Goal: Task Accomplishment & Management: Manage account settings

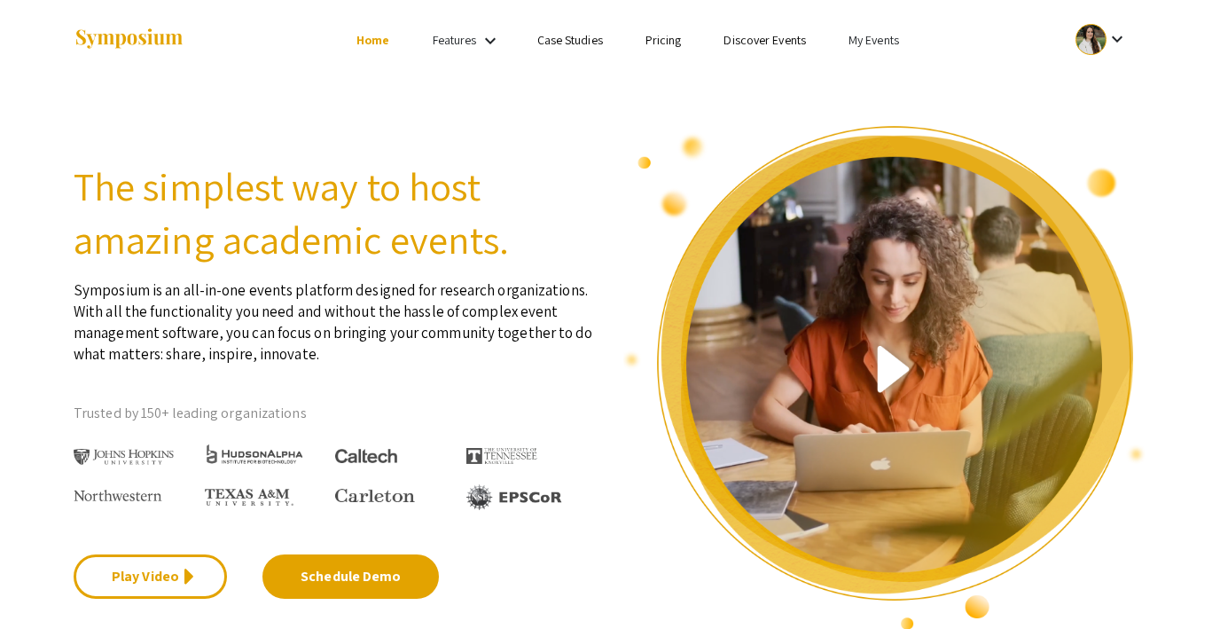
click at [865, 44] on link "My Events" at bounding box center [874, 40] width 51 height 16
click at [874, 79] on button "Events I've organized" at bounding box center [902, 79] width 152 height 43
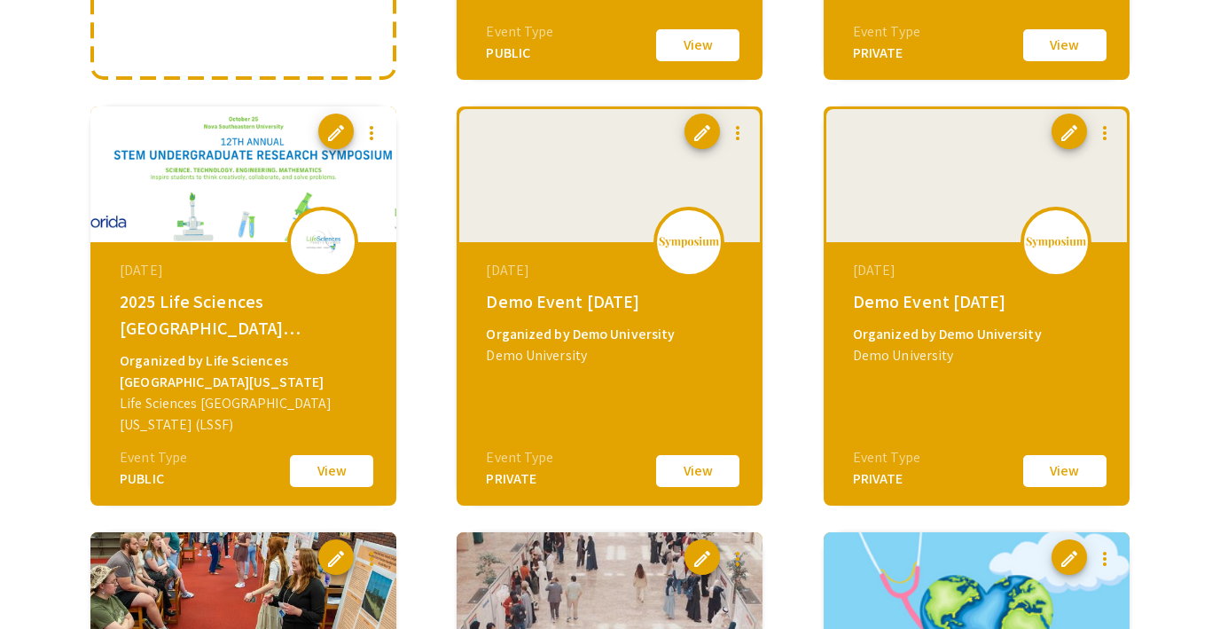
scroll to position [557, 0]
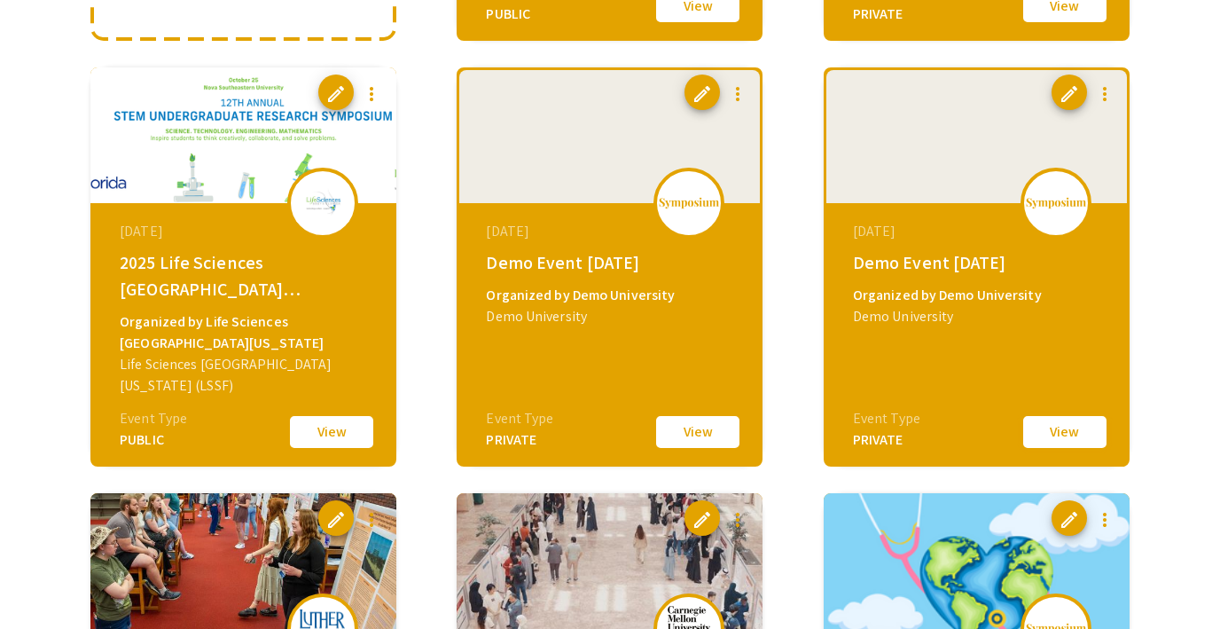
click at [1036, 435] on button "View" at bounding box center [1065, 431] width 89 height 37
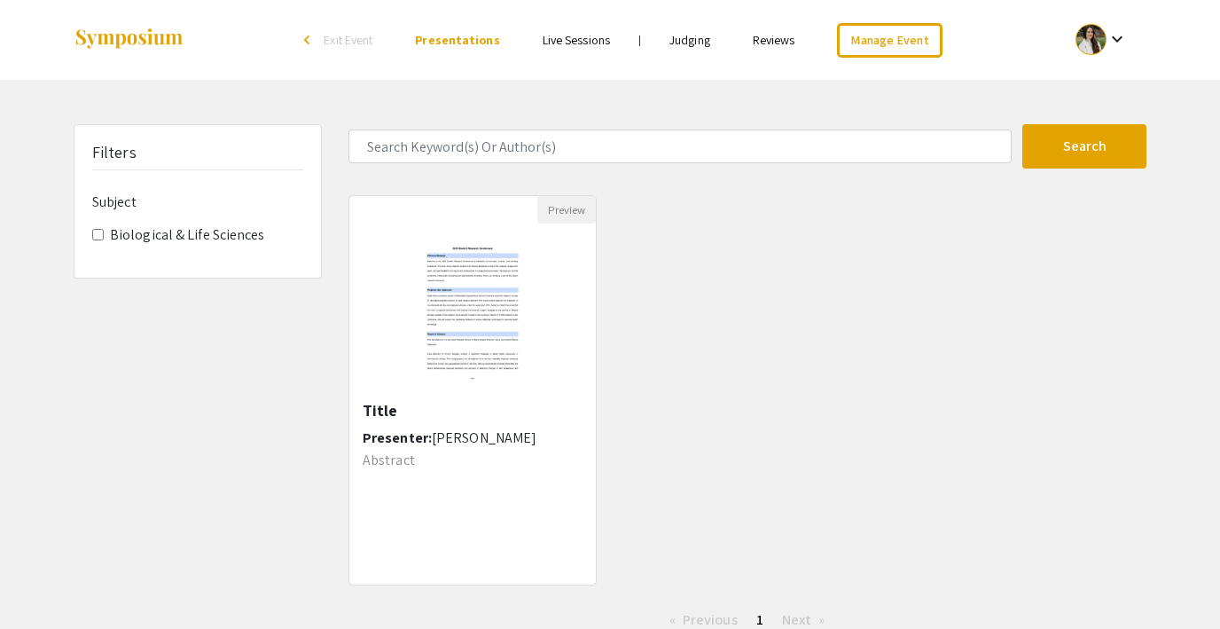
click at [366, 43] on span "Exit Event" at bounding box center [348, 40] width 49 height 16
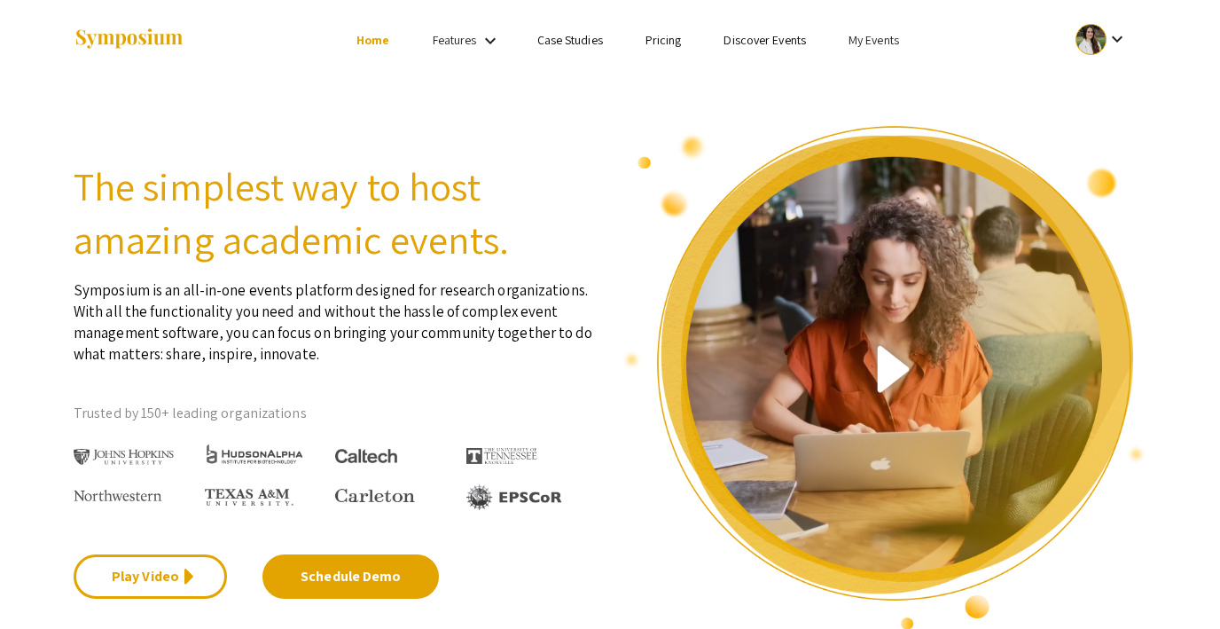
click at [855, 48] on li "My Events" at bounding box center [873, 39] width 93 height 21
click at [858, 82] on button "Events I've organized" at bounding box center [902, 79] width 152 height 43
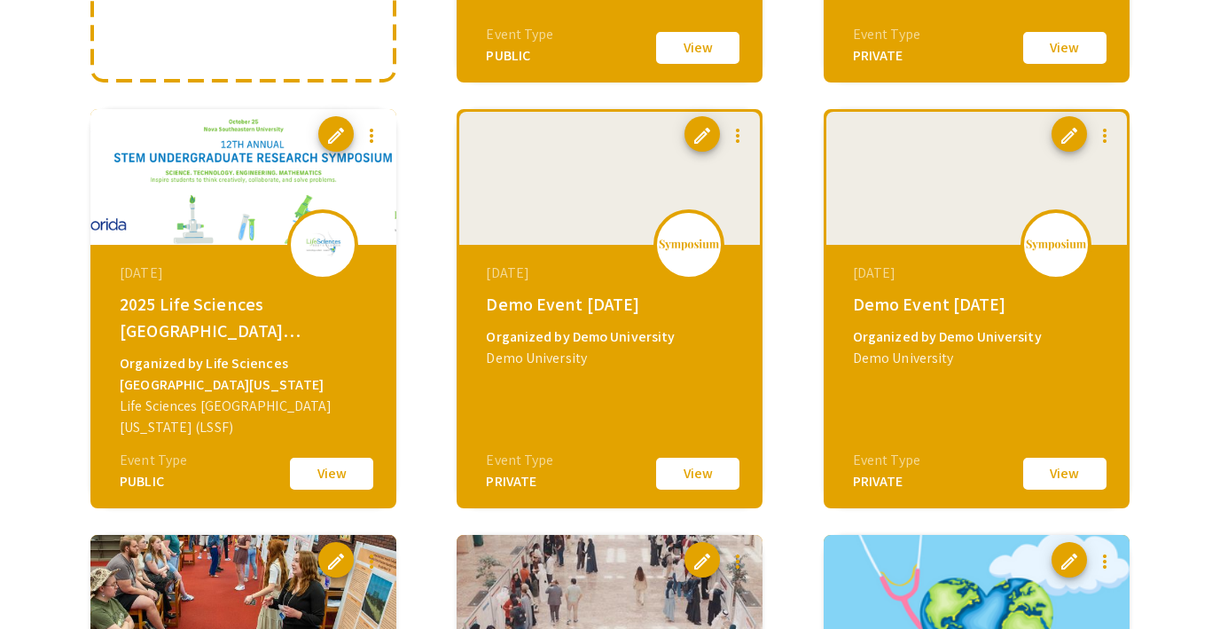
scroll to position [521, 0]
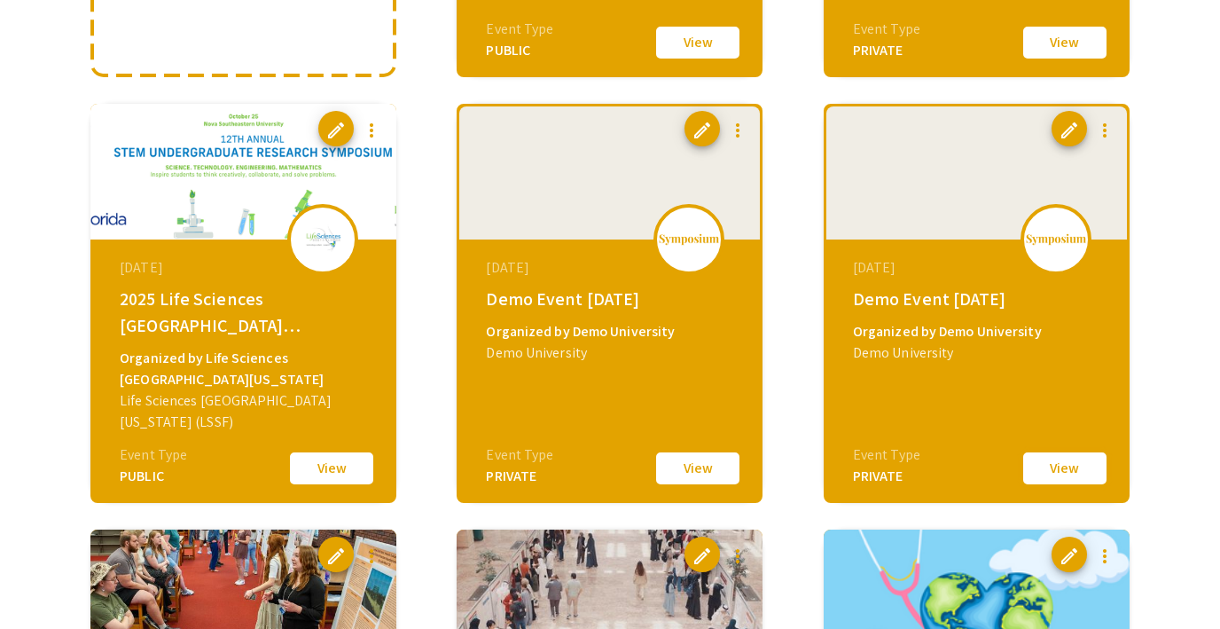
click at [1043, 460] on button "View" at bounding box center [1065, 468] width 89 height 37
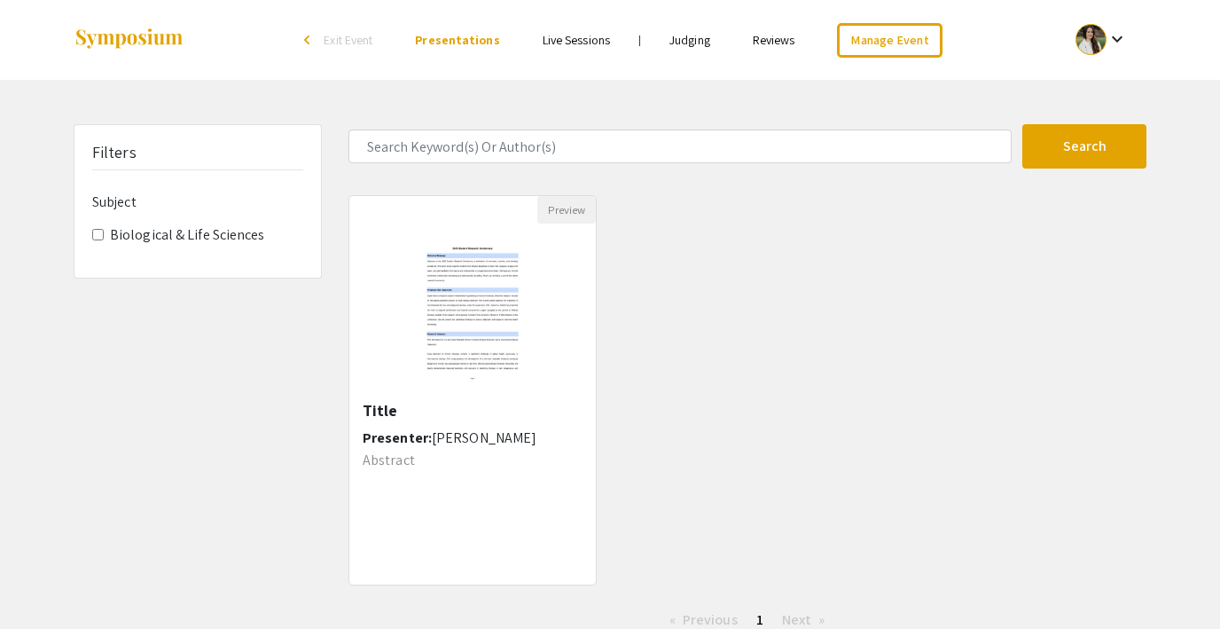
click at [359, 37] on span "Exit Event" at bounding box center [348, 40] width 49 height 16
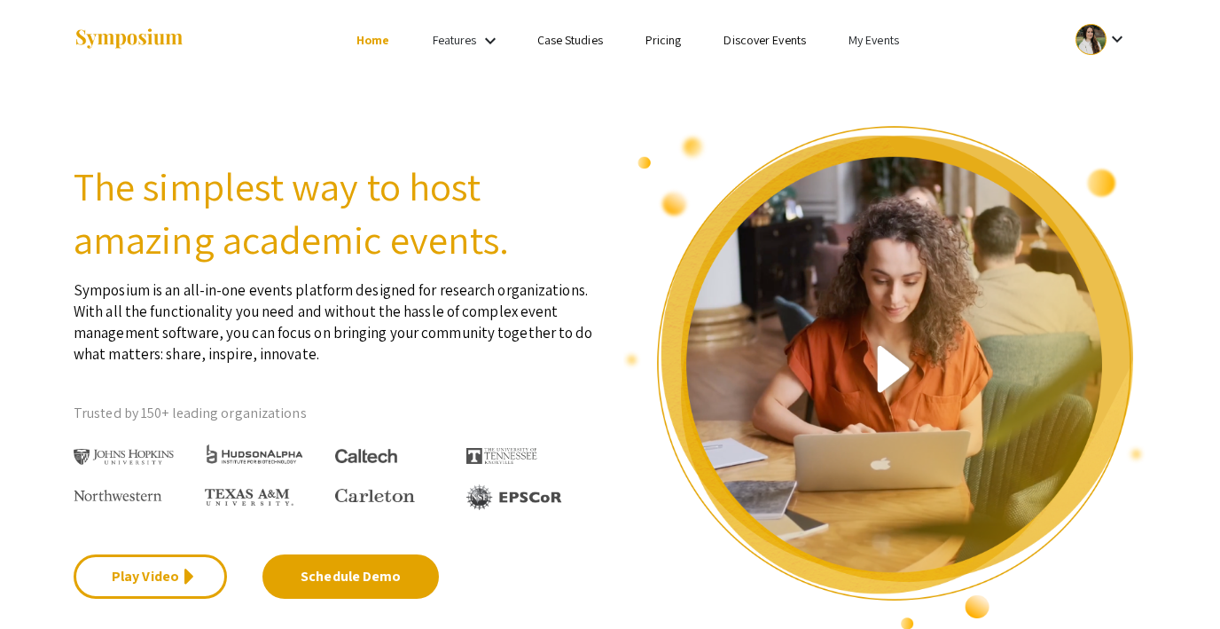
click at [879, 45] on link "My Events" at bounding box center [874, 40] width 51 height 16
click at [887, 84] on button "Events I've organized" at bounding box center [902, 79] width 152 height 43
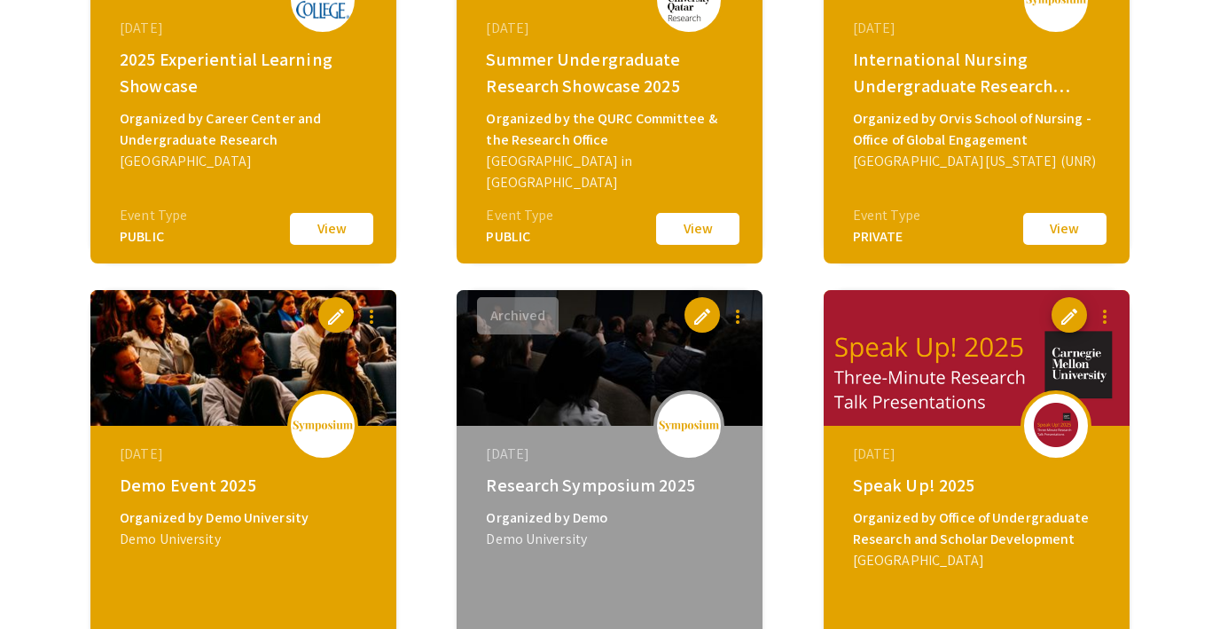
scroll to position [1192, 0]
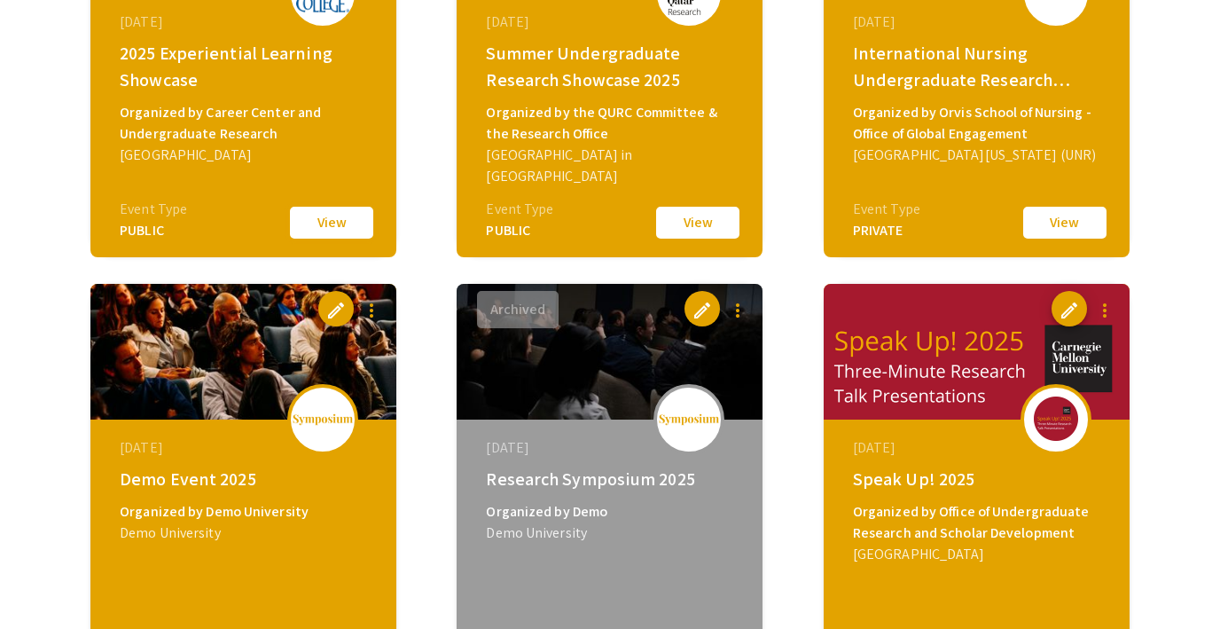
click at [317, 216] on button "View" at bounding box center [331, 222] width 89 height 37
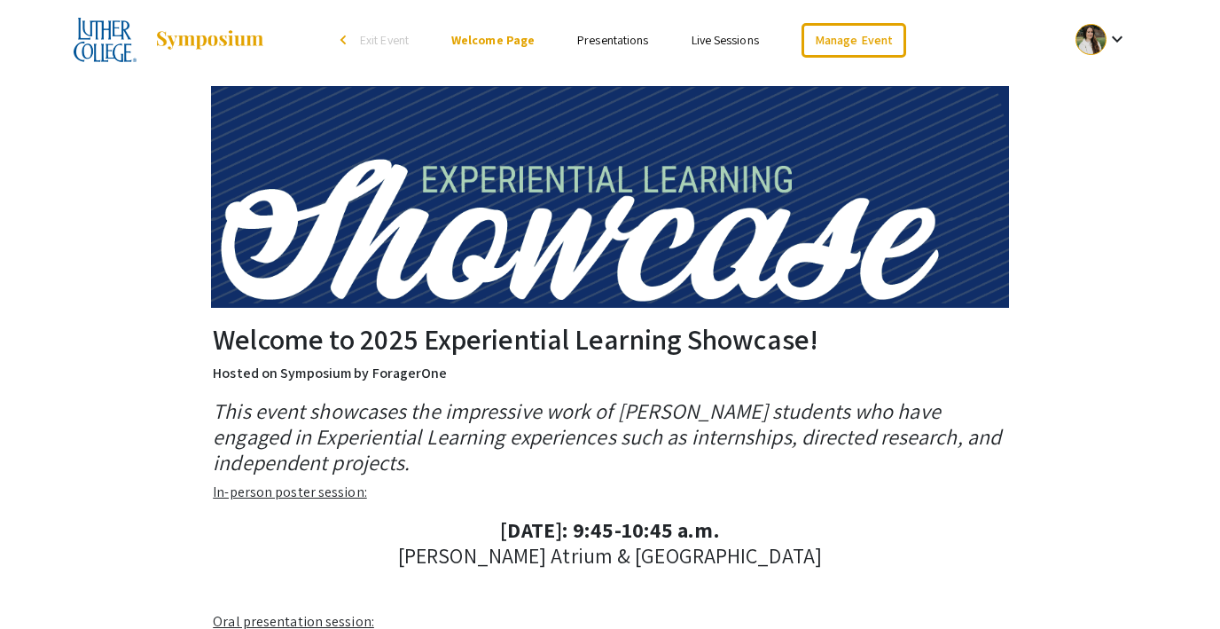
click at [615, 39] on link "Presentations" at bounding box center [612, 40] width 71 height 16
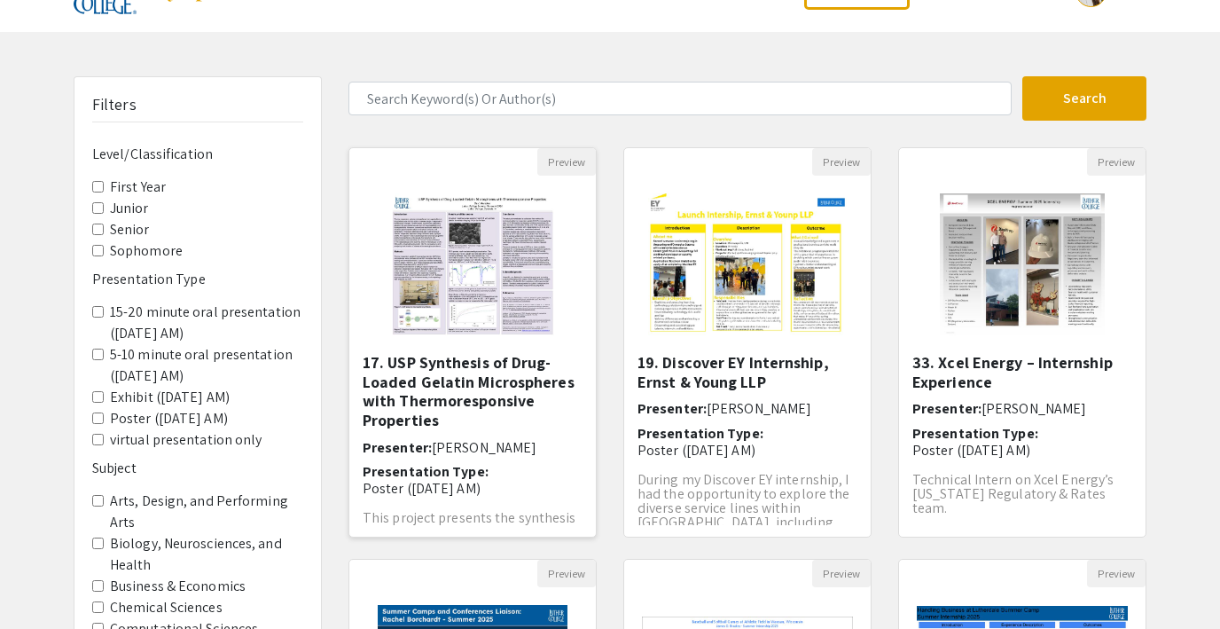
scroll to position [96, 0]
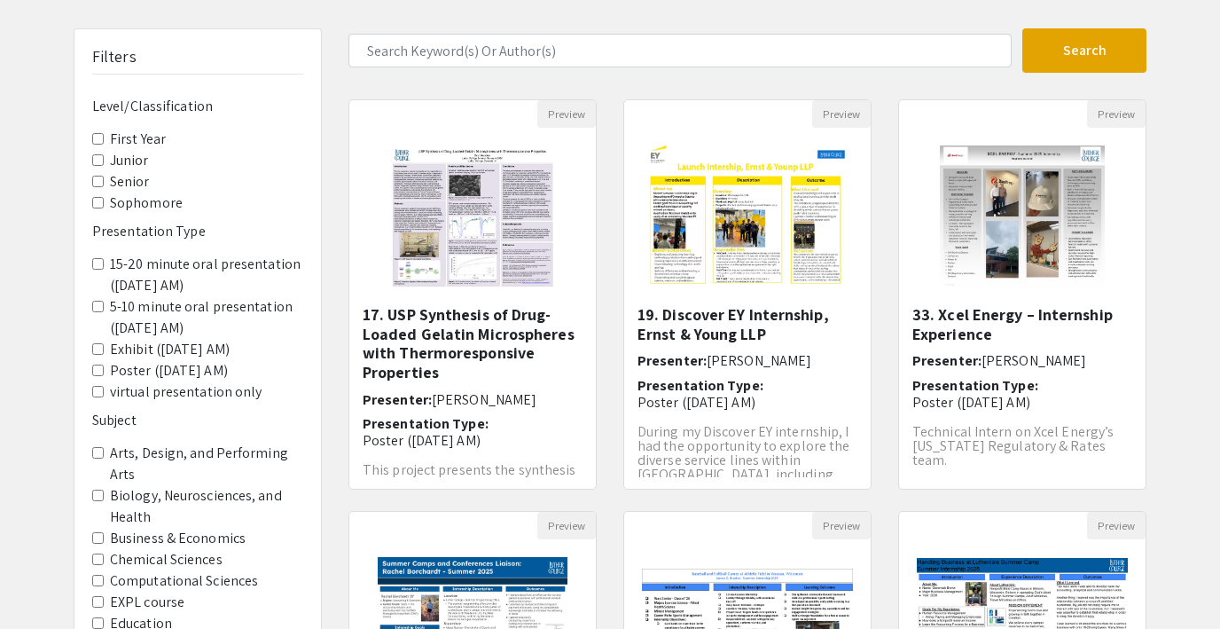
click at [98, 156] on input "Junior" at bounding box center [98, 160] width 12 height 12
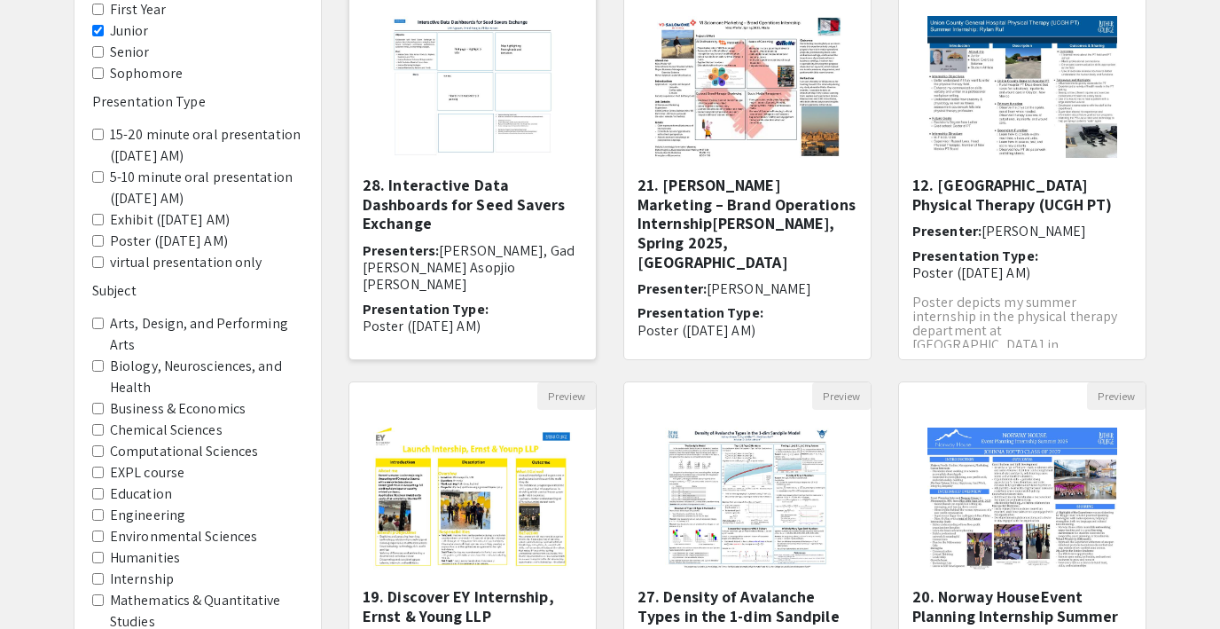
scroll to position [227, 0]
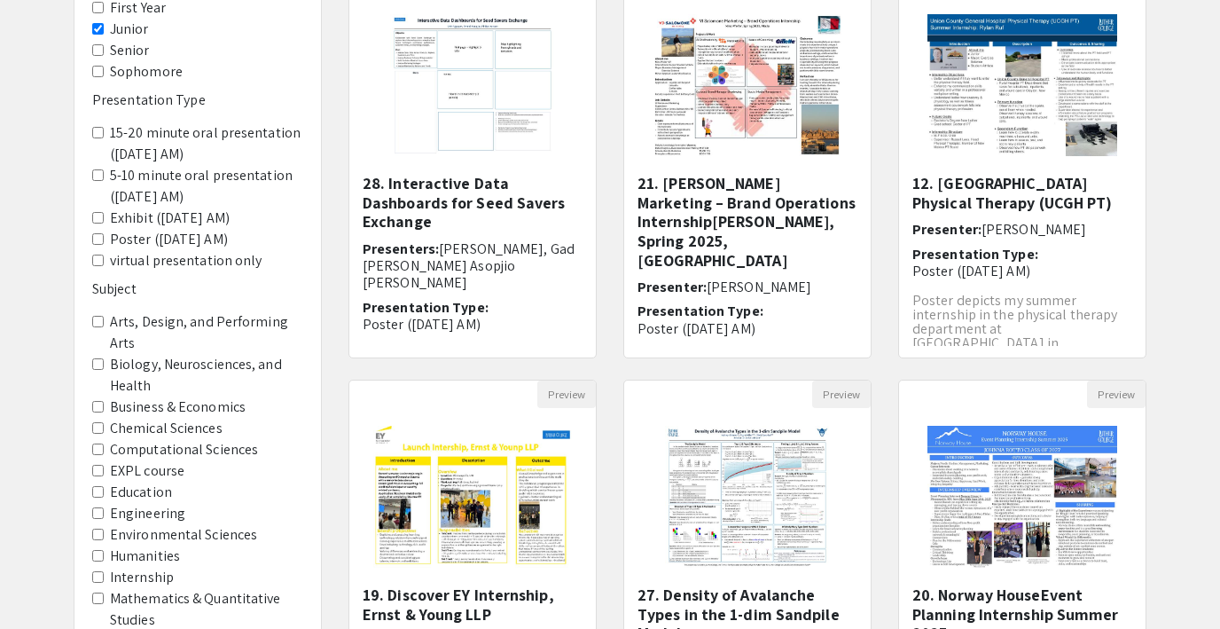
click at [98, 26] on input "Junior" at bounding box center [98, 29] width 12 height 12
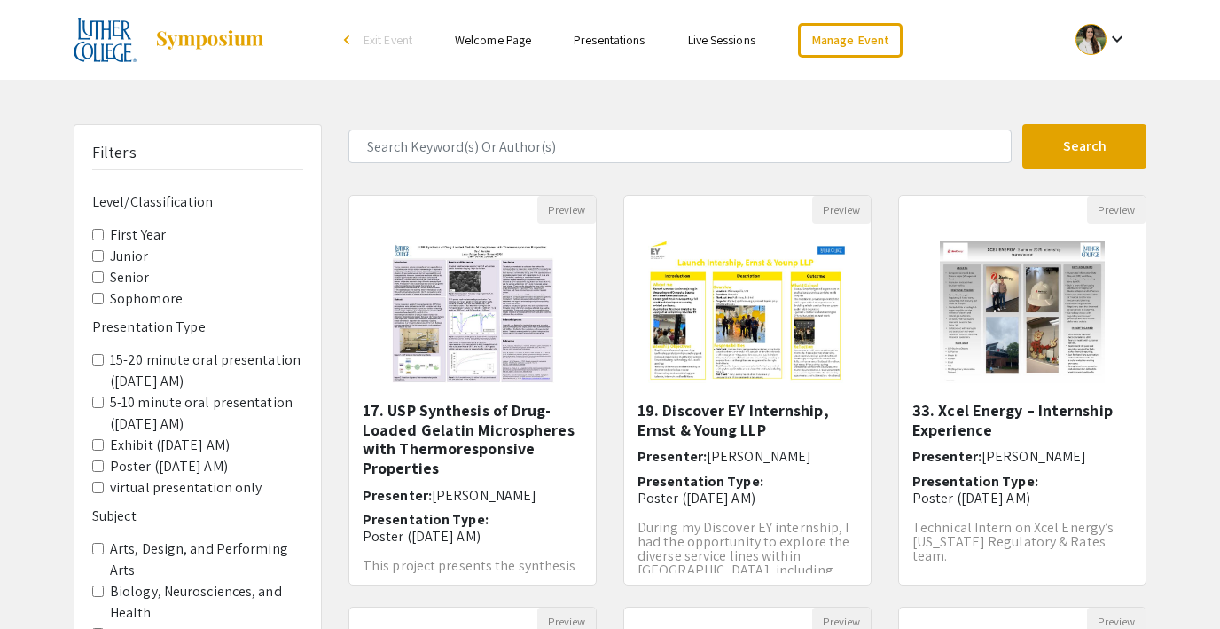
click at [724, 37] on link "Live Sessions" at bounding box center [721, 40] width 67 height 16
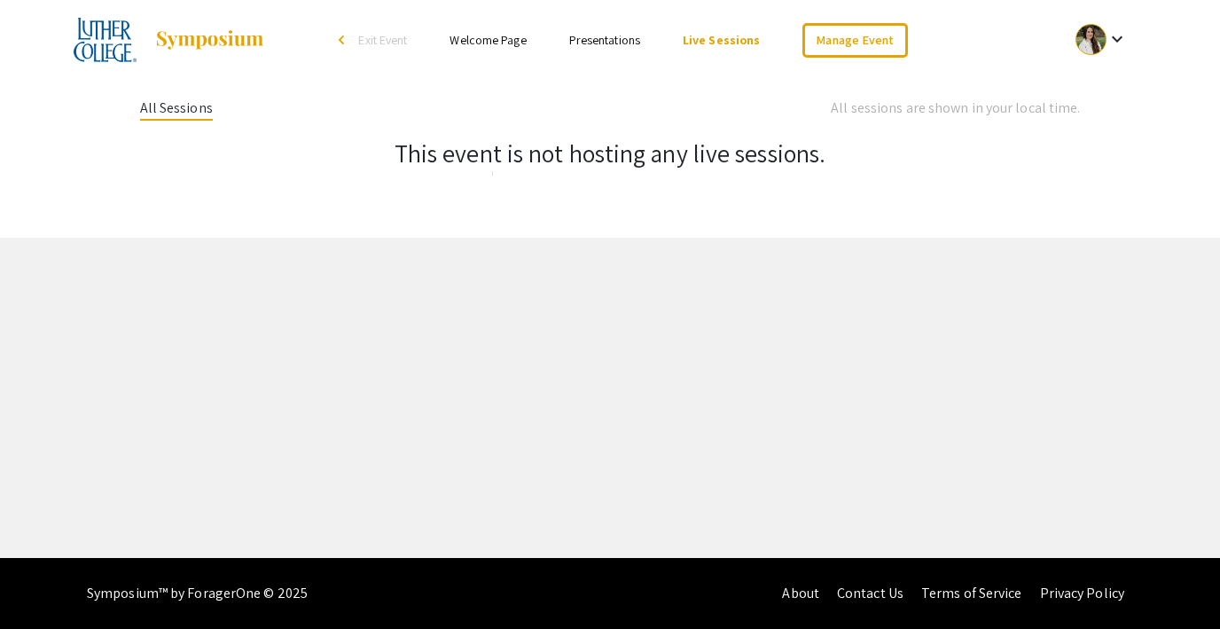
click at [600, 34] on link "Presentations" at bounding box center [604, 40] width 71 height 16
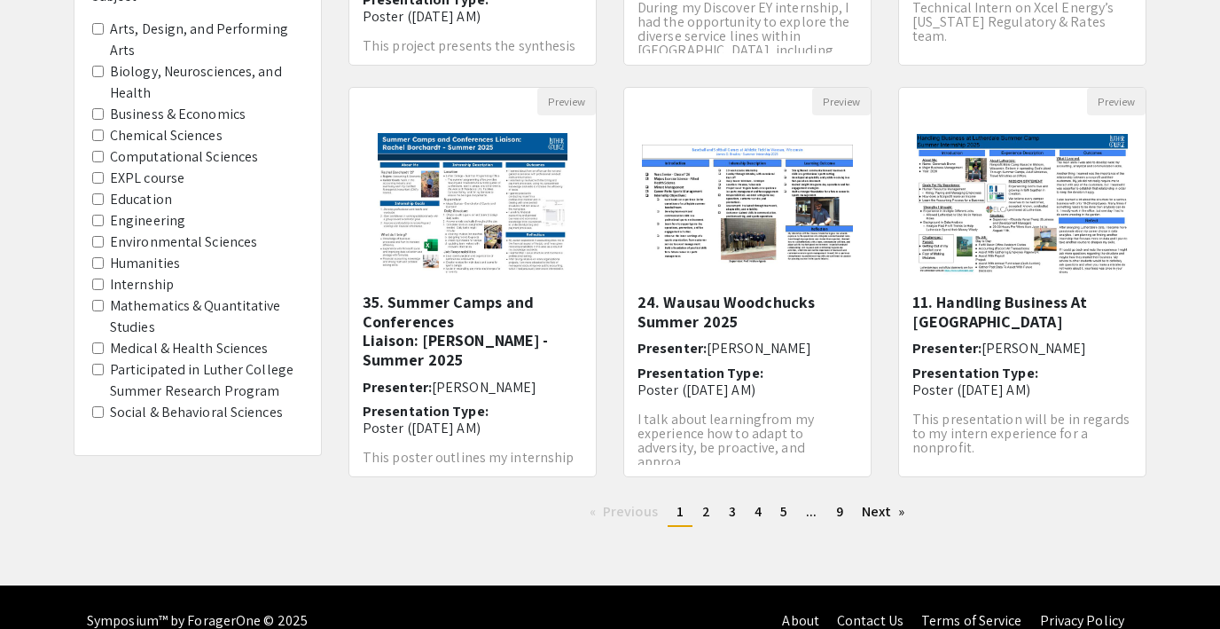
scroll to position [547, 0]
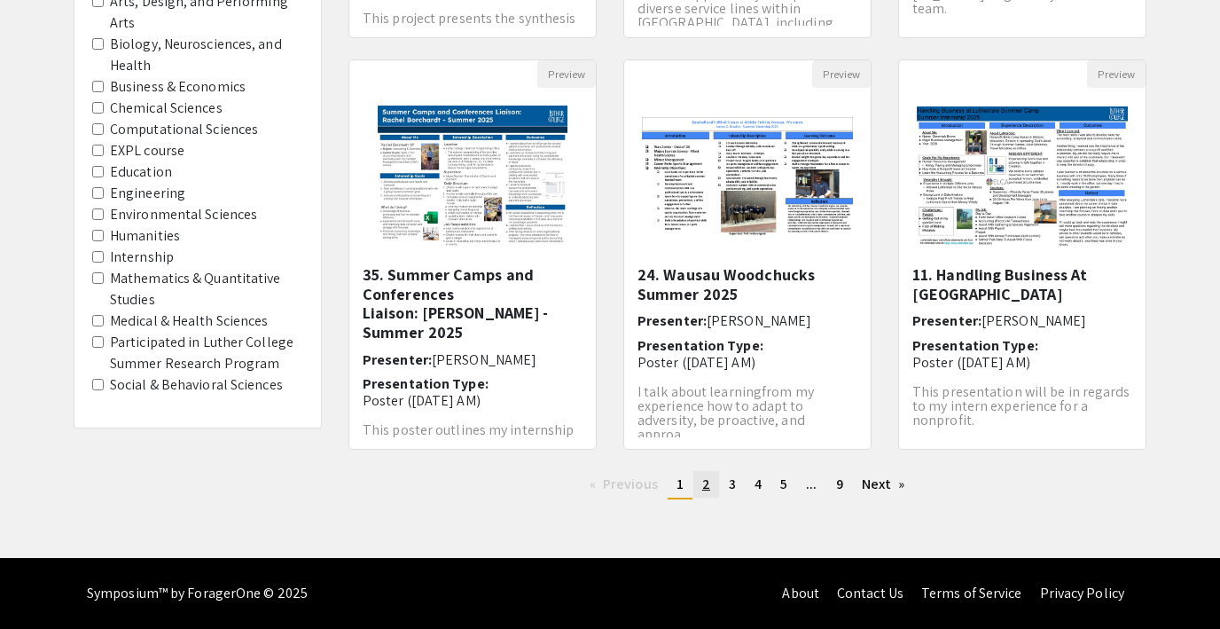
click at [705, 482] on span "2" at bounding box center [706, 483] width 8 height 19
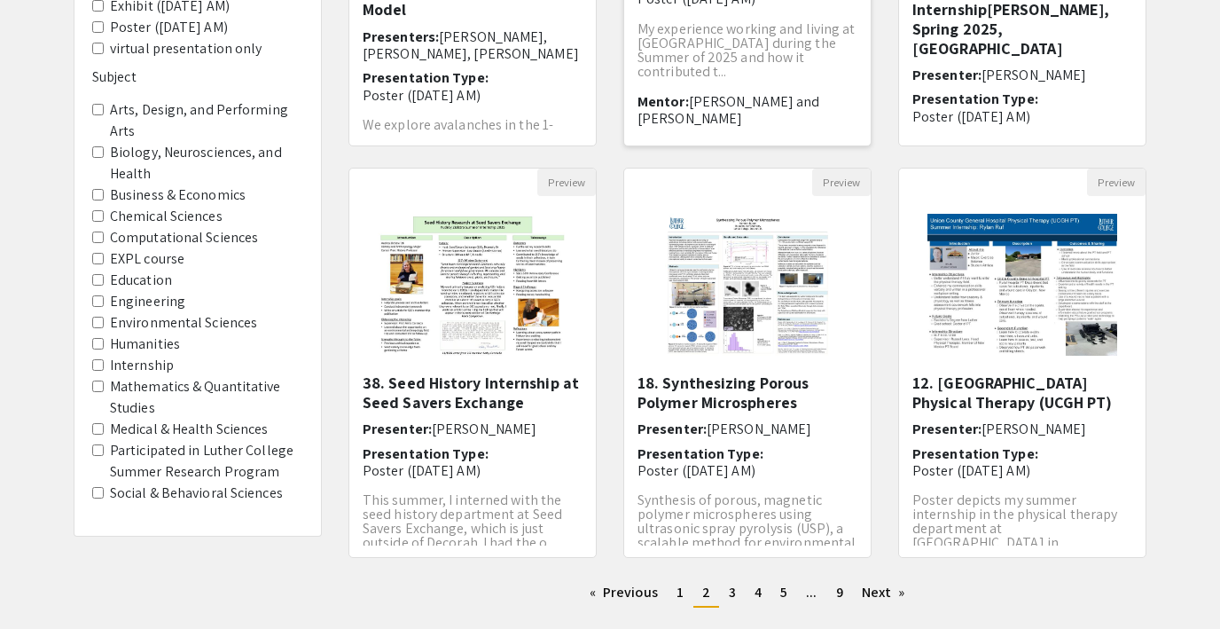
scroll to position [443, 0]
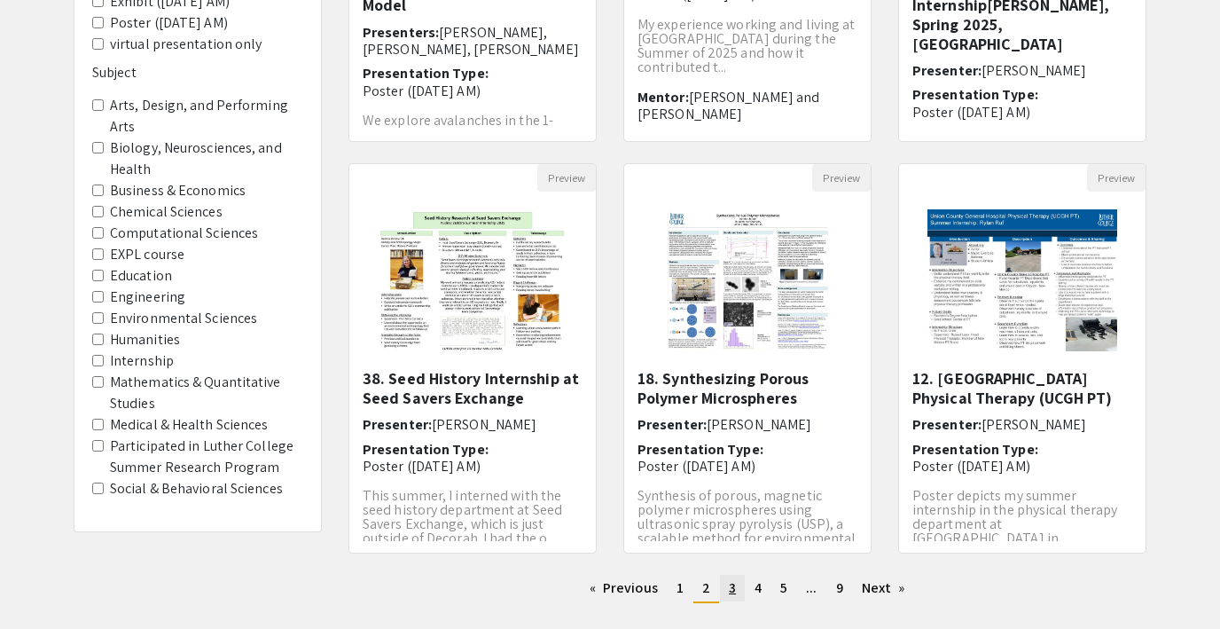
click at [729, 593] on span "3" at bounding box center [732, 587] width 7 height 19
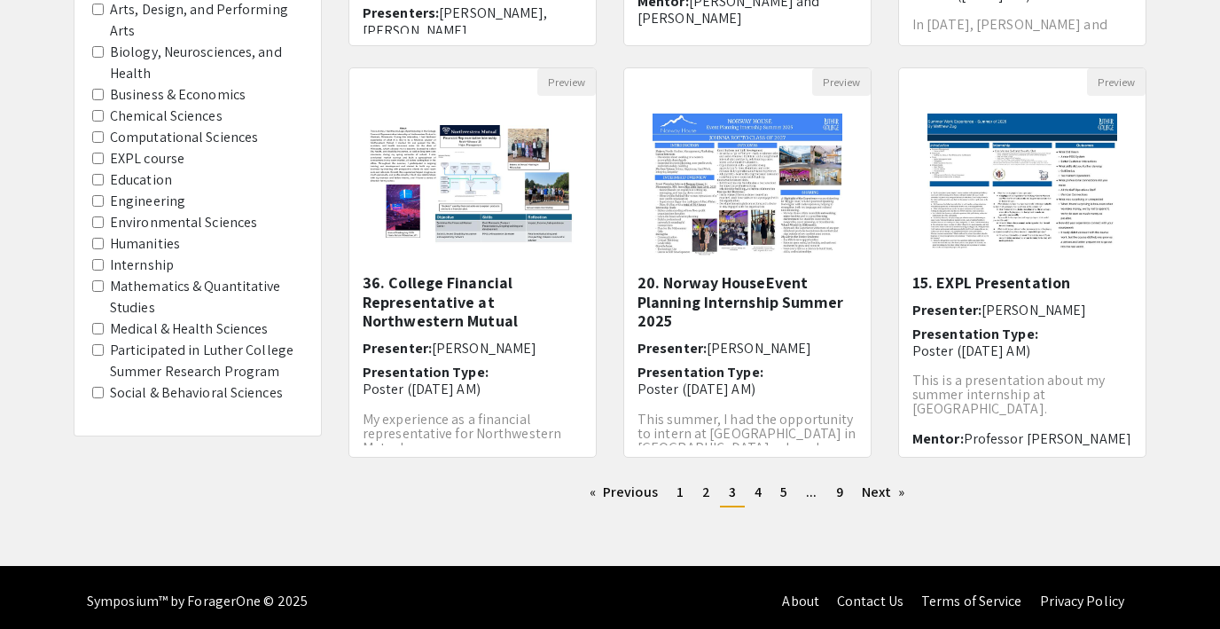
scroll to position [547, 0]
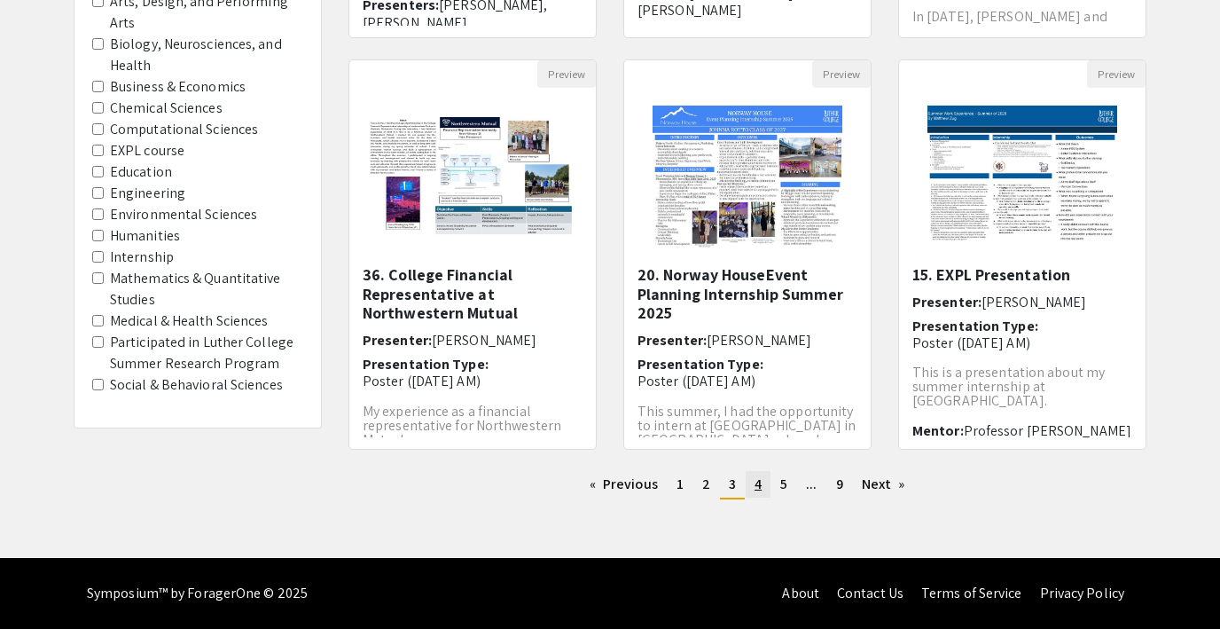
click at [755, 483] on span "4" at bounding box center [758, 483] width 7 height 19
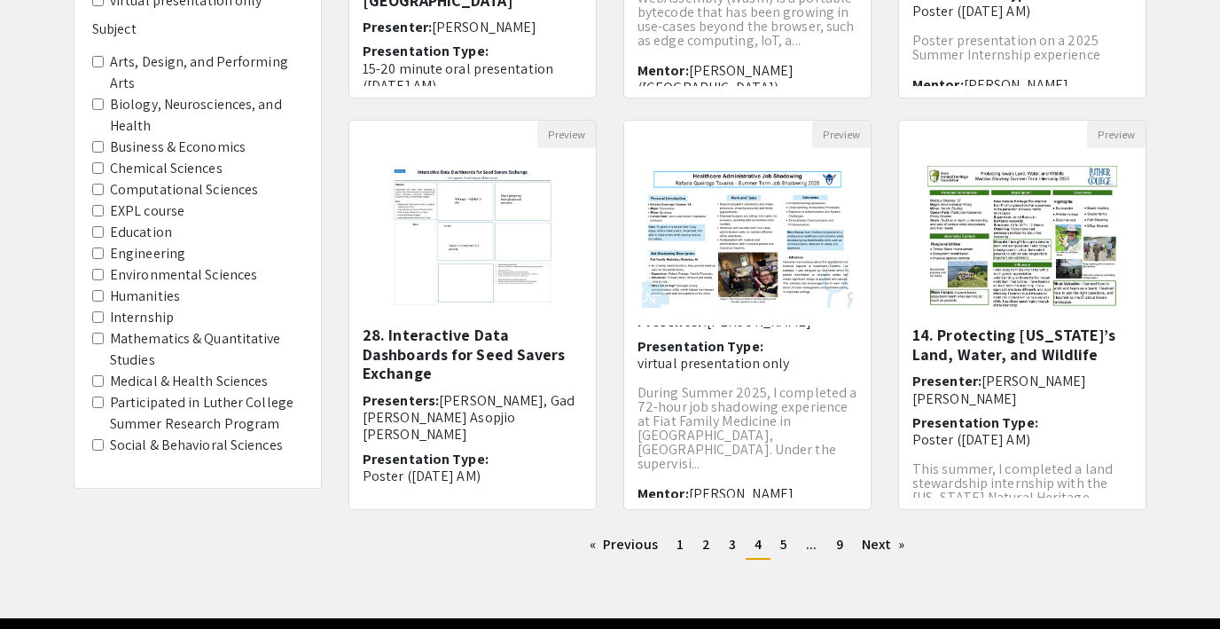
scroll to position [498, 0]
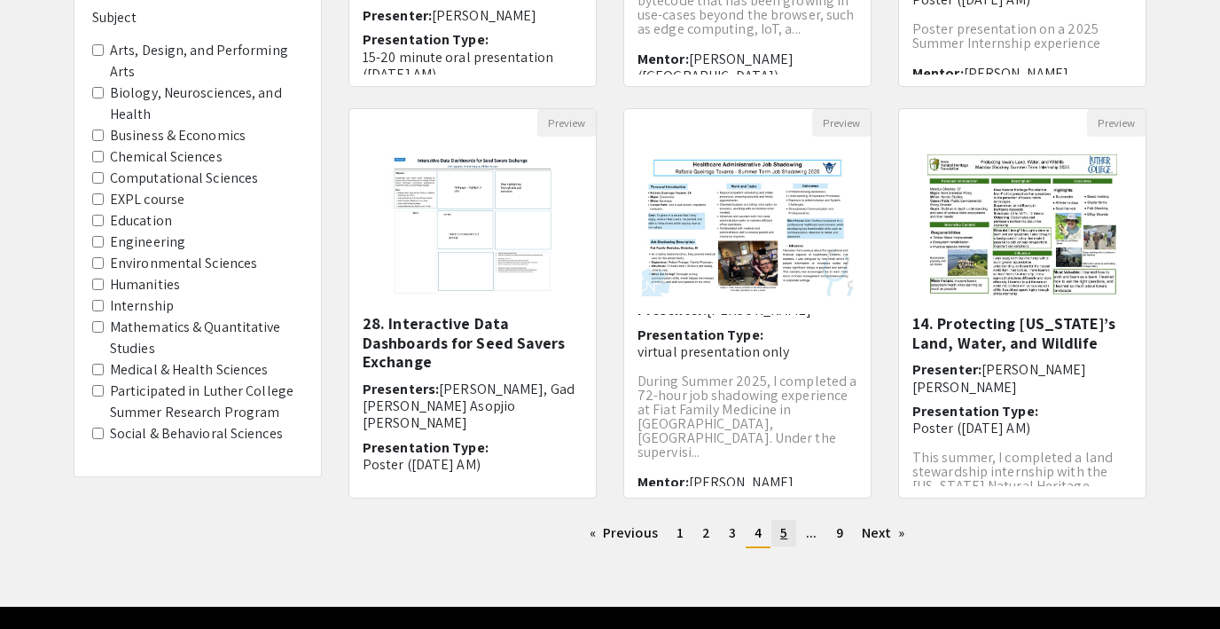
click at [780, 537] on span "5" at bounding box center [783, 532] width 7 height 19
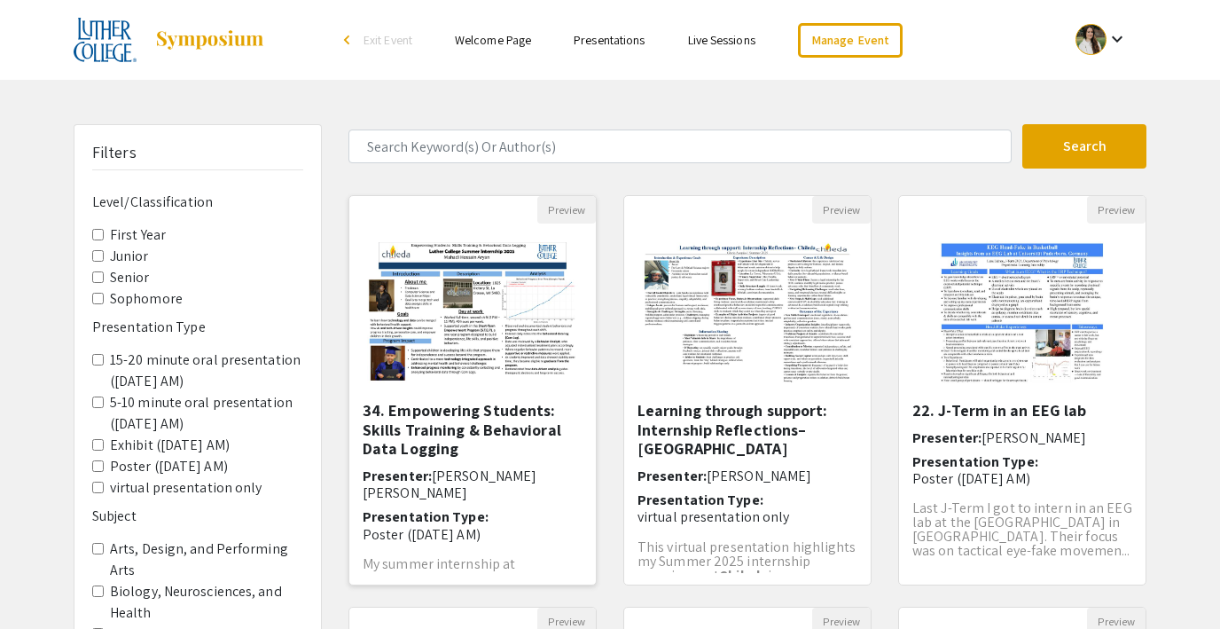
click at [462, 313] on img "Open Presentation <p>34. Empowering Students: Skills Training &amp; Behavioral …" at bounding box center [472, 312] width 247 height 176
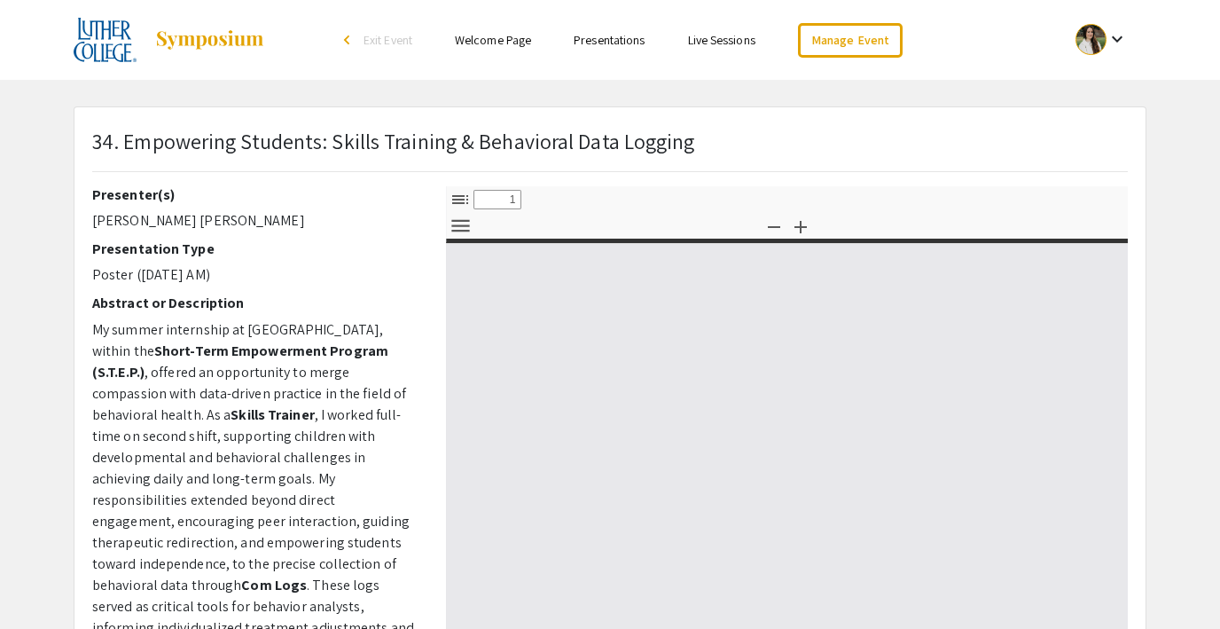
select select "custom"
type input "0"
select select "custom"
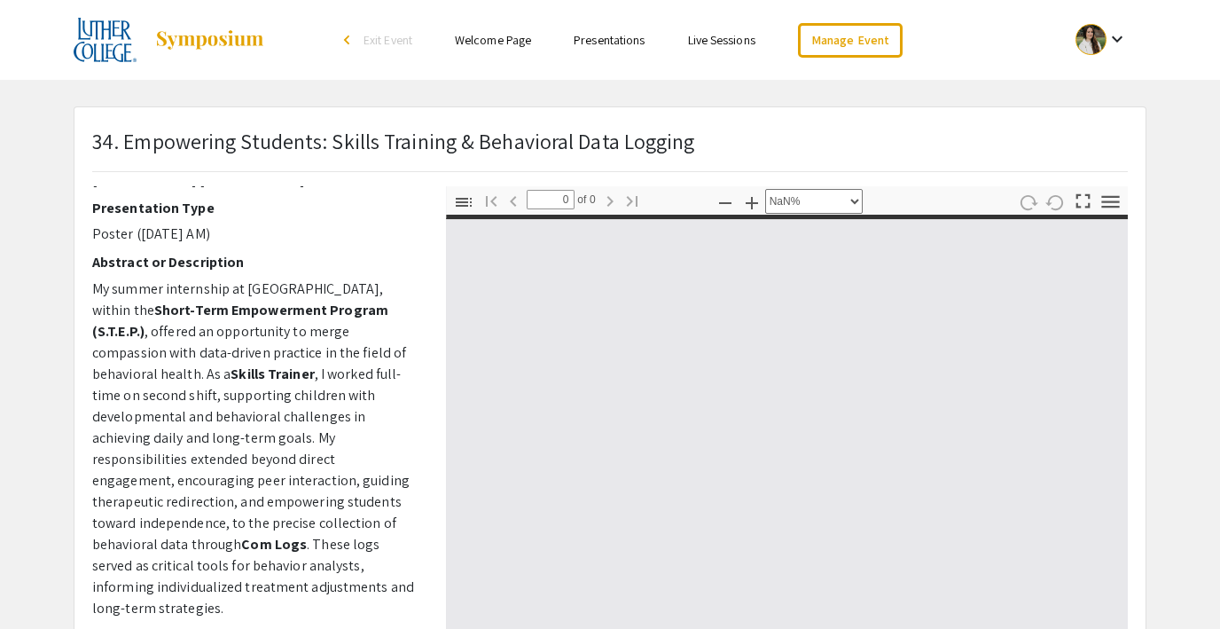
type input "1"
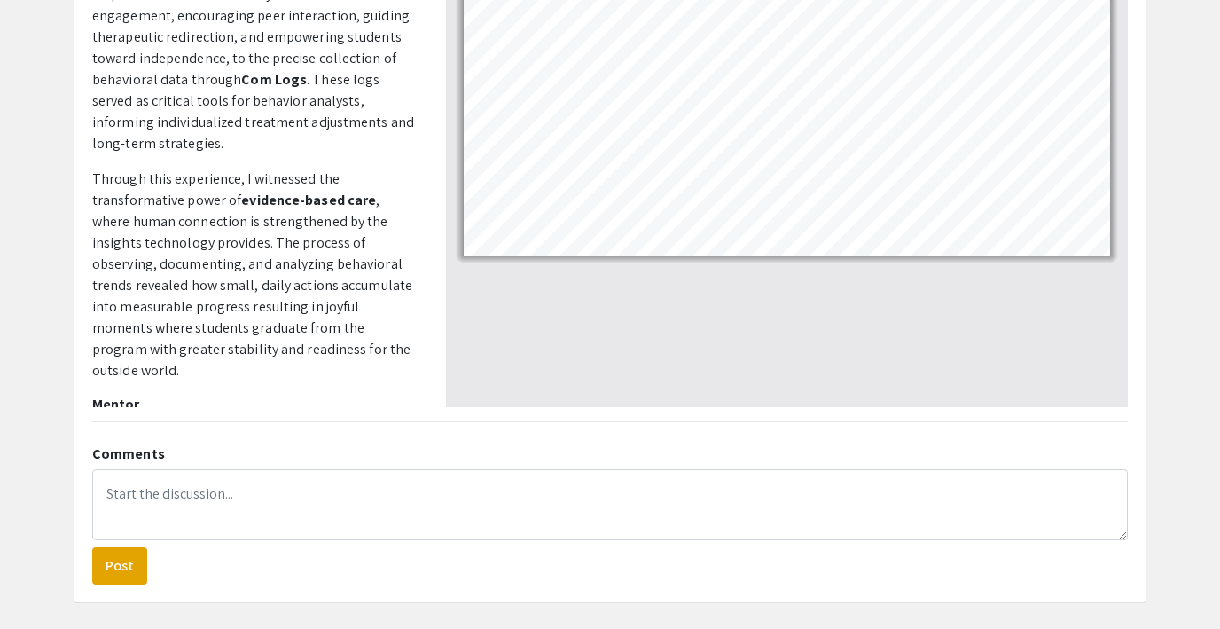
scroll to position [402, 0]
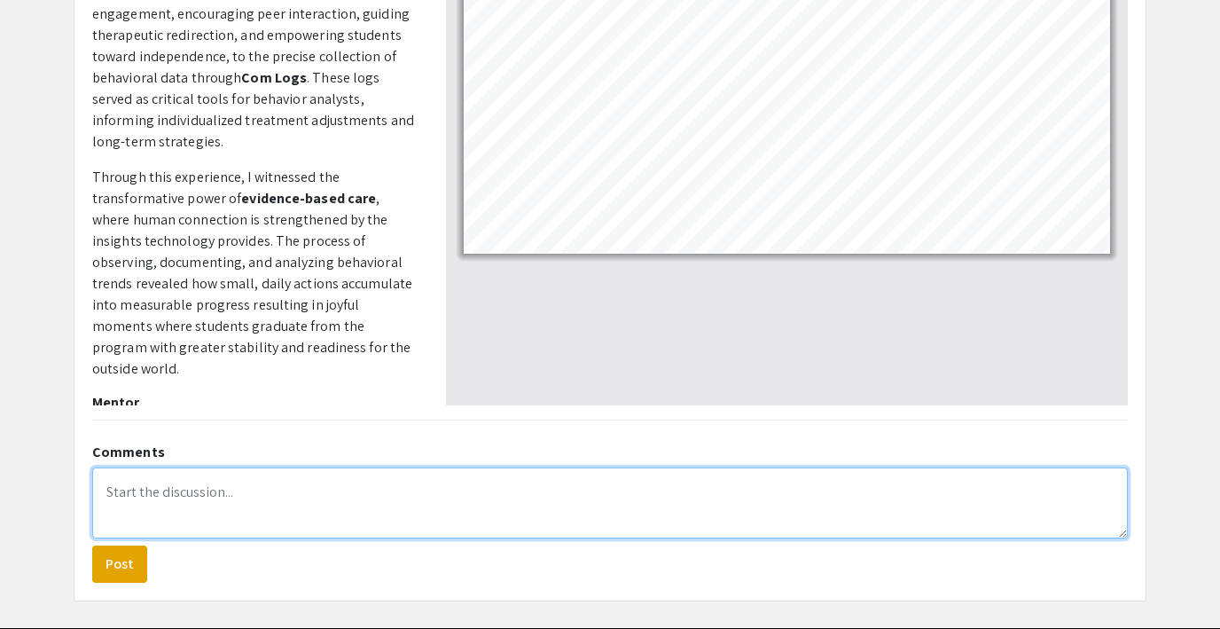
click at [262, 496] on textarea at bounding box center [610, 502] width 1036 height 71
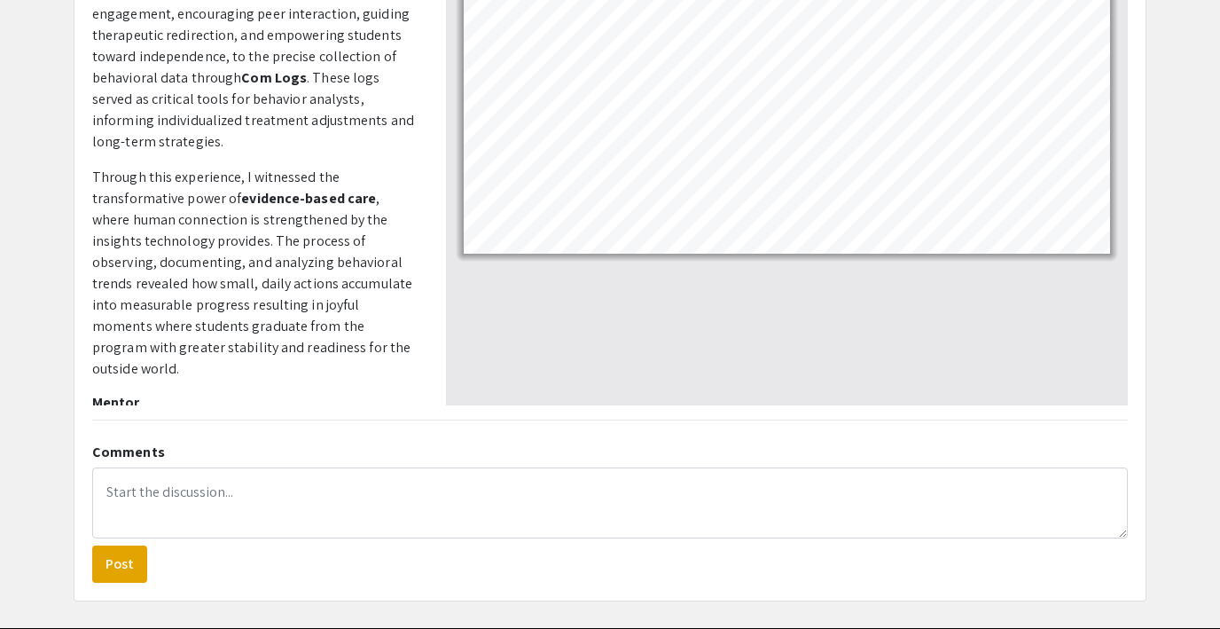
click at [262, 430] on div "34. Empowering Students: Skills Training & Behavioral Data Logging Presenter(s)…" at bounding box center [609, 153] width 1071 height 895
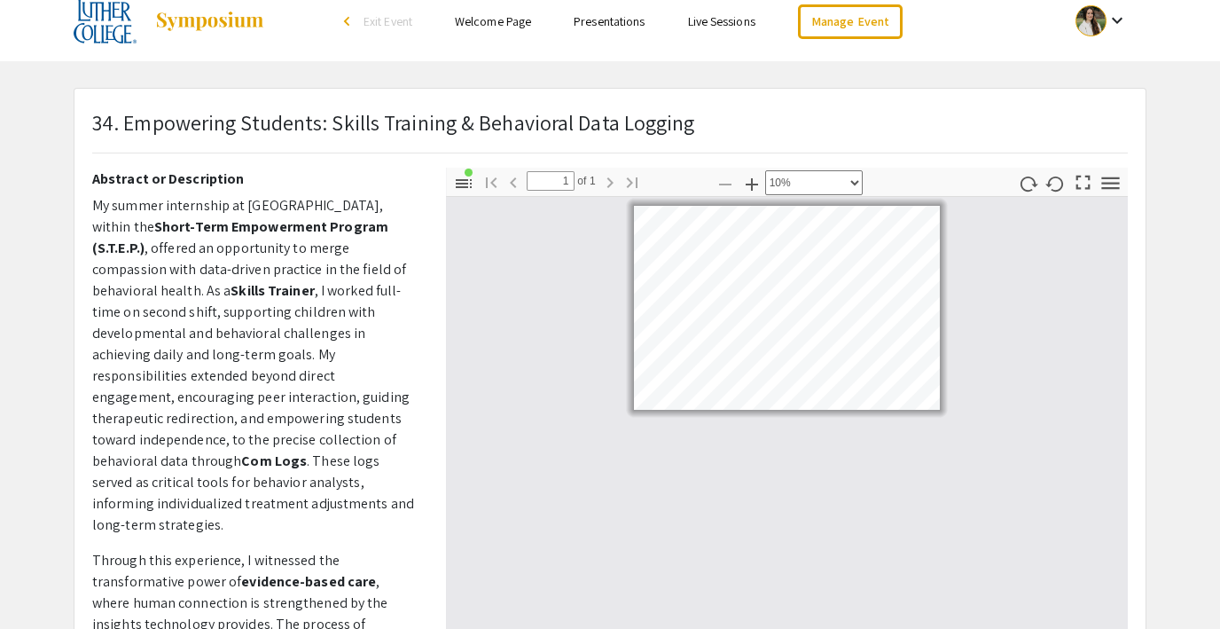
scroll to position [5, 0]
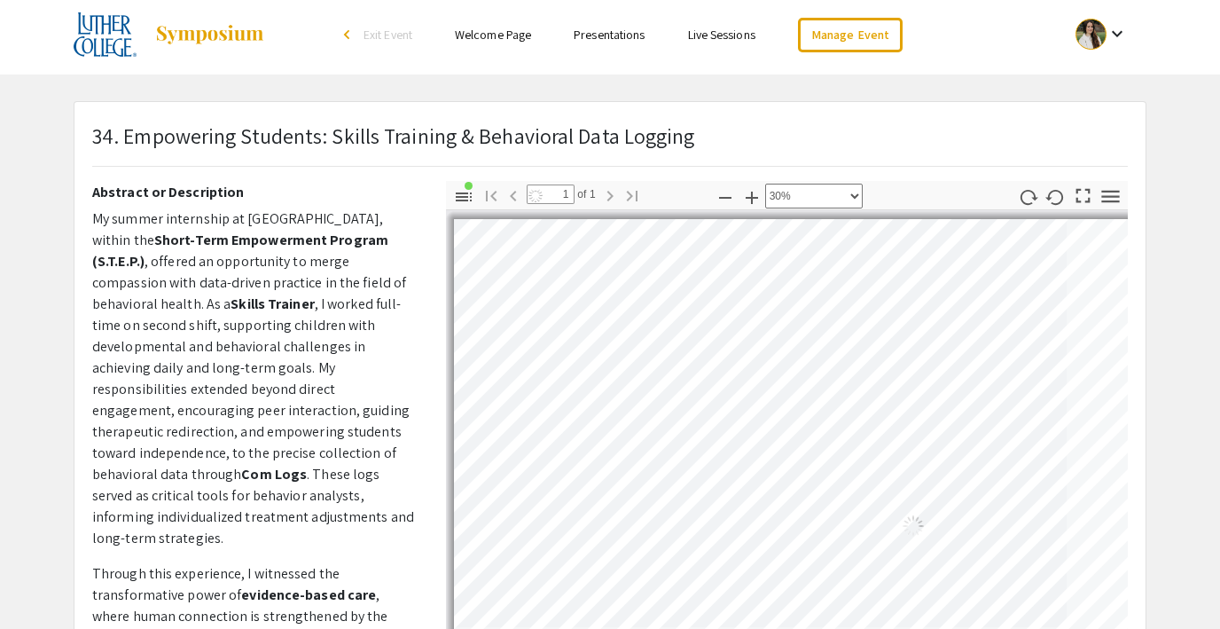
select select "custom"
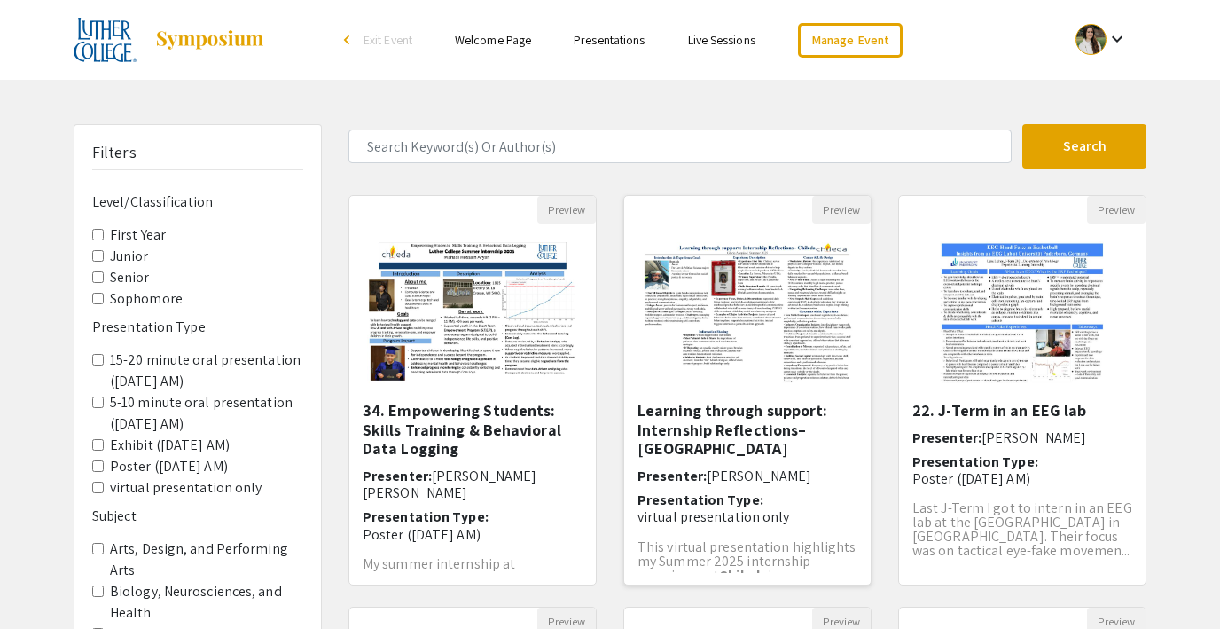
click at [732, 281] on img "Open Presentation <p>Learning through support: Internship Reflections– Chileda<…" at bounding box center [747, 312] width 247 height 176
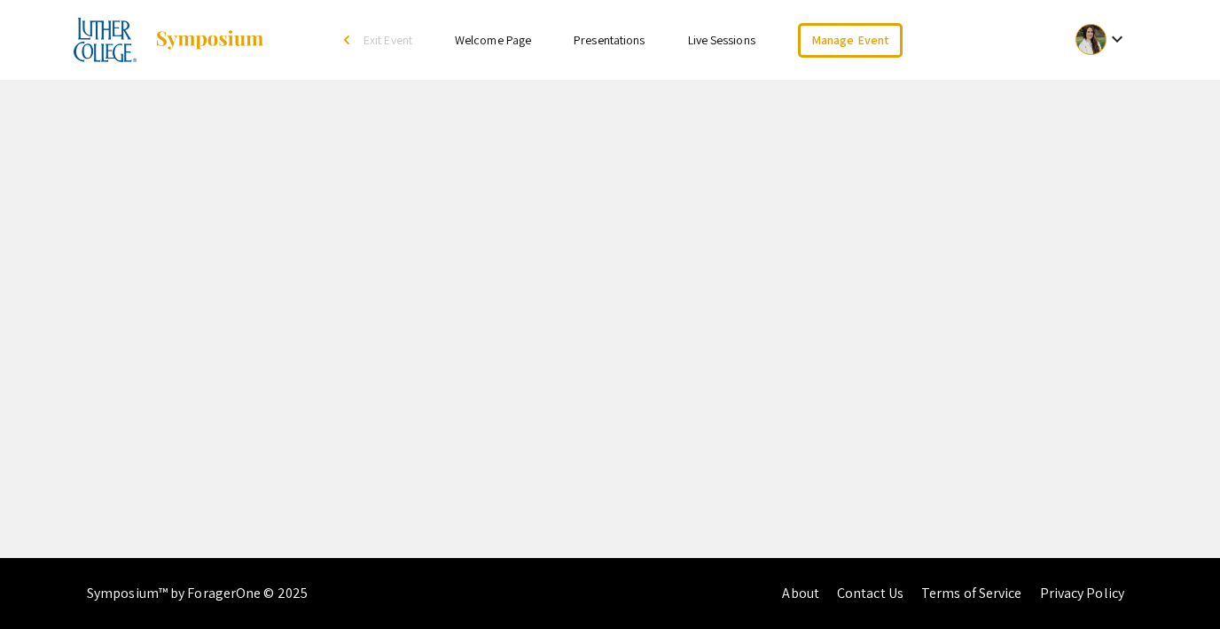
select select "custom"
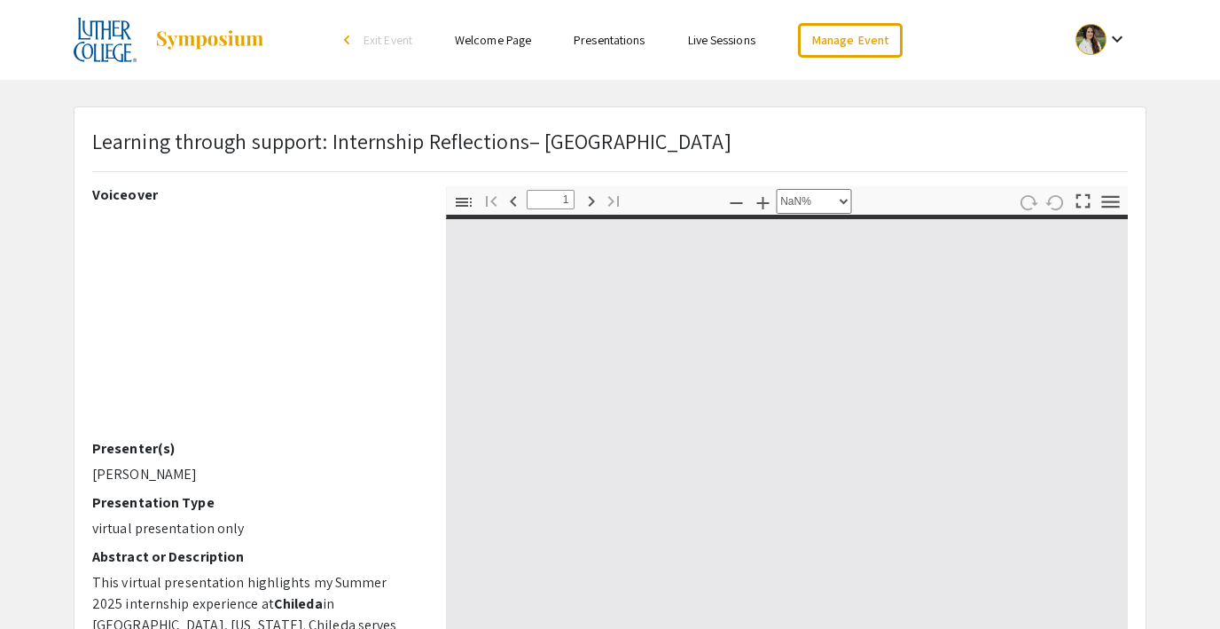
type input "0"
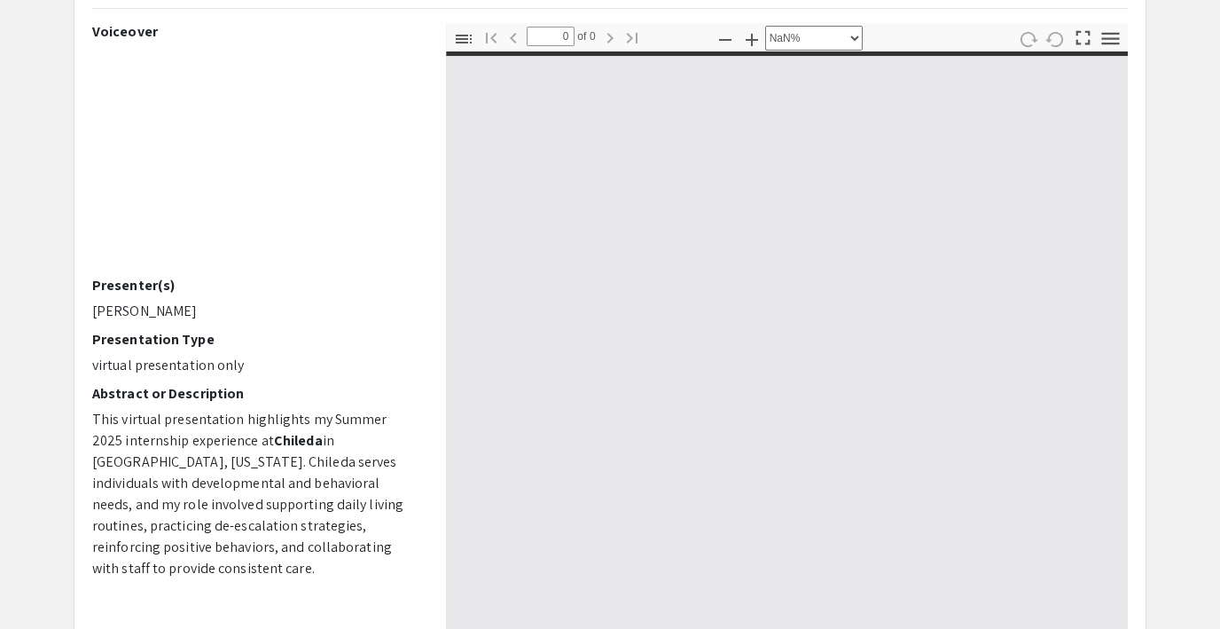
scroll to position [164, 0]
select select "auto"
type input "1"
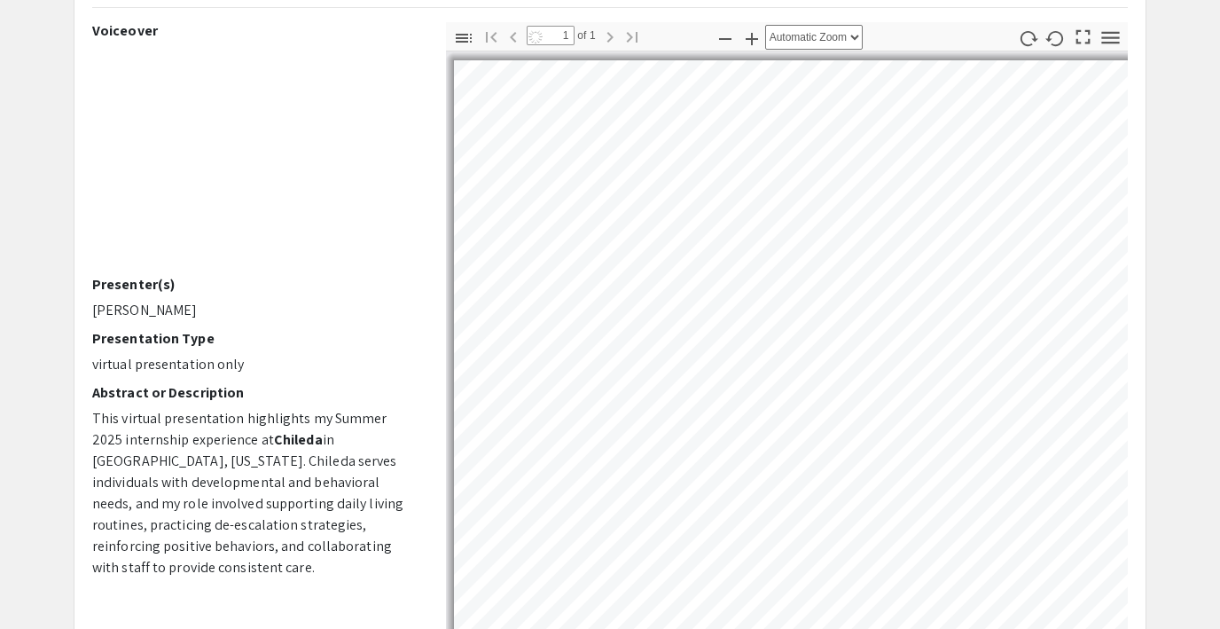
select select "auto"
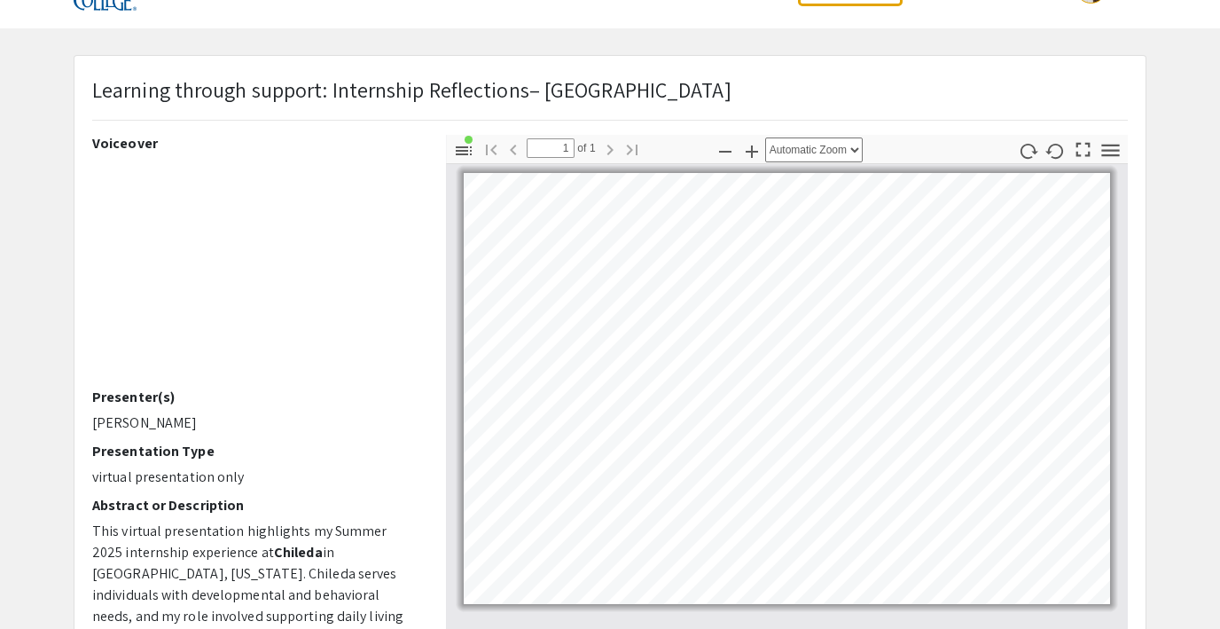
scroll to position [0, 0]
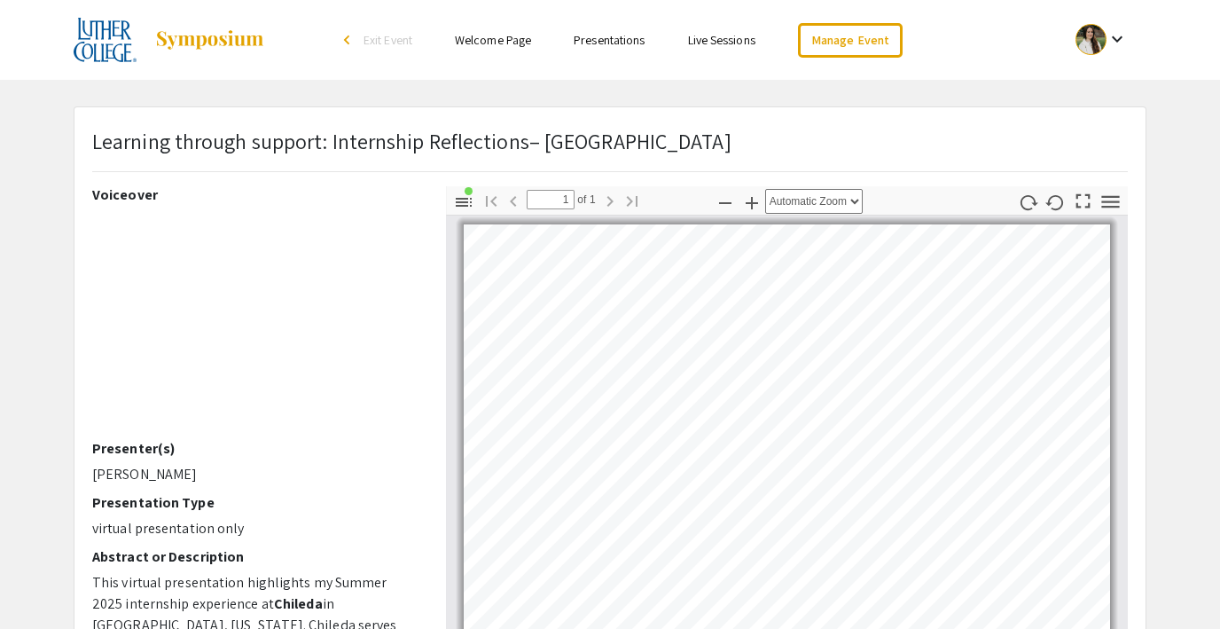
click at [491, 35] on link "Welcome Page" at bounding box center [493, 40] width 76 height 16
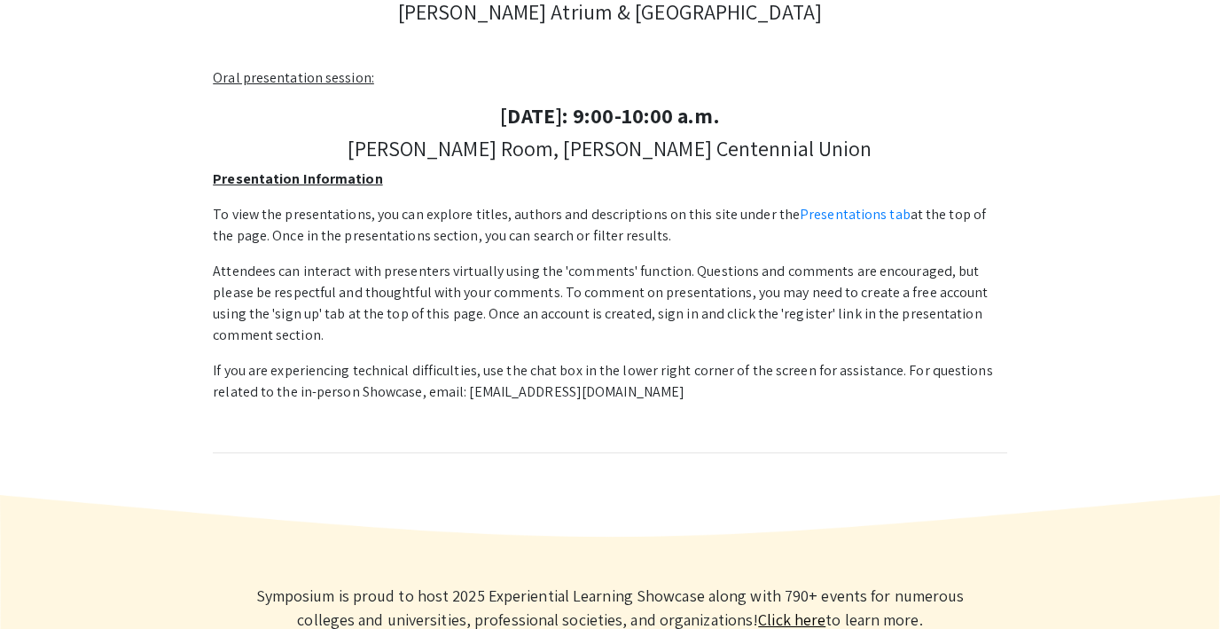
scroll to position [547, 0]
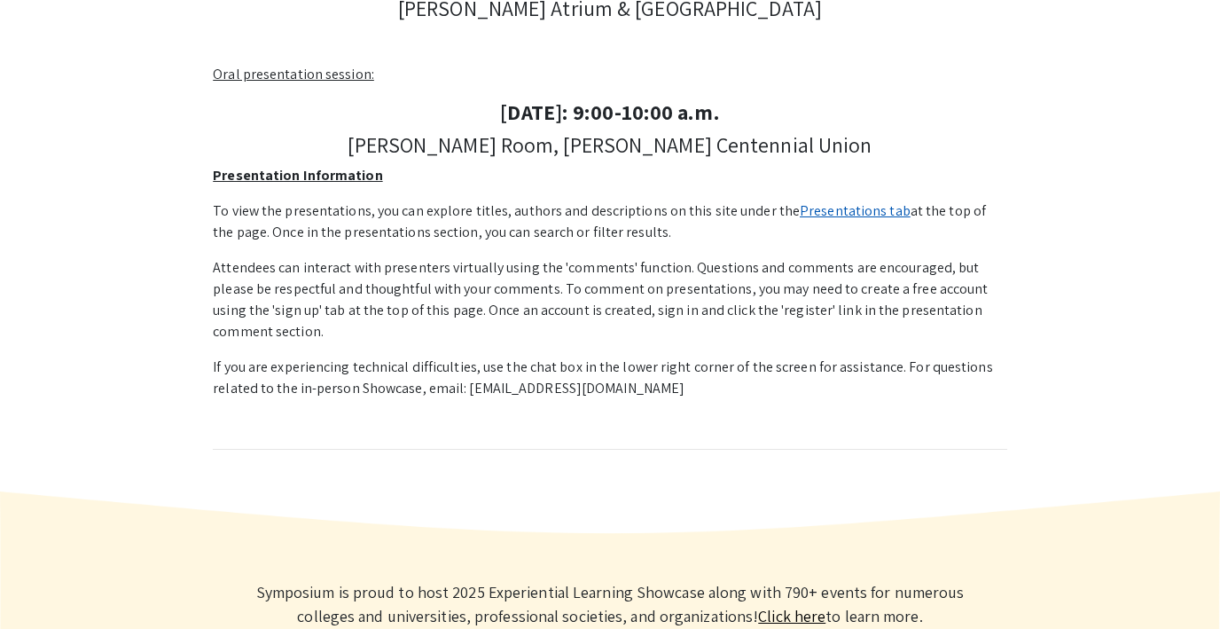
click at [828, 209] on link "Presentations tab" at bounding box center [855, 210] width 111 height 19
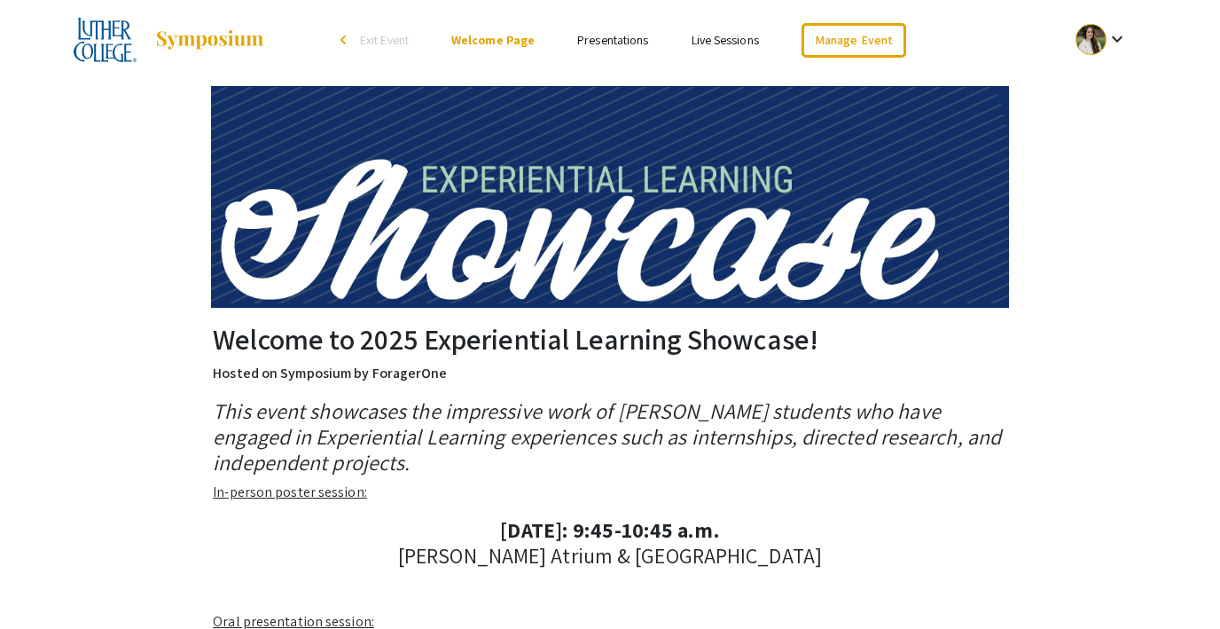
click at [367, 43] on span "Exit Event" at bounding box center [384, 40] width 49 height 16
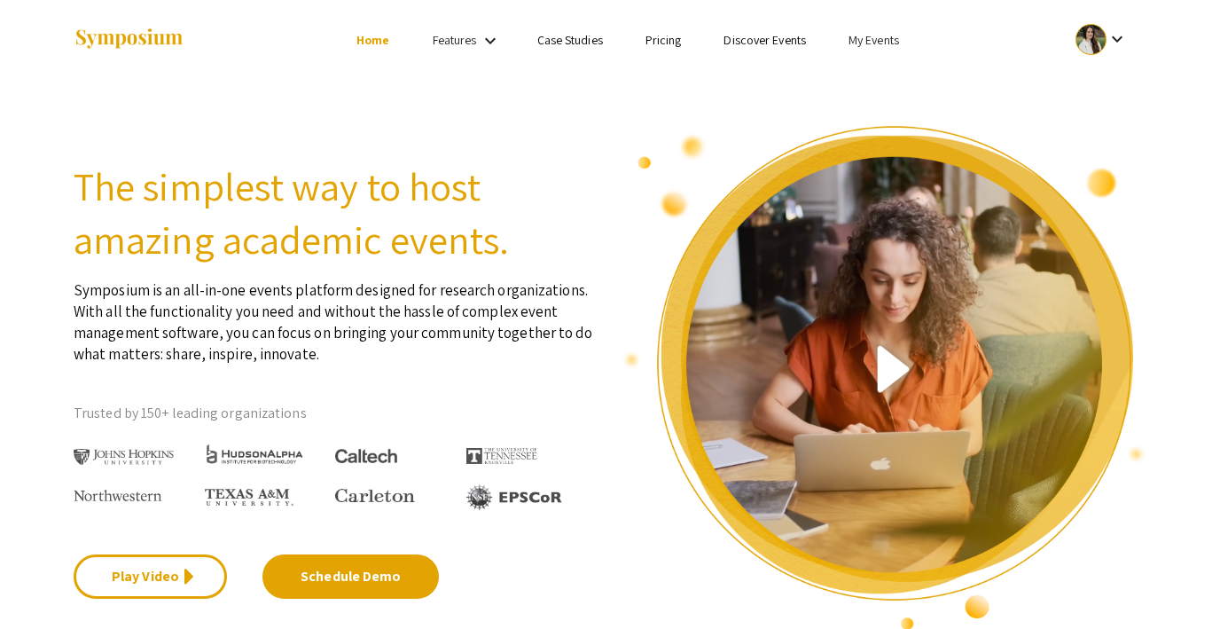
click at [875, 39] on link "My Events" at bounding box center [874, 40] width 51 height 16
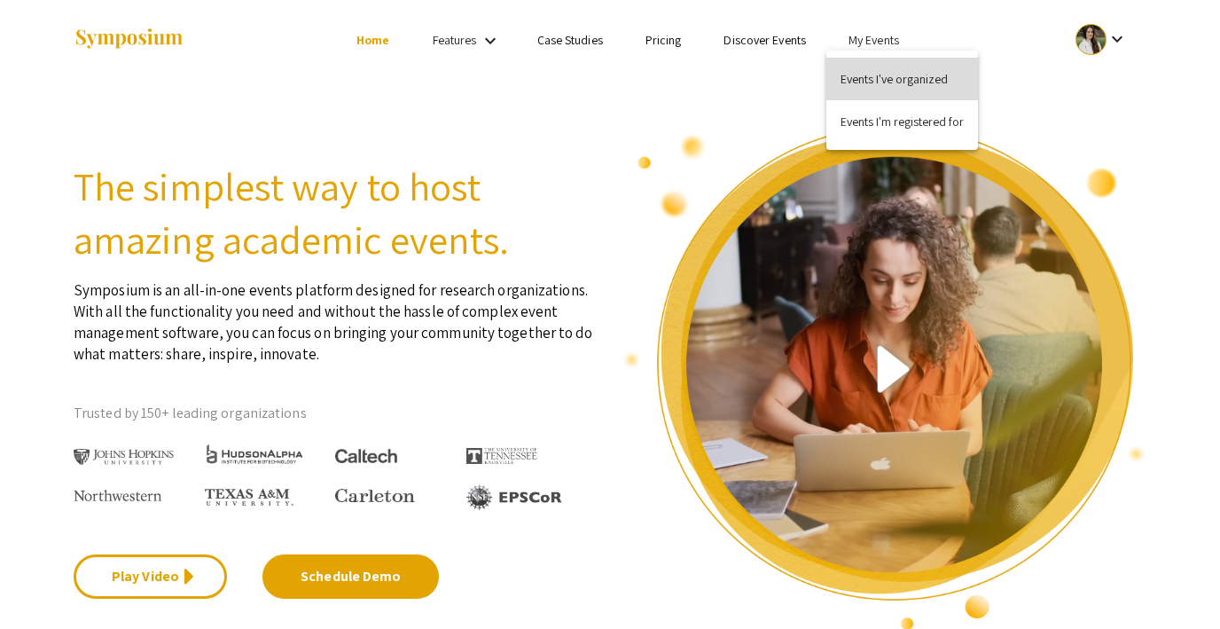
click at [889, 84] on button "Events I've organized" at bounding box center [902, 79] width 152 height 43
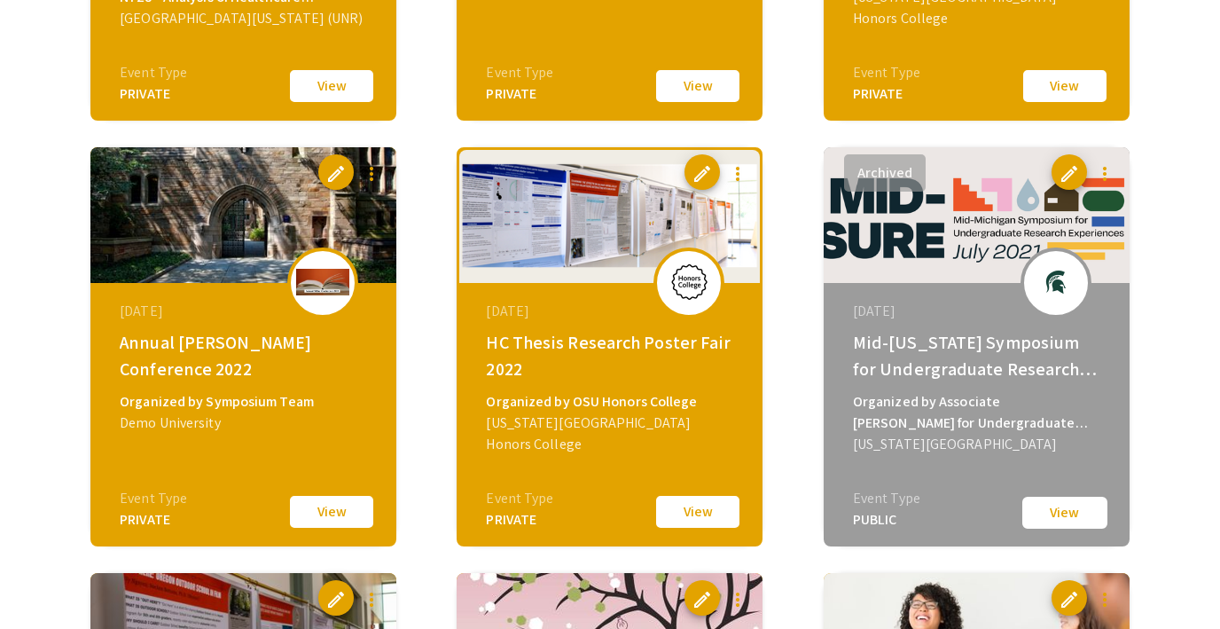
scroll to position [3035, 0]
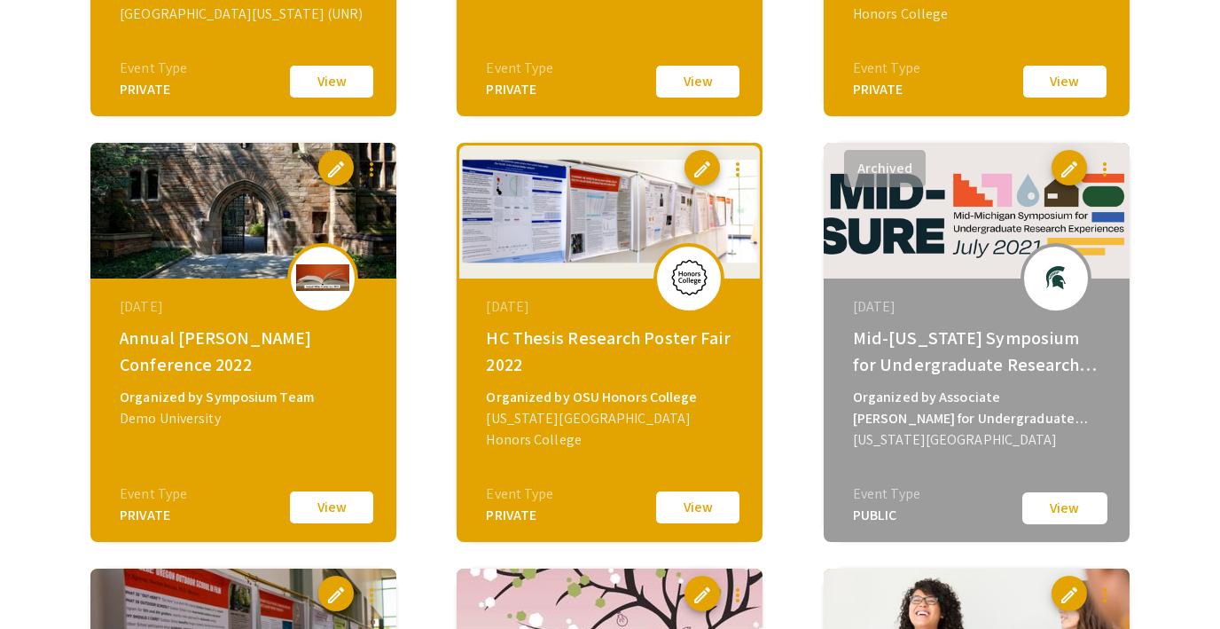
click at [336, 505] on button "View" at bounding box center [331, 507] width 89 height 37
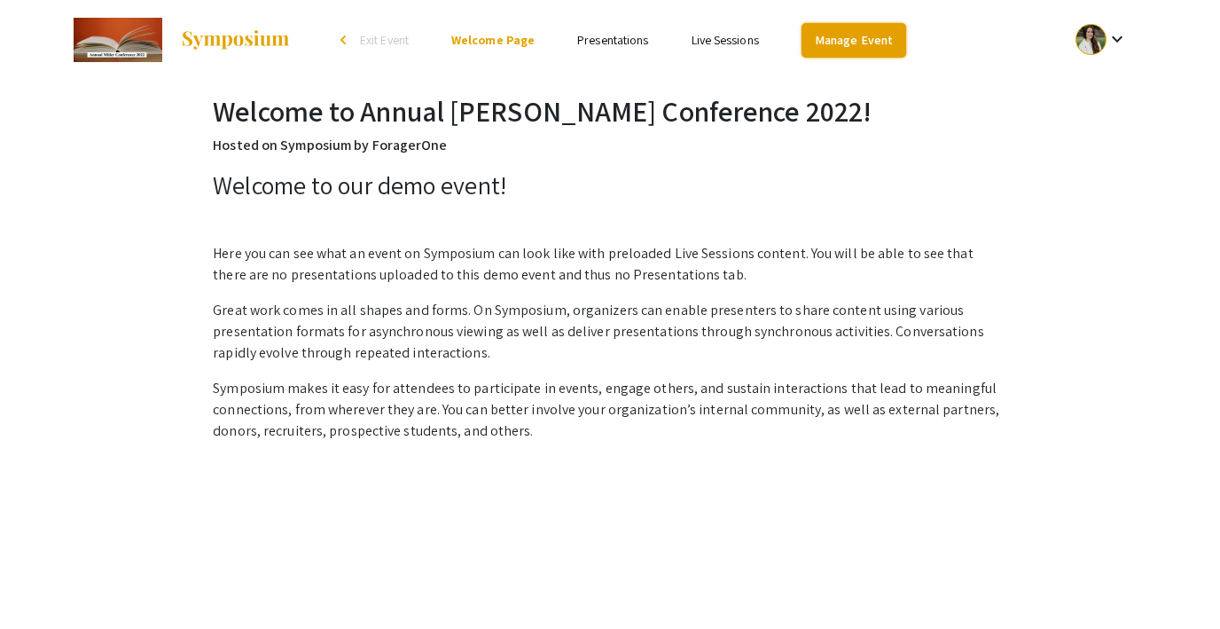
click at [848, 36] on link "Manage Event" at bounding box center [854, 40] width 105 height 35
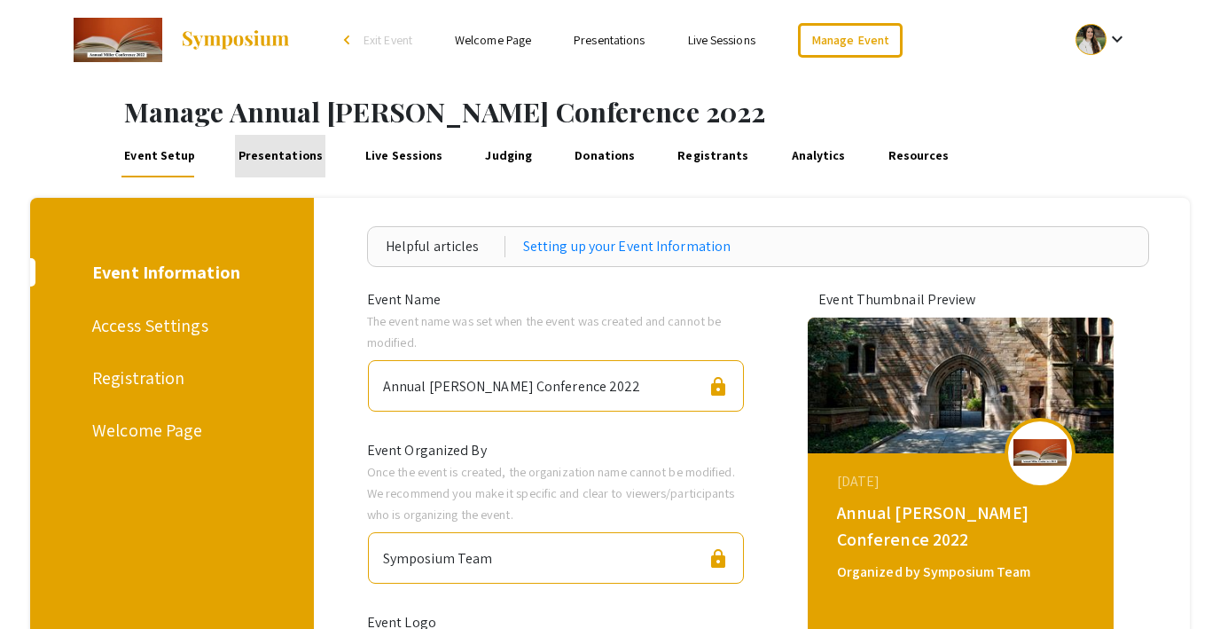
click at [296, 154] on link "Presentations" at bounding box center [280, 156] width 90 height 43
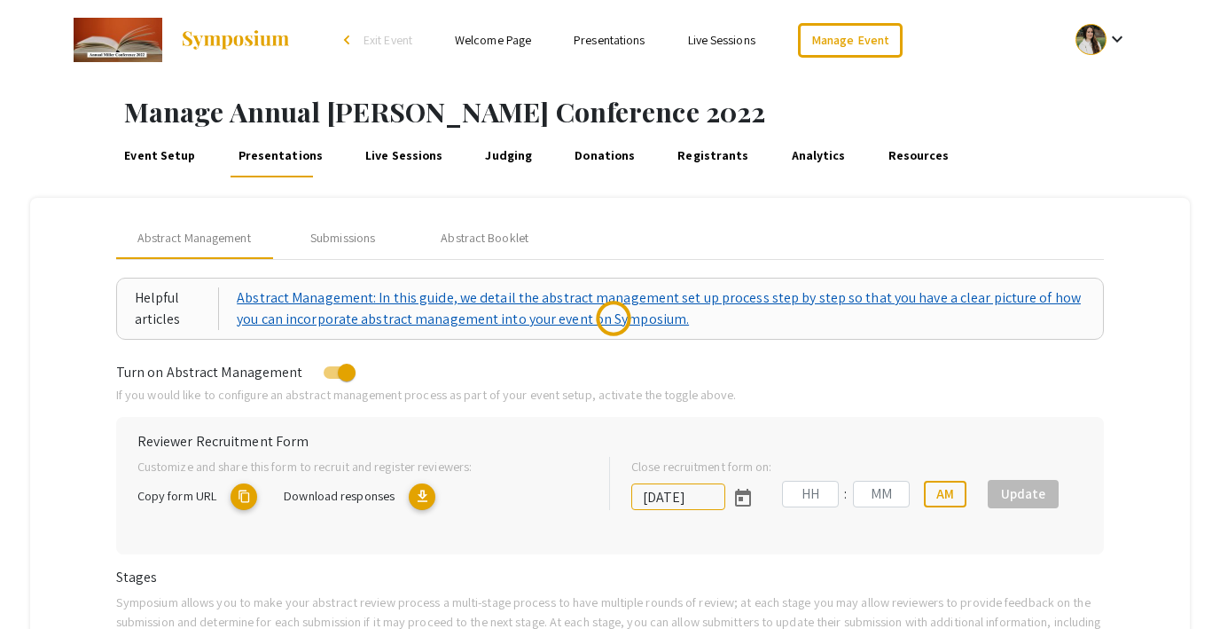
type input "10/27/2022"
type input "06"
type input "57"
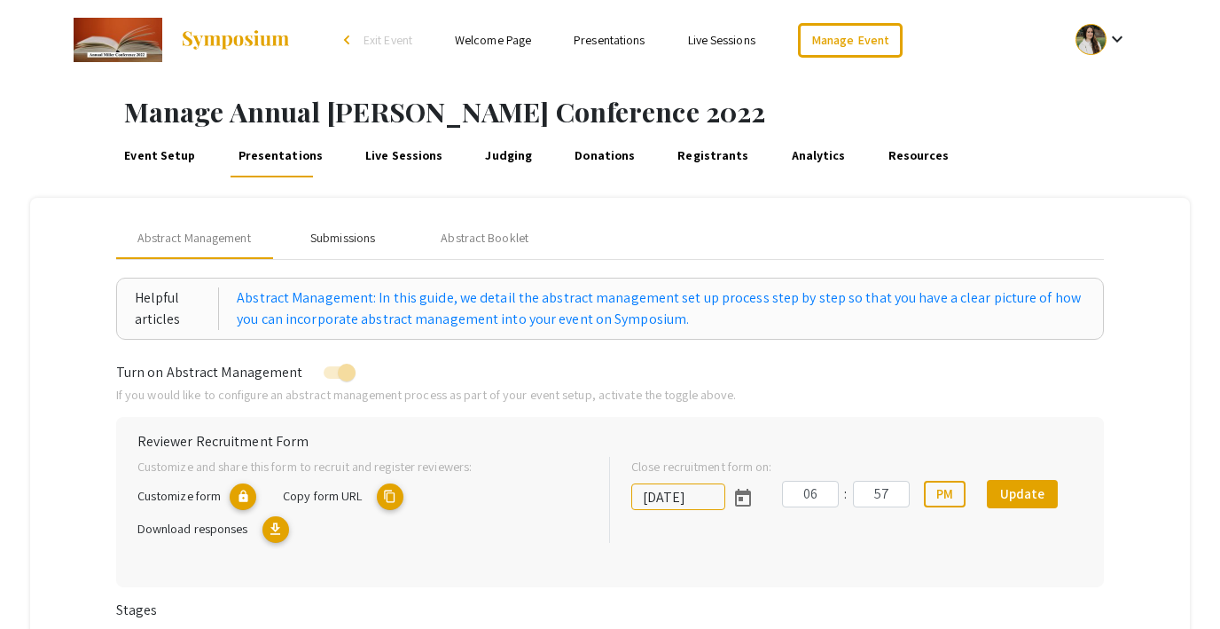
click at [340, 234] on div "Submissions" at bounding box center [342, 238] width 65 height 19
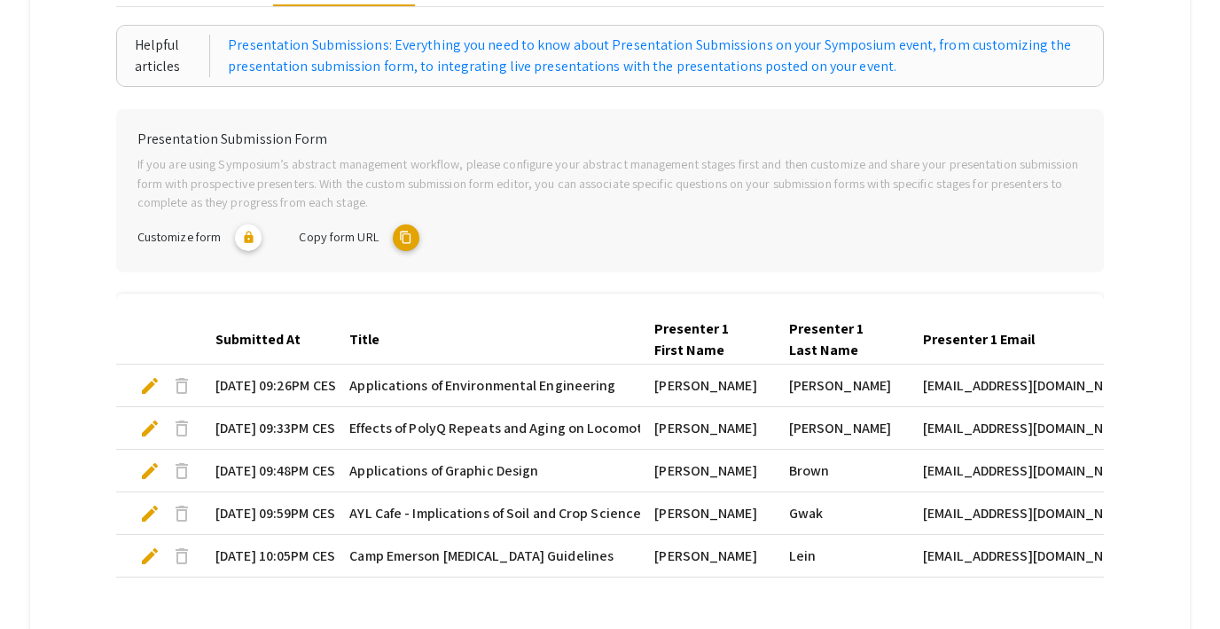
scroll to position [77, 0]
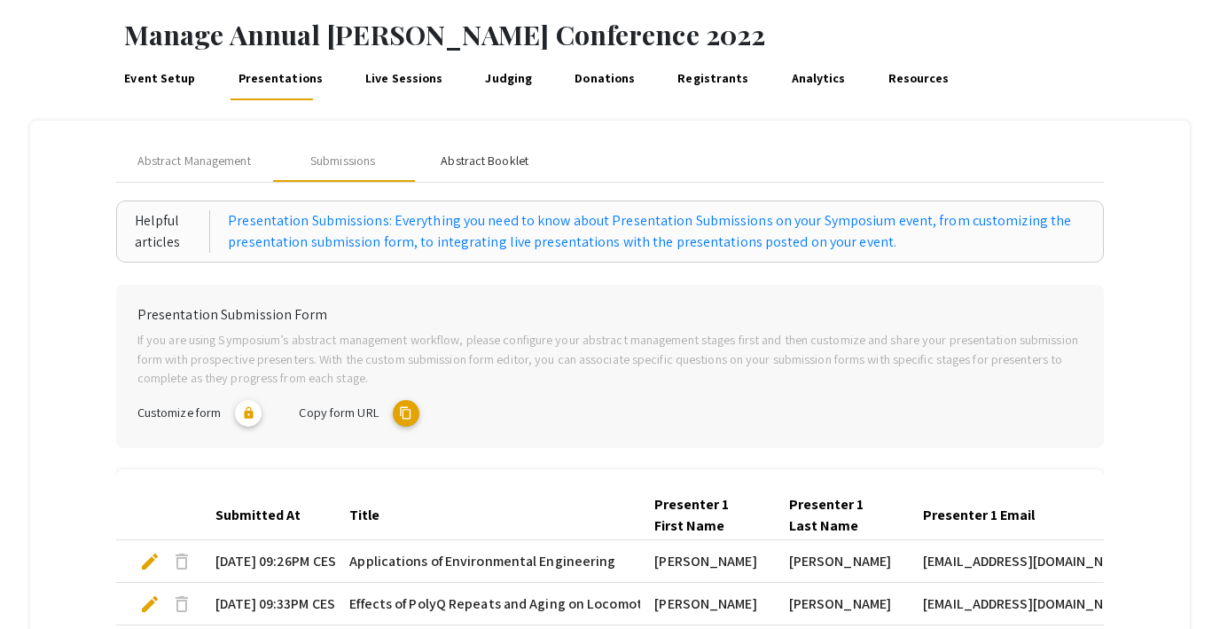
click at [461, 154] on div "Abstract Booklet" at bounding box center [485, 161] width 88 height 19
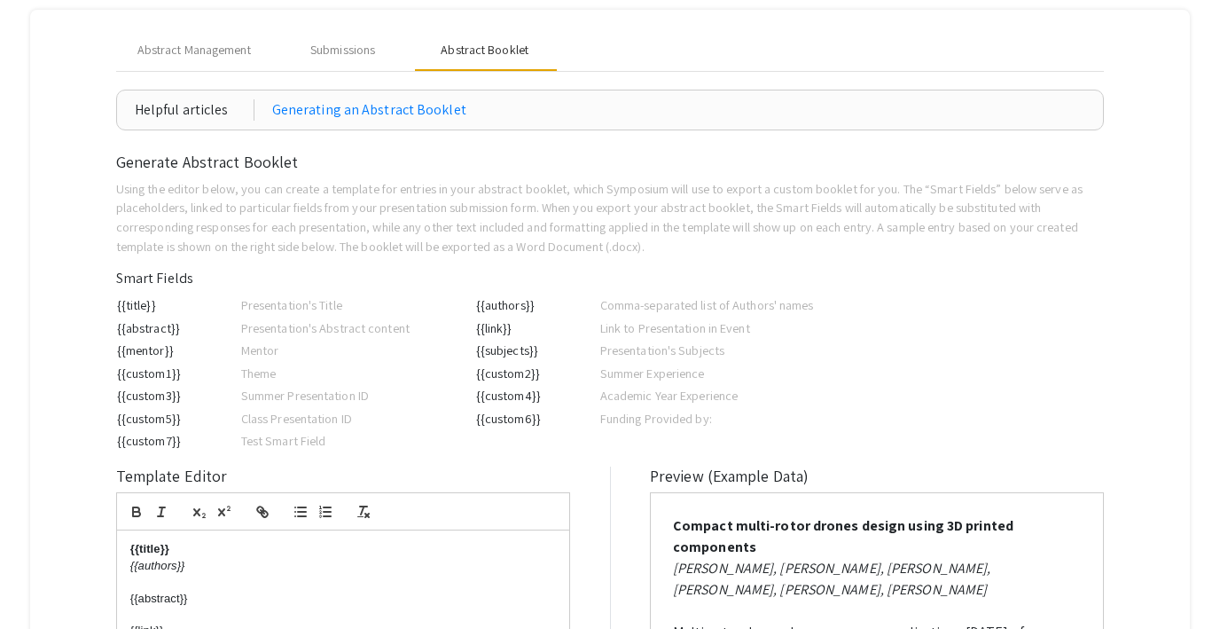
scroll to position [163, 0]
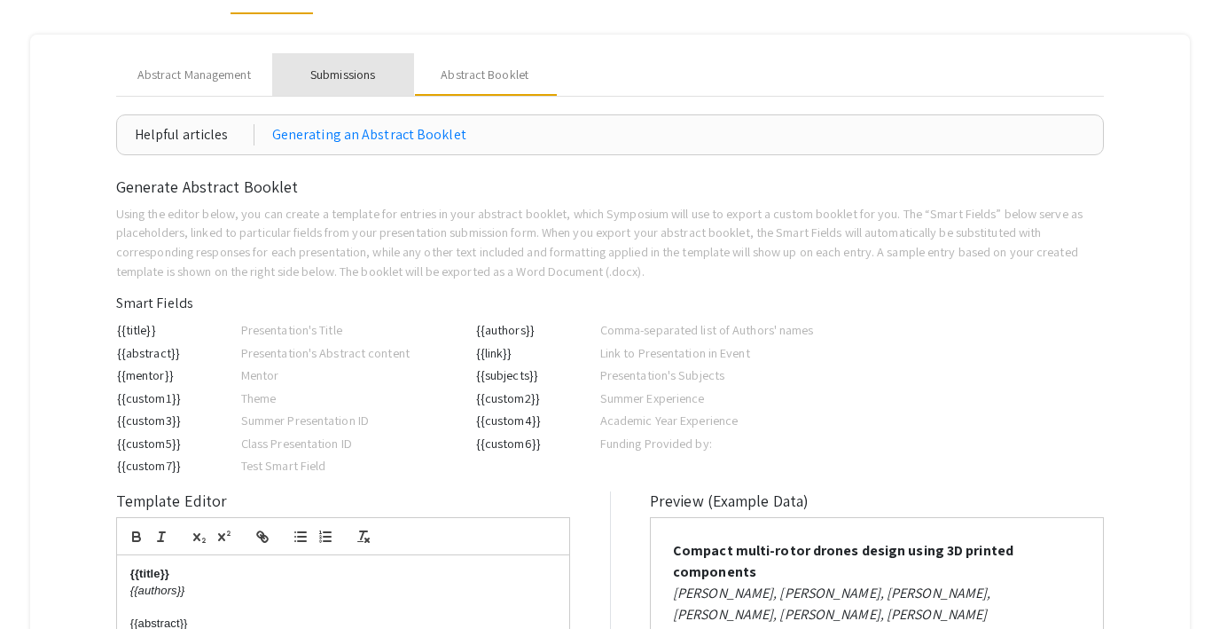
click at [339, 85] on div "Submissions" at bounding box center [343, 74] width 142 height 43
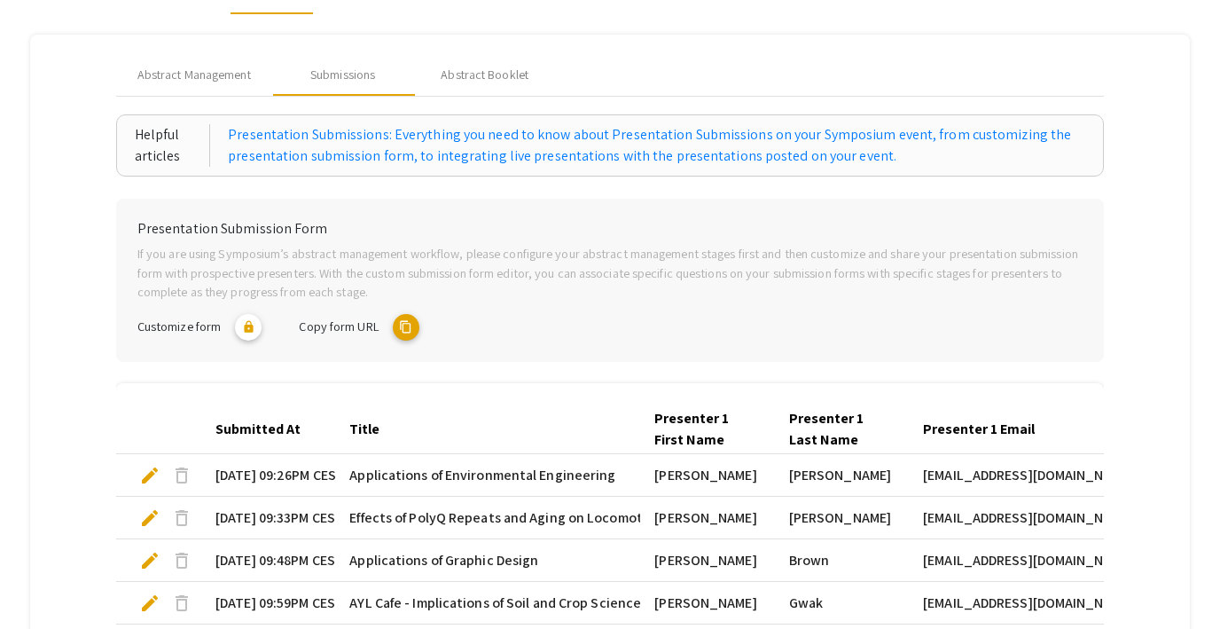
click at [405, 333] on mat-icon "content_copy" at bounding box center [406, 327] width 27 height 27
click at [469, 80] on div "Abstract Booklet" at bounding box center [485, 75] width 88 height 19
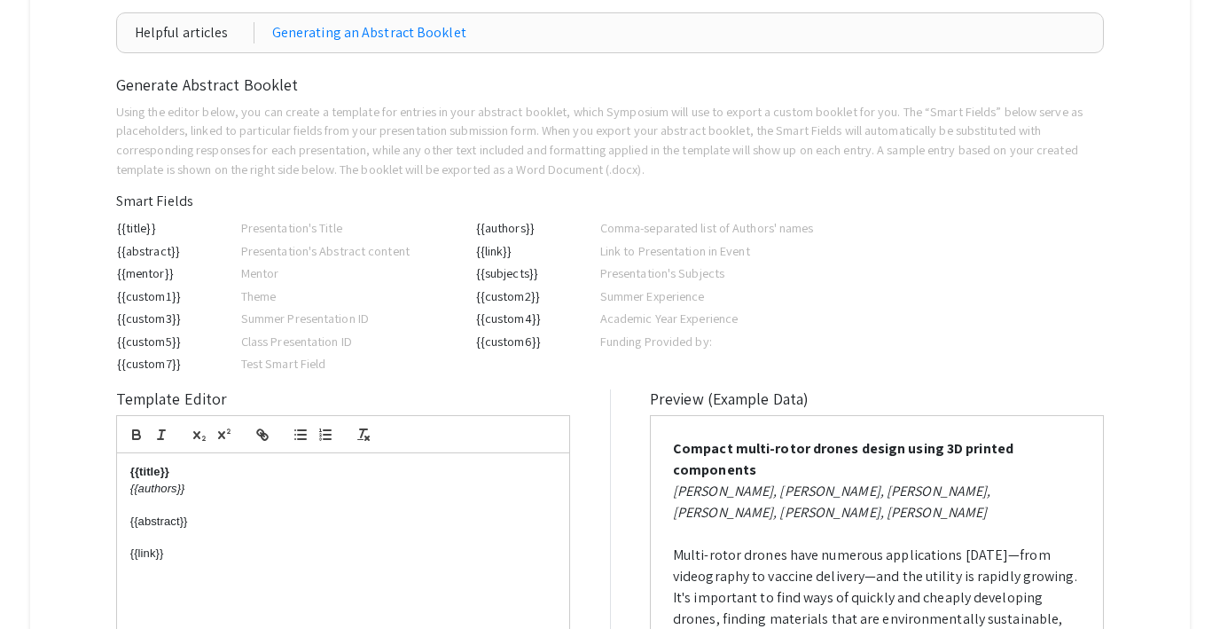
scroll to position [166, 0]
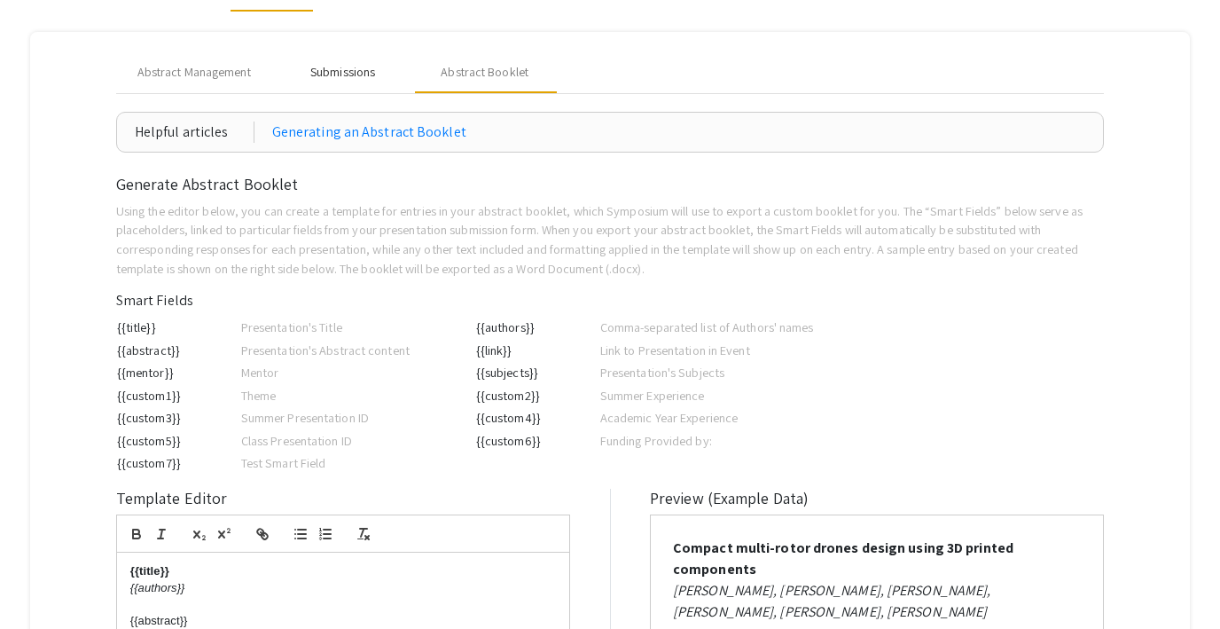
click at [331, 80] on div "Submissions" at bounding box center [342, 72] width 65 height 19
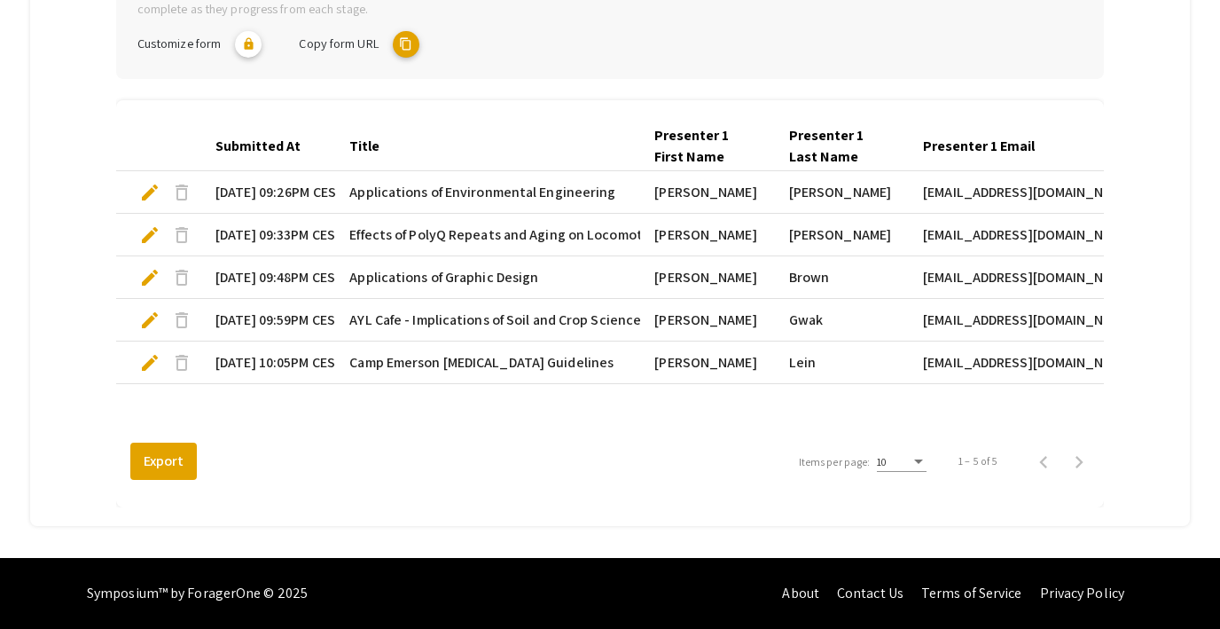
scroll to position [0, 0]
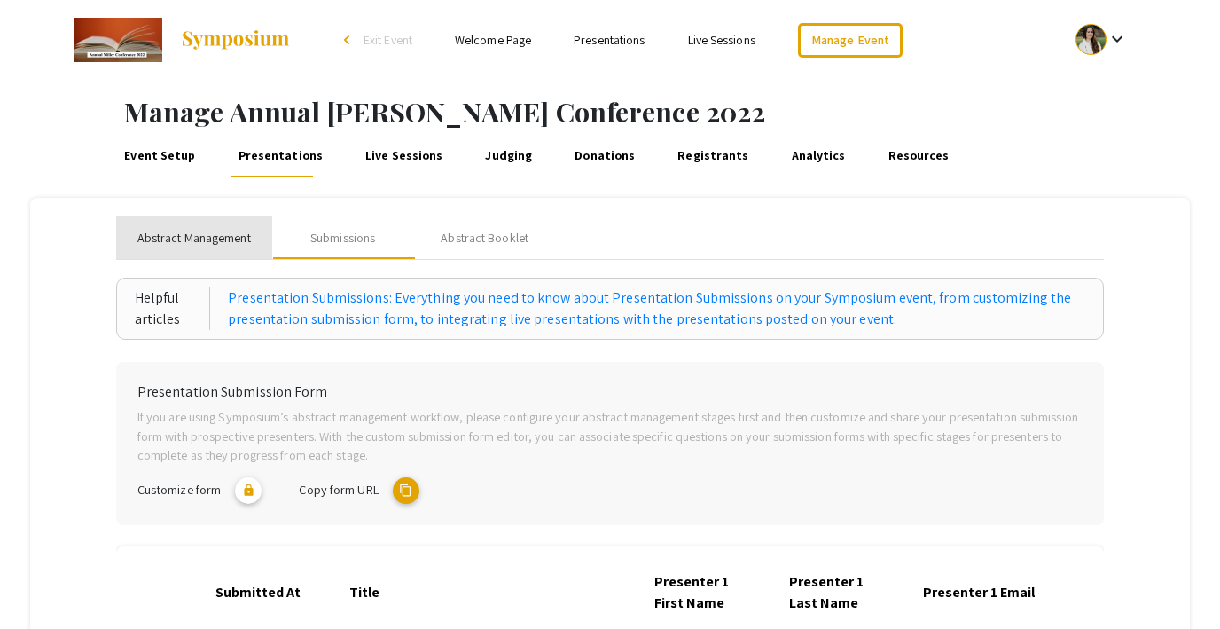
click at [179, 244] on span "Abstract Management" at bounding box center [194, 238] width 114 height 19
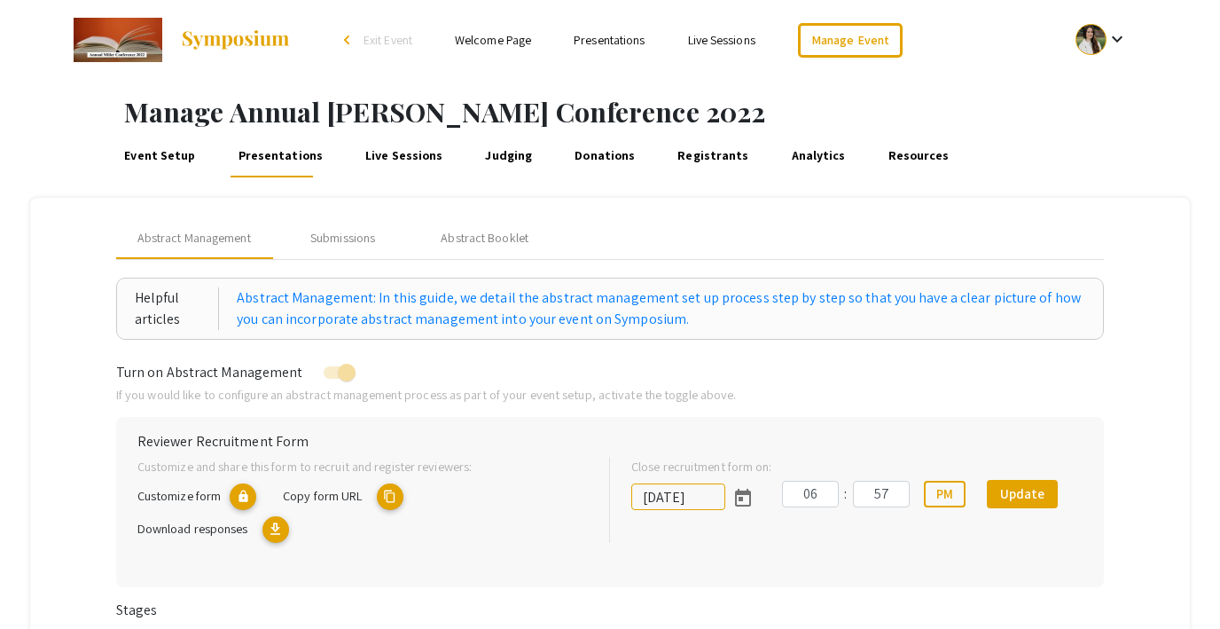
click at [172, 153] on link "Event Setup" at bounding box center [159, 156] width 77 height 43
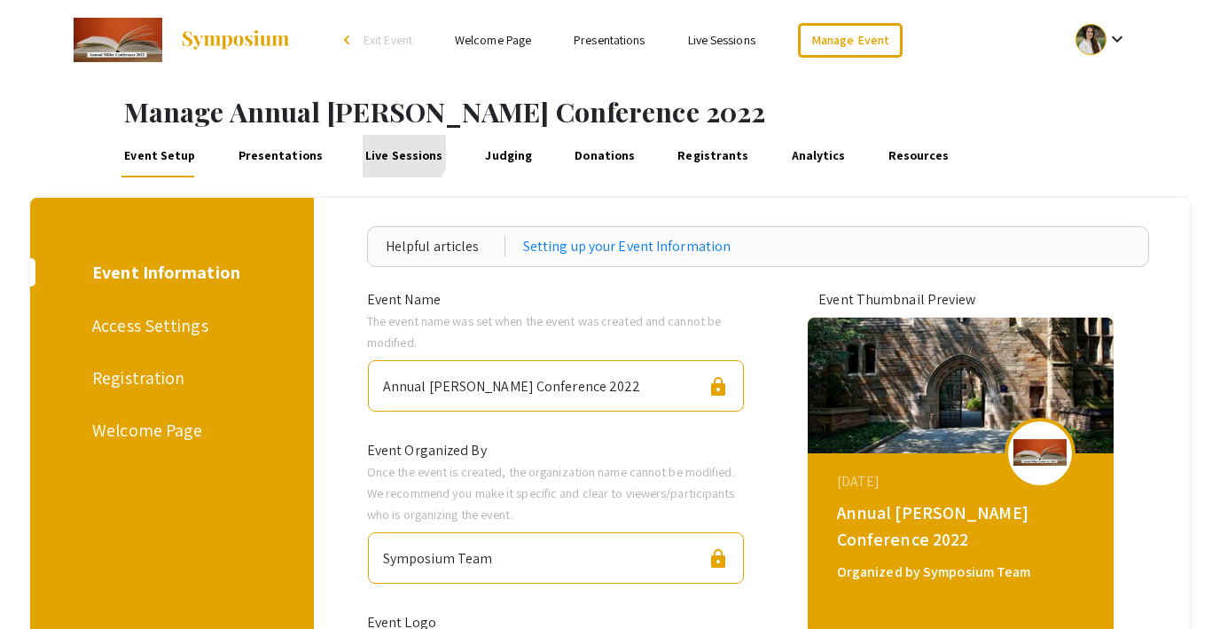
click at [386, 152] on link "Live Sessions" at bounding box center [404, 156] width 83 height 43
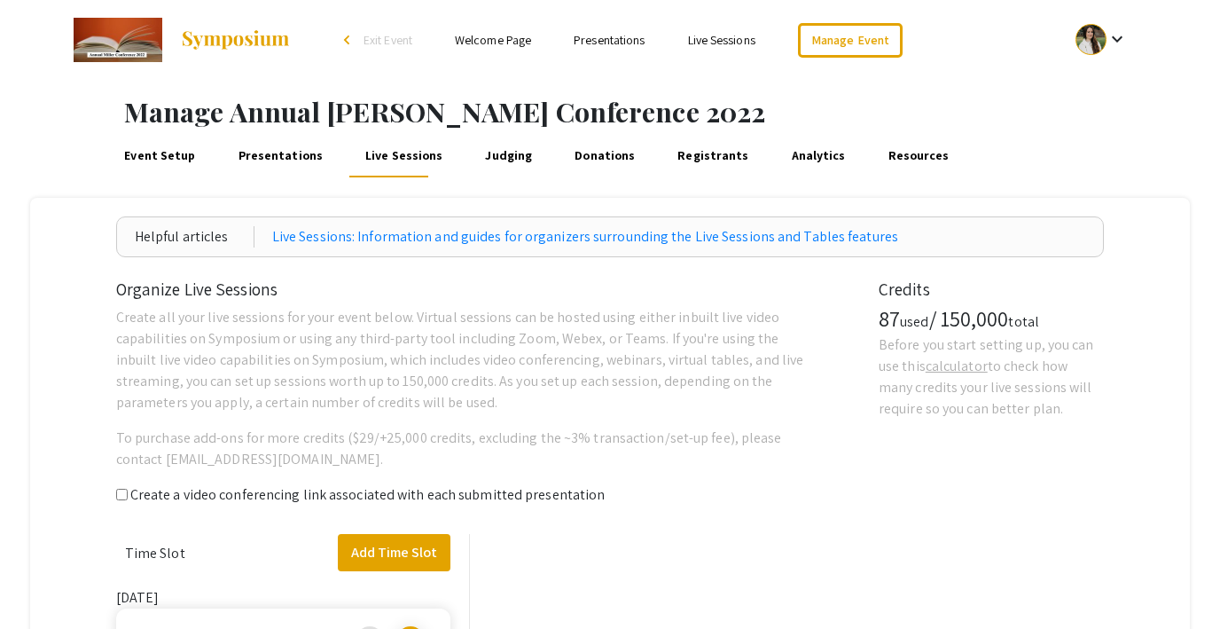
click at [269, 161] on link "Presentations" at bounding box center [280, 156] width 90 height 43
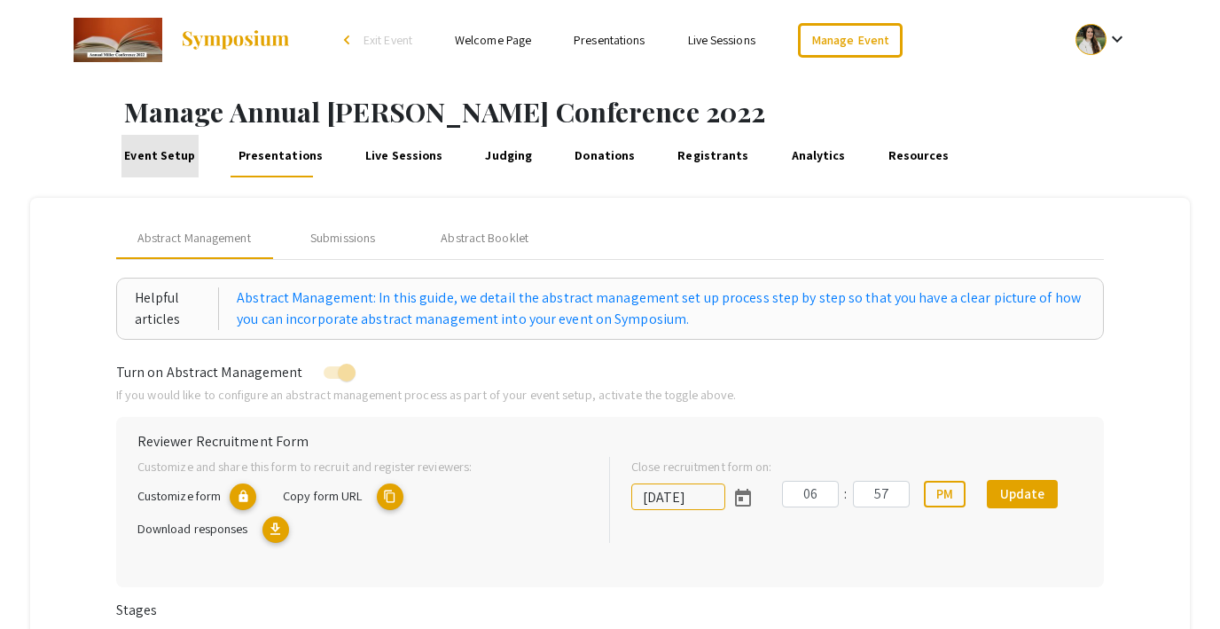
click at [167, 152] on link "Event Setup" at bounding box center [159, 156] width 77 height 43
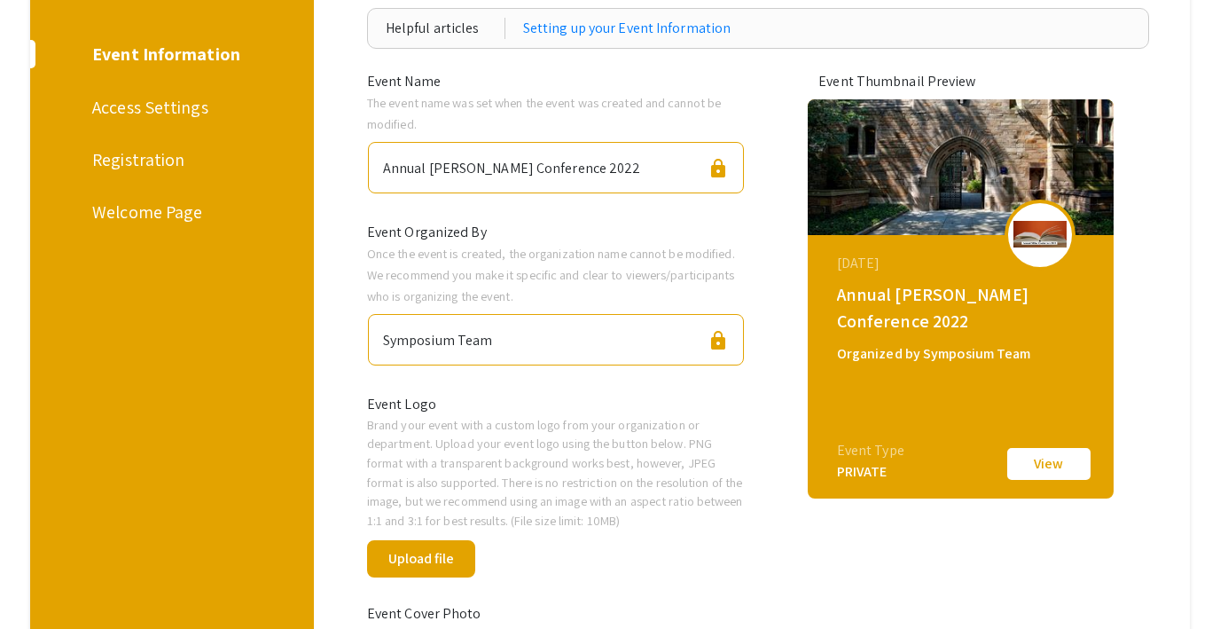
scroll to position [138, 0]
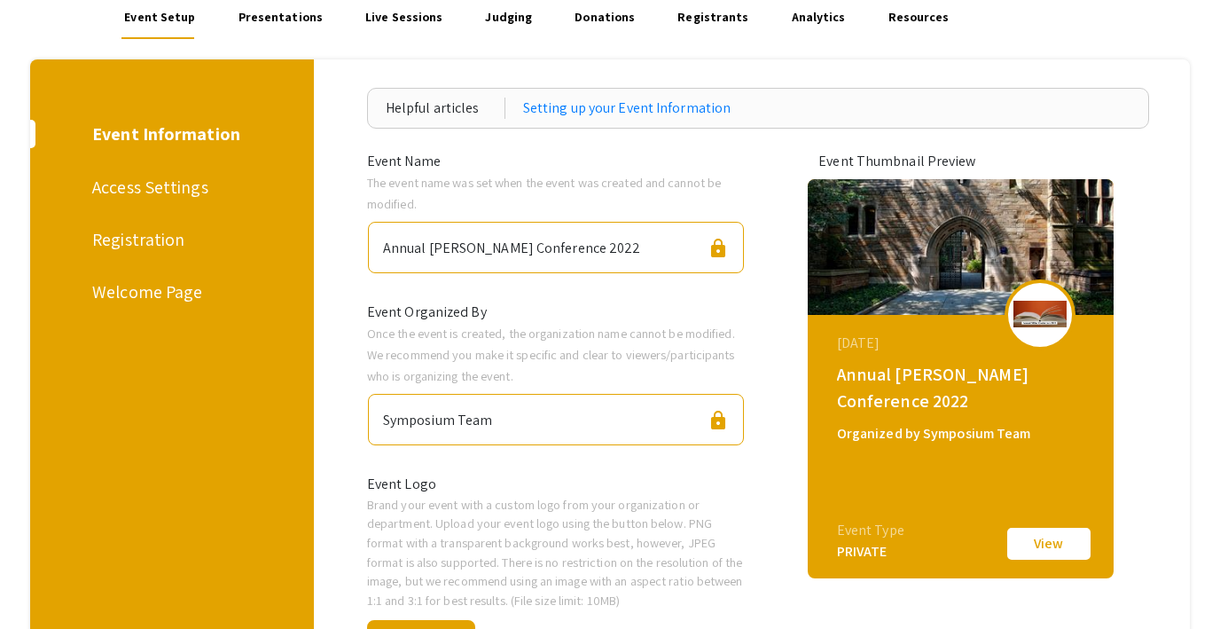
click at [146, 239] on div "Registration" at bounding box center [168, 239] width 153 height 27
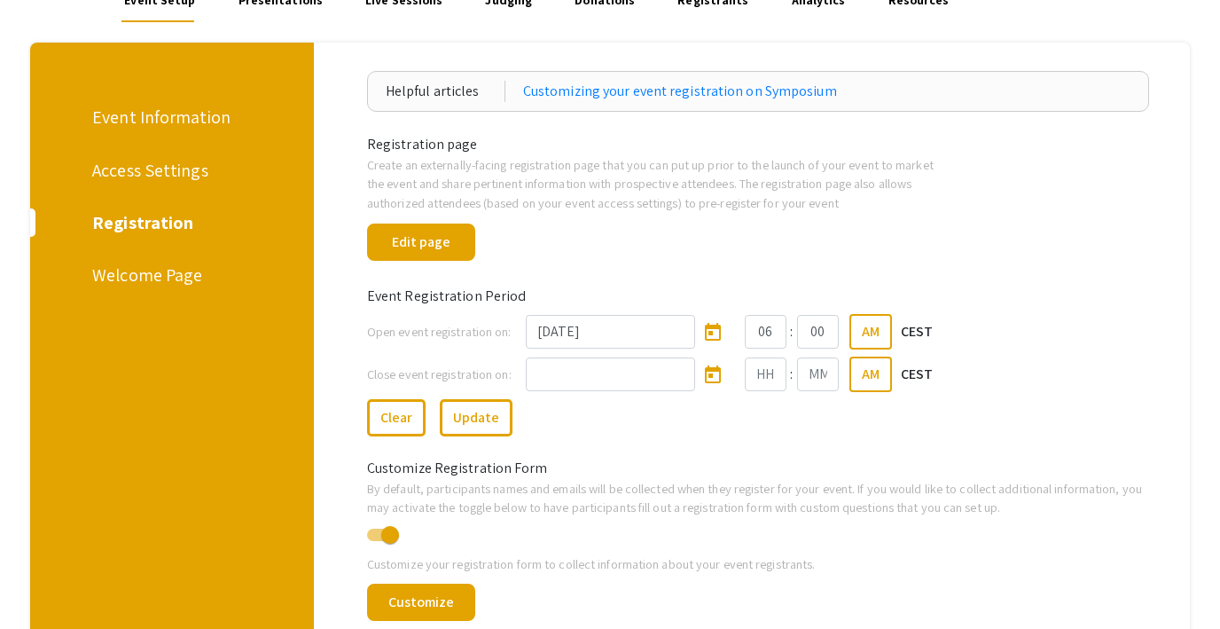
scroll to position [193, 0]
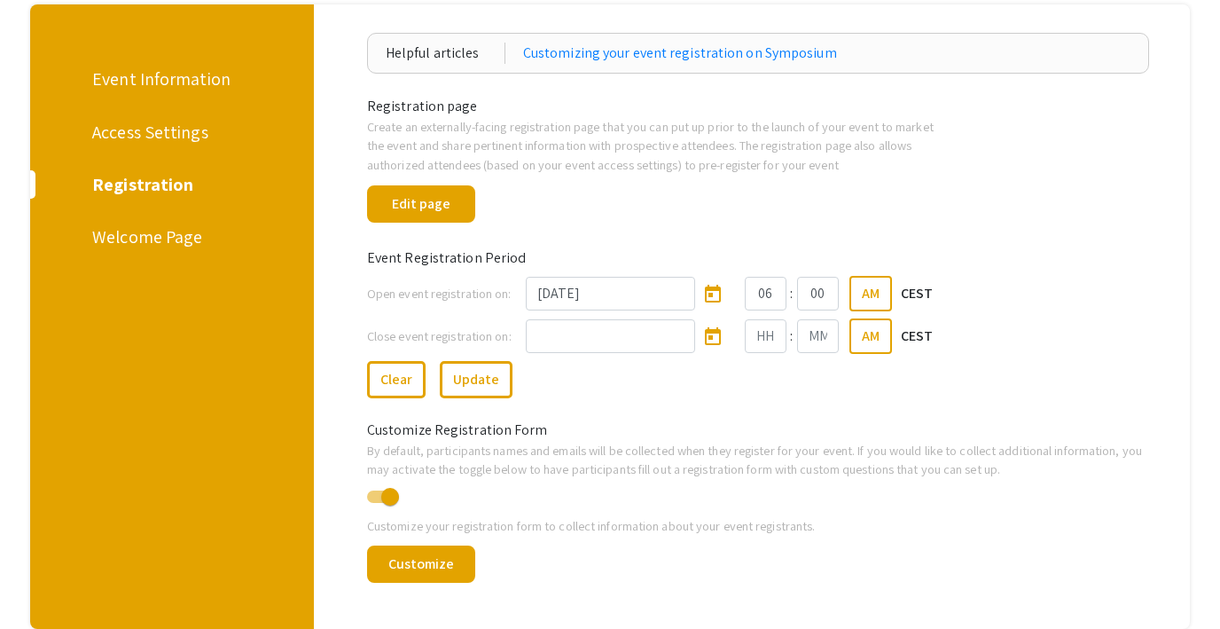
click at [181, 242] on div "Welcome Page" at bounding box center [168, 236] width 153 height 27
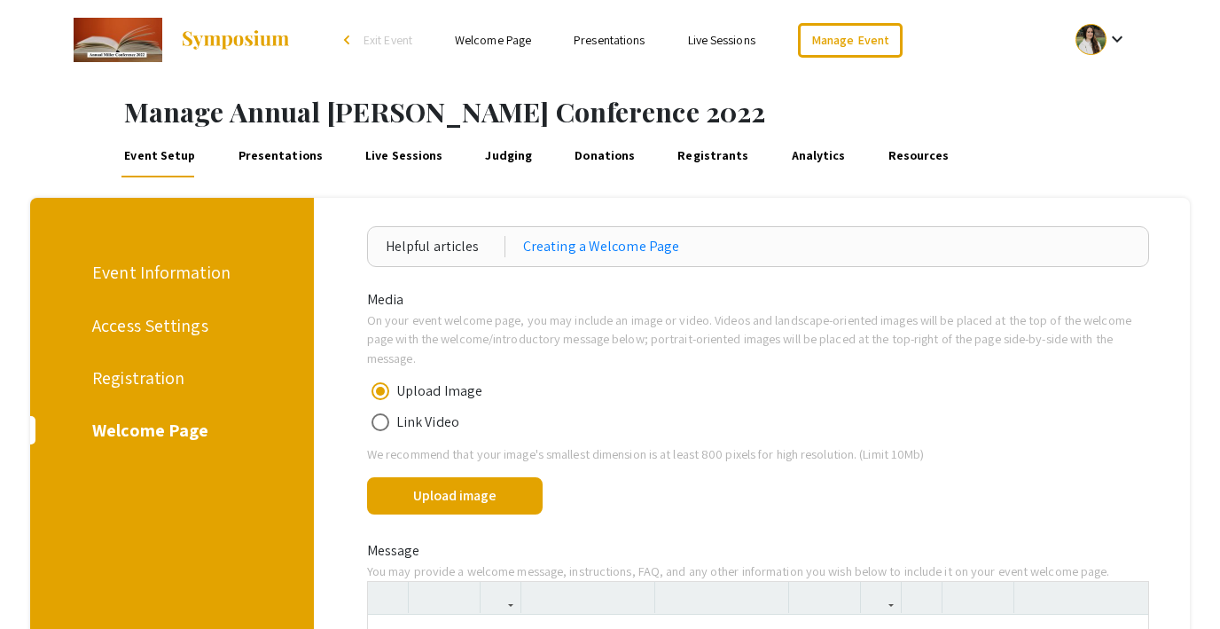
click at [682, 150] on link "Registrants" at bounding box center [713, 156] width 77 height 43
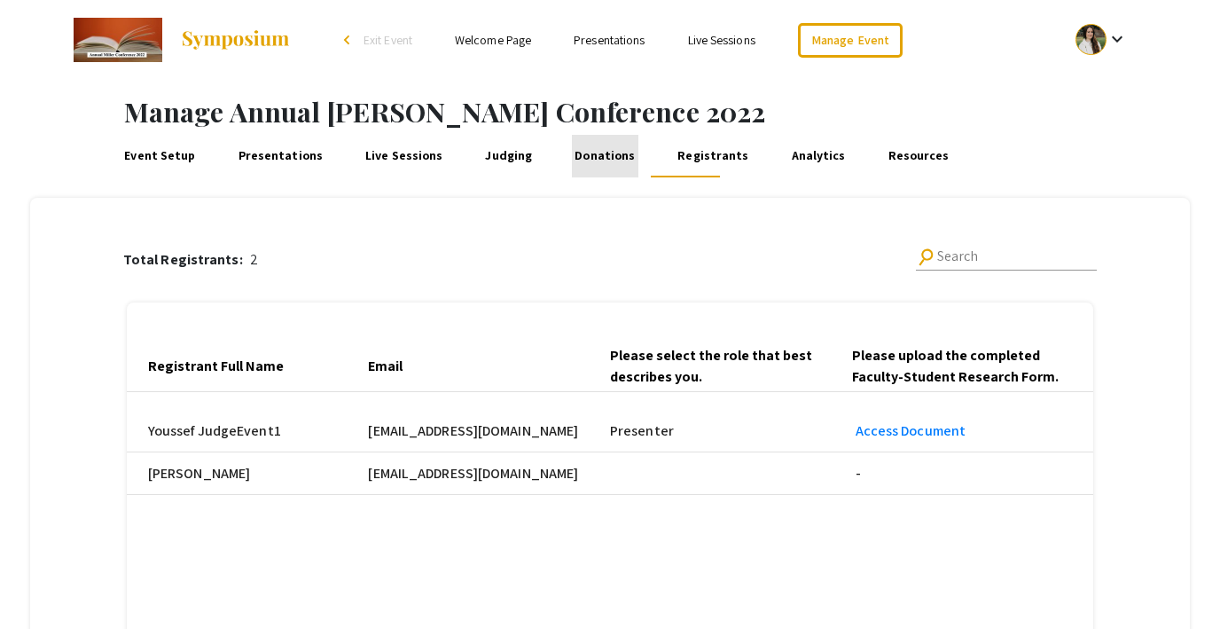
click at [588, 160] on link "Donations" at bounding box center [605, 156] width 67 height 43
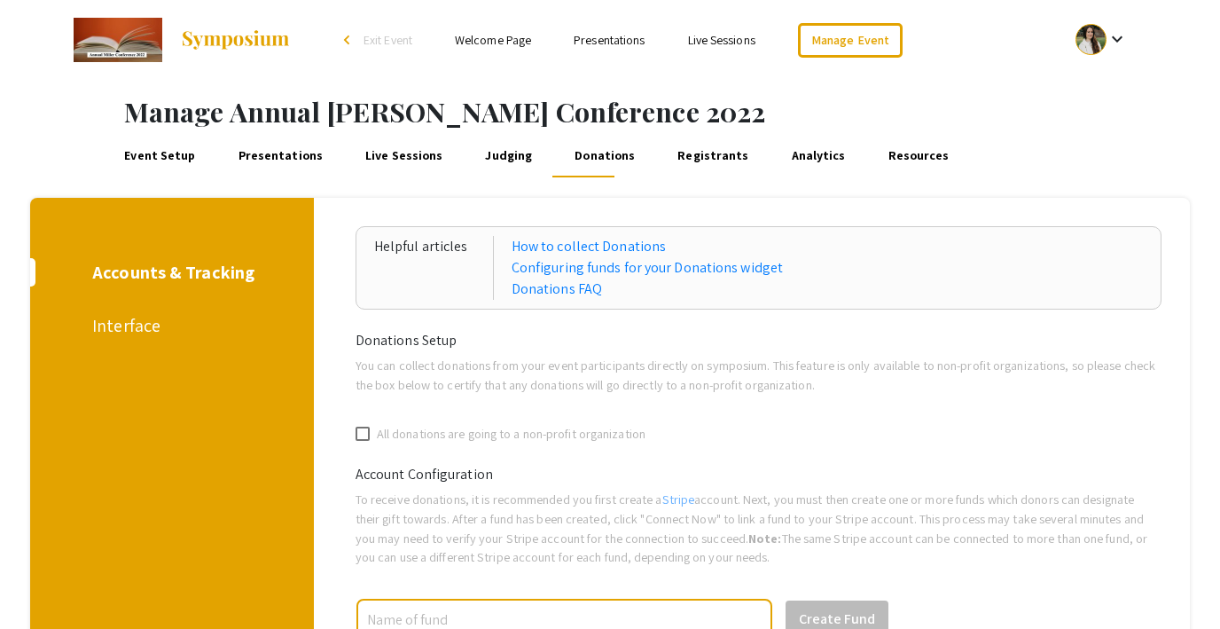
click at [160, 158] on link "Event Setup" at bounding box center [159, 156] width 77 height 43
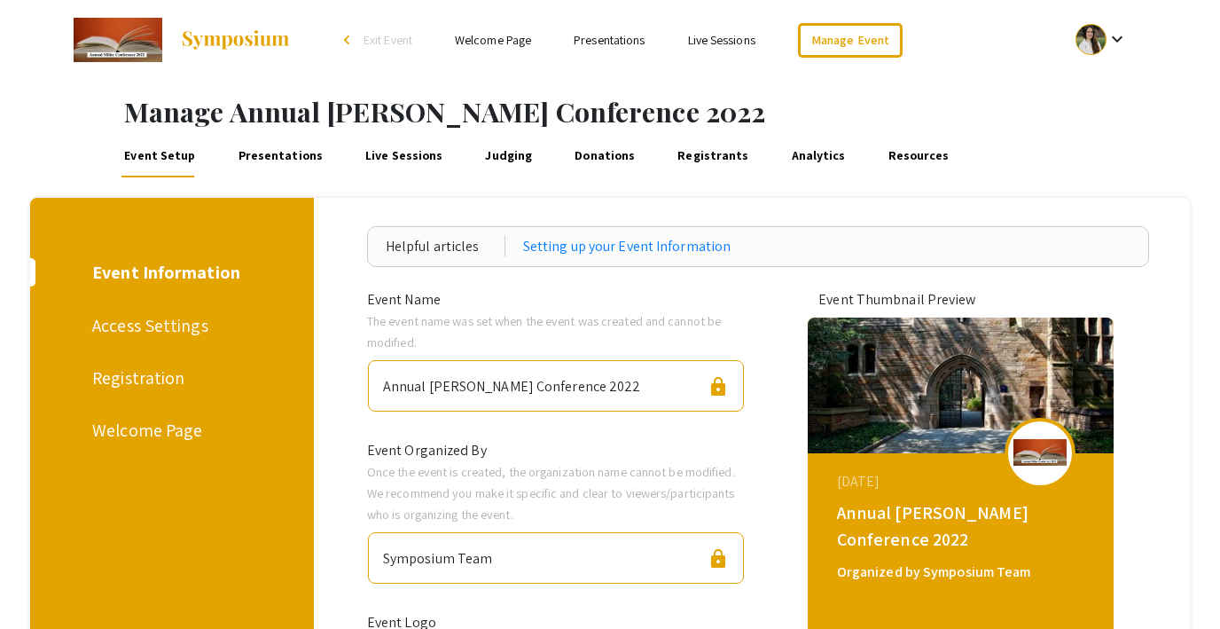
click at [143, 368] on div "Registration" at bounding box center [168, 377] width 153 height 27
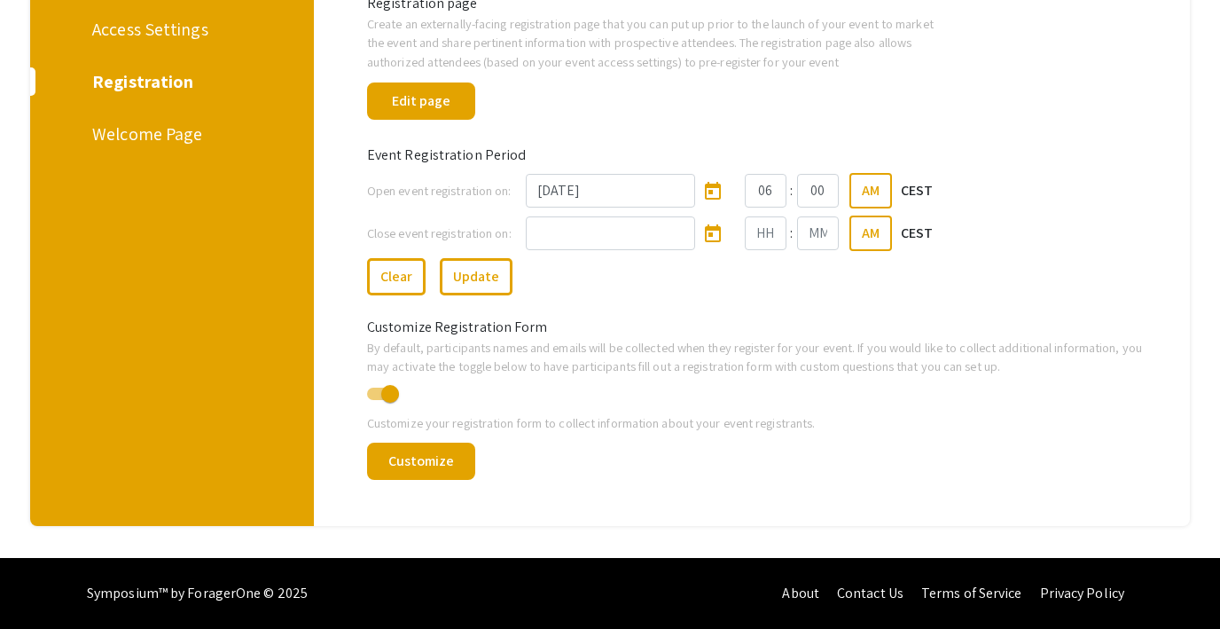
scroll to position [206, 0]
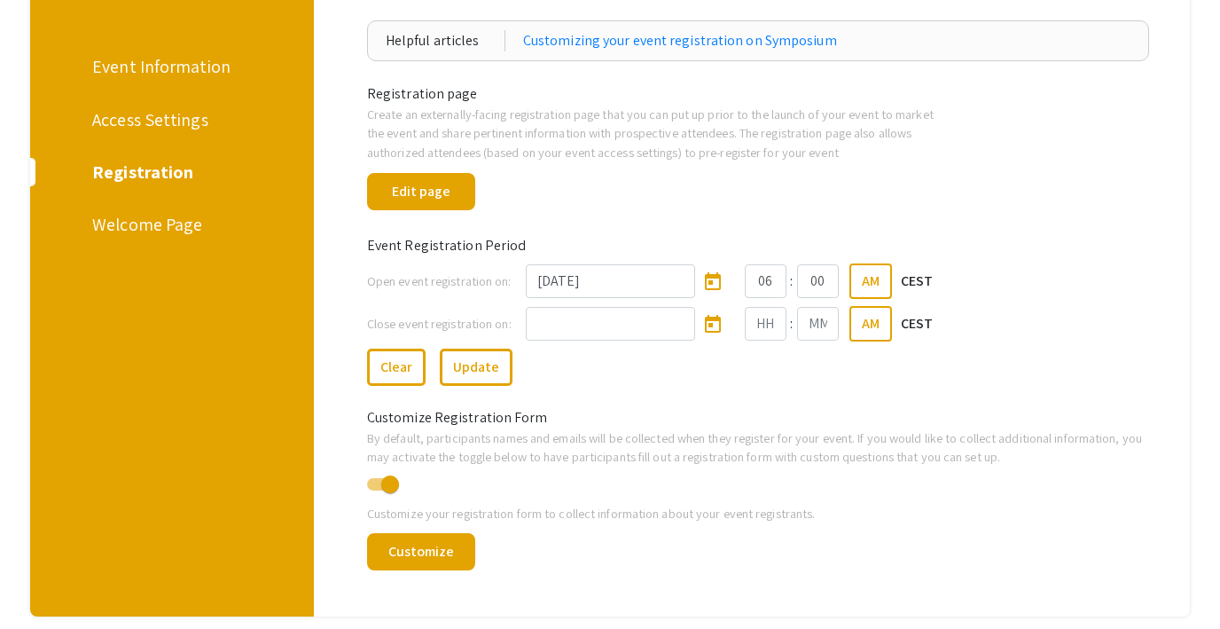
click at [149, 118] on div "Access Settings" at bounding box center [168, 119] width 153 height 27
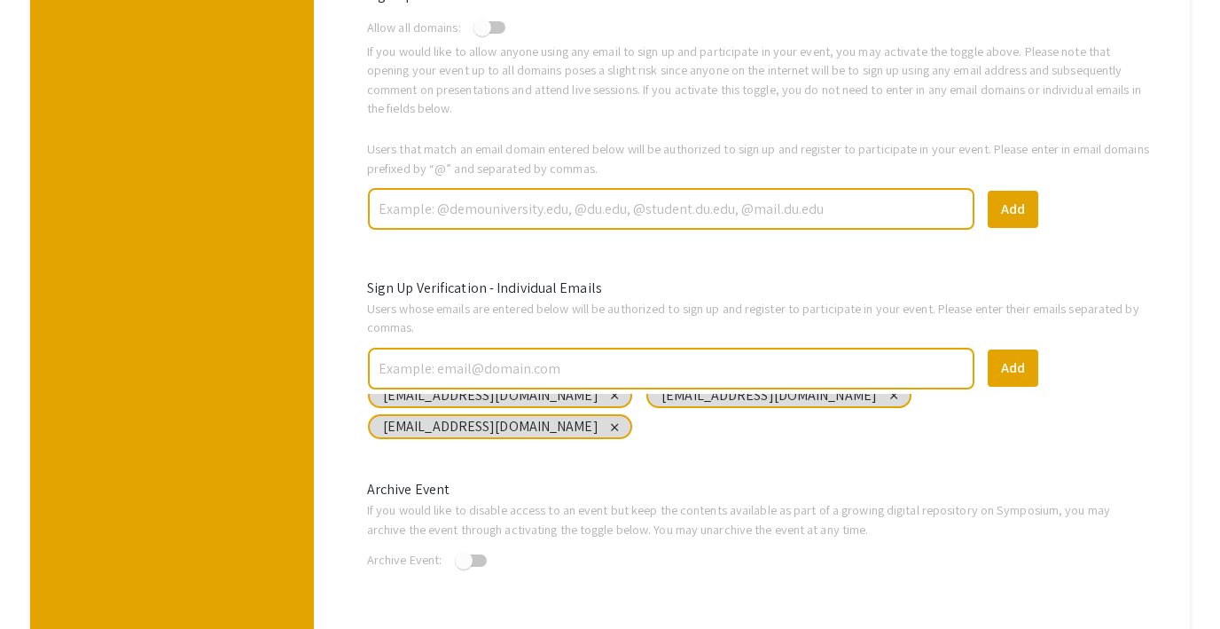
scroll to position [731, 0]
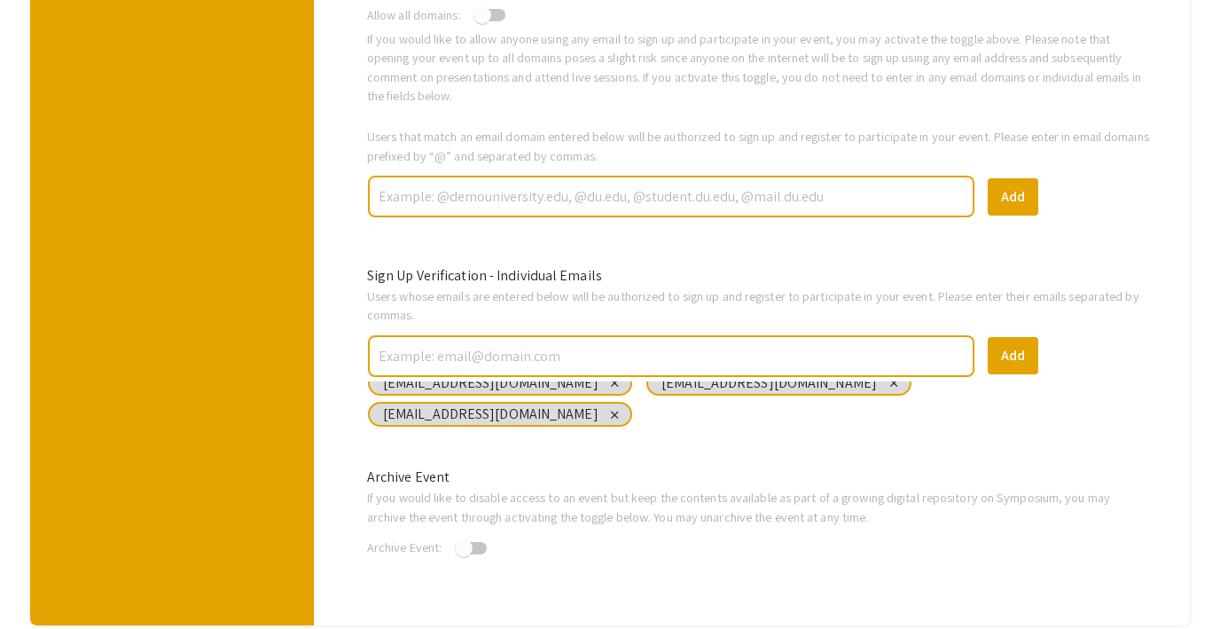
click at [404, 356] on input "text" at bounding box center [671, 356] width 589 height 31
type input "l"
type input "steph@foragerone.com"
click at [1013, 356] on button "Add" at bounding box center [1013, 355] width 51 height 37
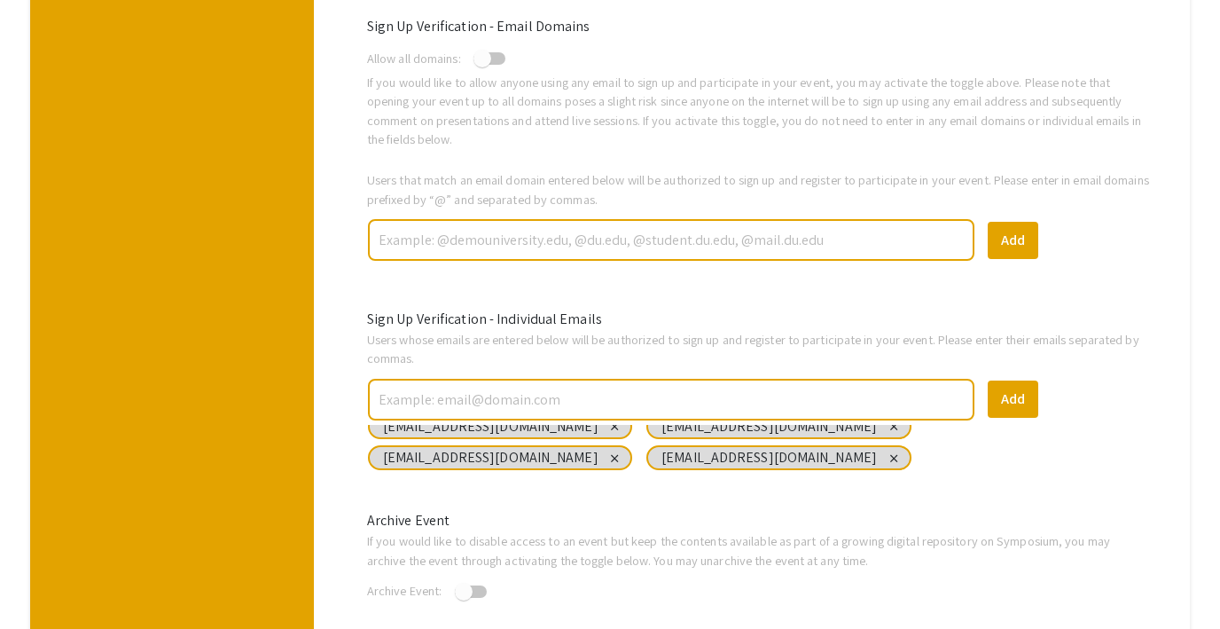
scroll to position [685, 0]
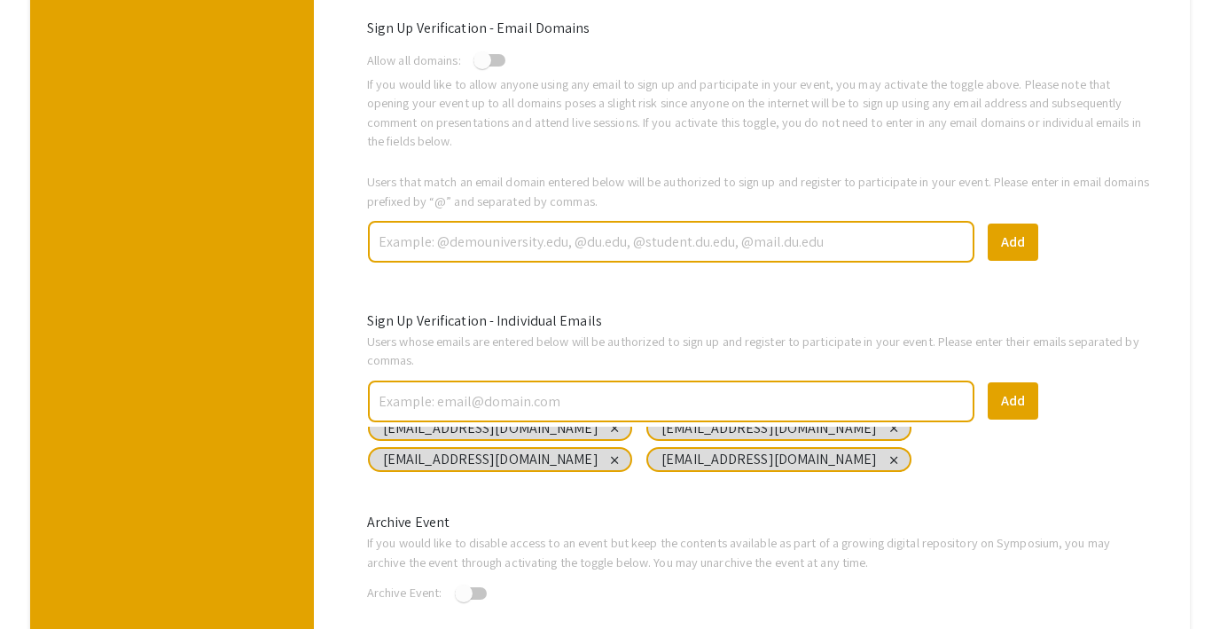
click at [887, 460] on div "close" at bounding box center [893, 459] width 12 height 12
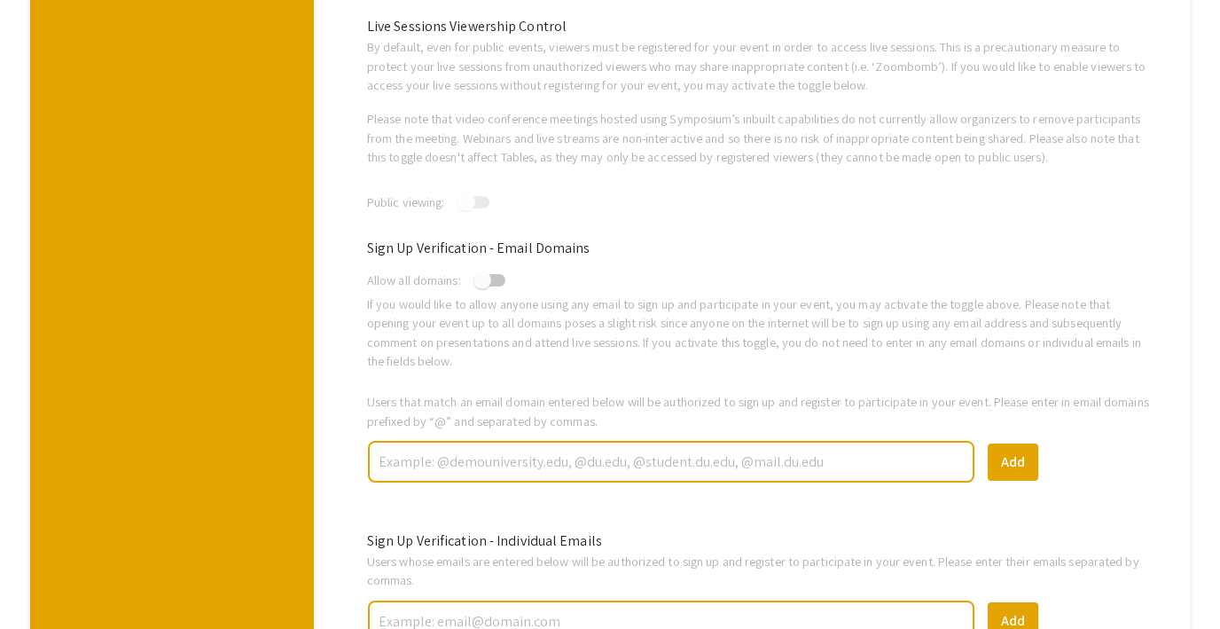
scroll to position [0, 0]
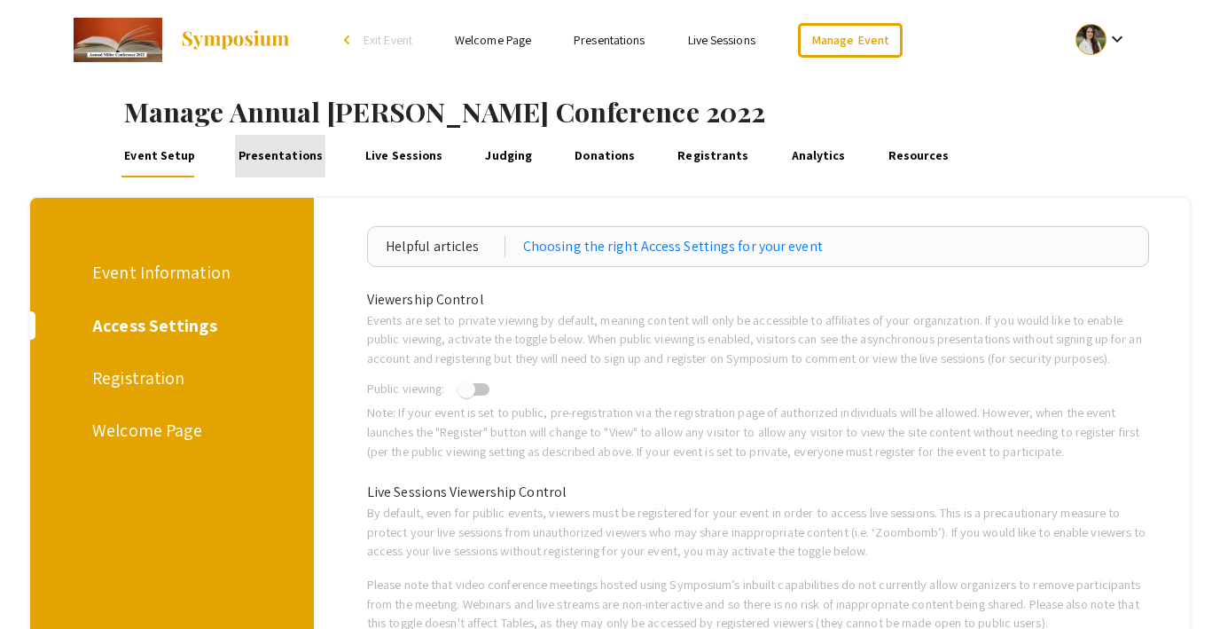
click at [280, 156] on link "Presentations" at bounding box center [280, 156] width 90 height 43
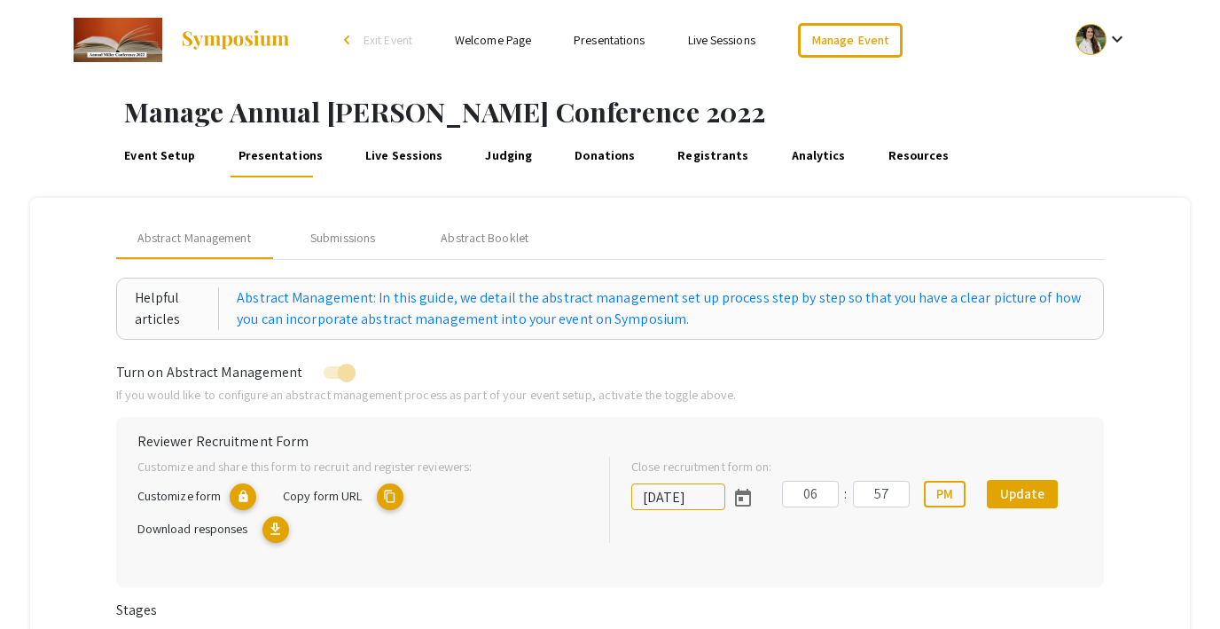
click at [788, 149] on link "Analytics" at bounding box center [818, 156] width 60 height 43
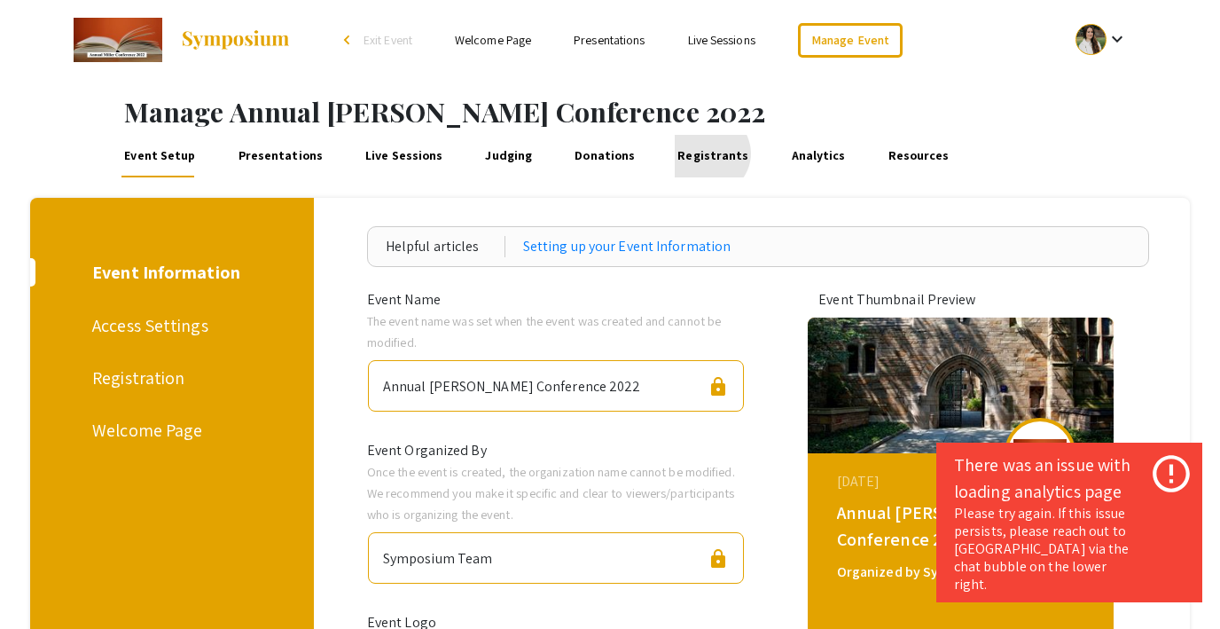
click at [685, 153] on link "Registrants" at bounding box center [713, 156] width 77 height 43
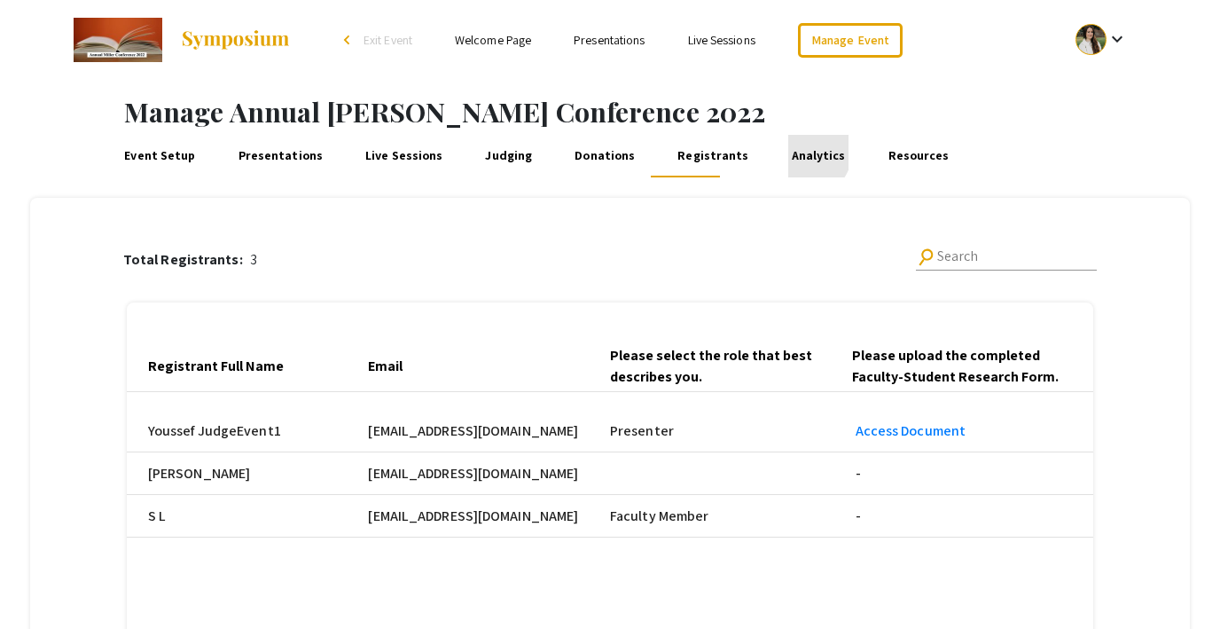
click at [788, 152] on link "Analytics" at bounding box center [818, 156] width 60 height 43
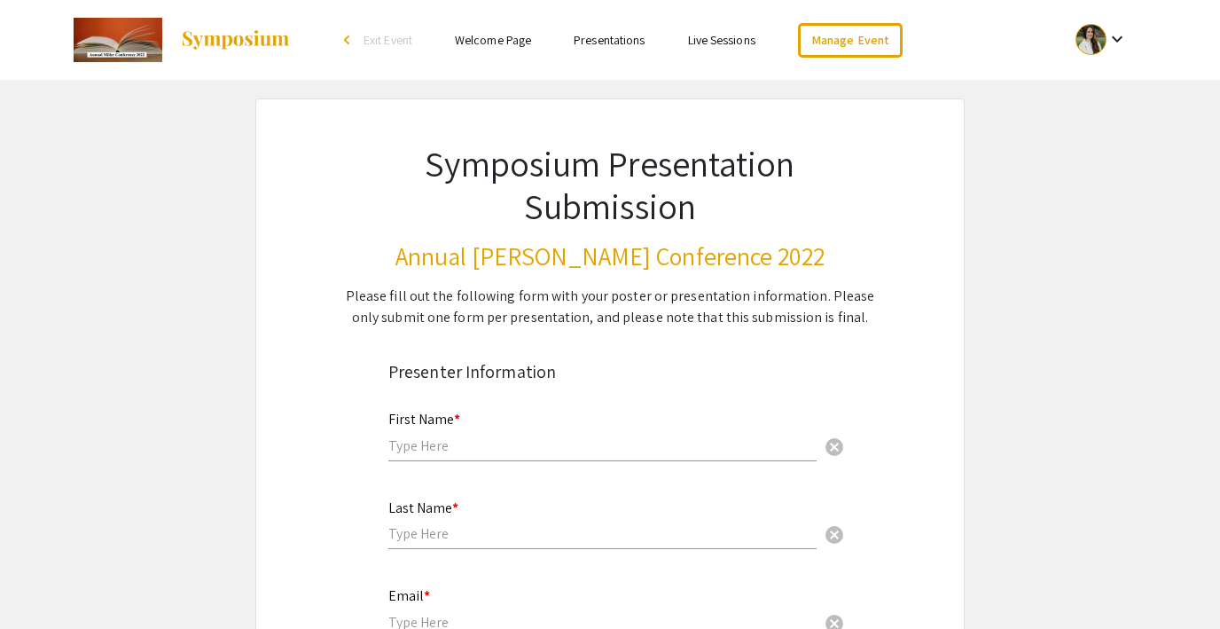
click at [369, 38] on span "Exit Event" at bounding box center [388, 40] width 49 height 16
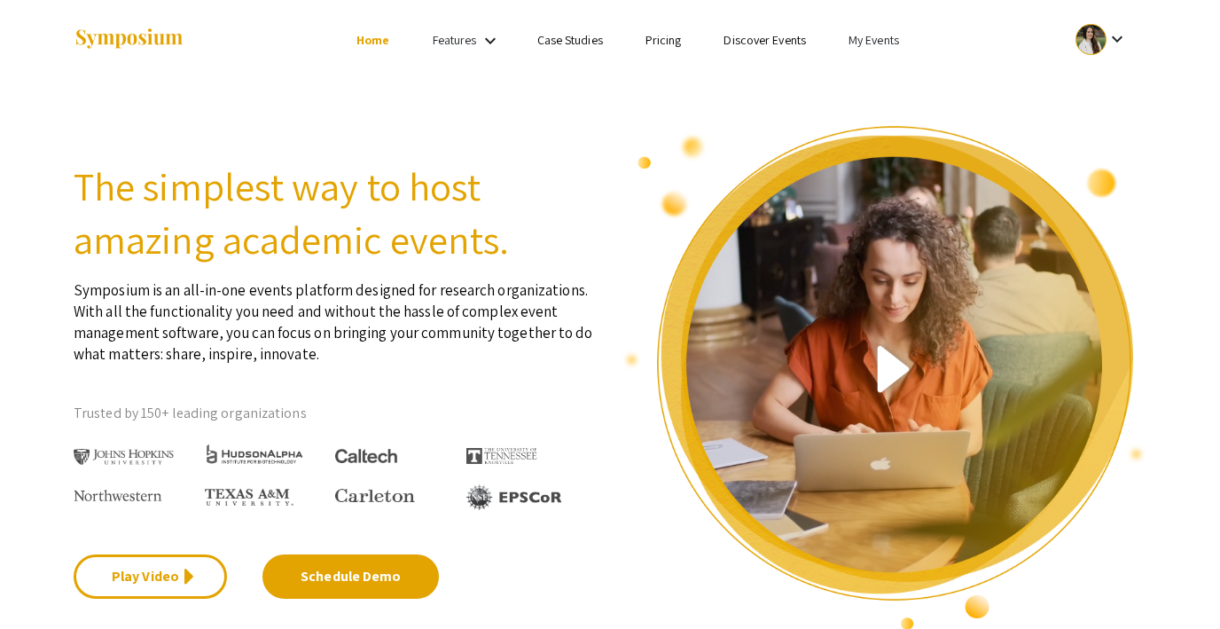
click at [879, 35] on link "My Events" at bounding box center [874, 40] width 51 height 16
click at [879, 71] on button "Events I've organized" at bounding box center [902, 79] width 152 height 43
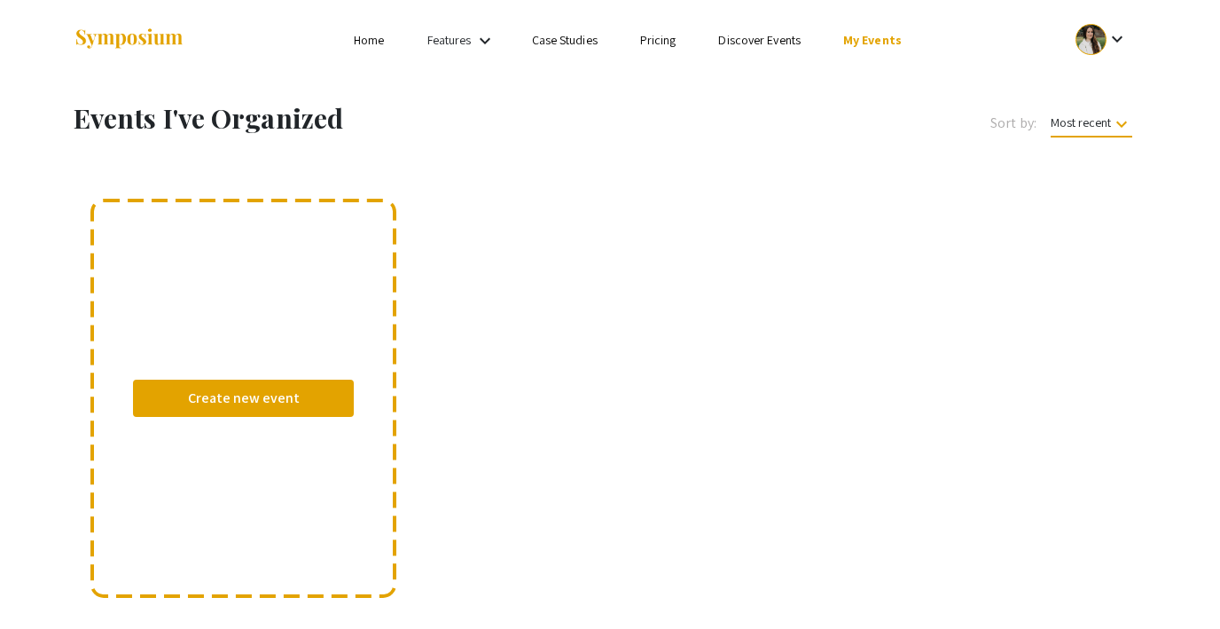
click at [864, 42] on link "My Events" at bounding box center [872, 40] width 59 height 16
click at [857, 121] on button "Events I'm registered for" at bounding box center [901, 121] width 152 height 43
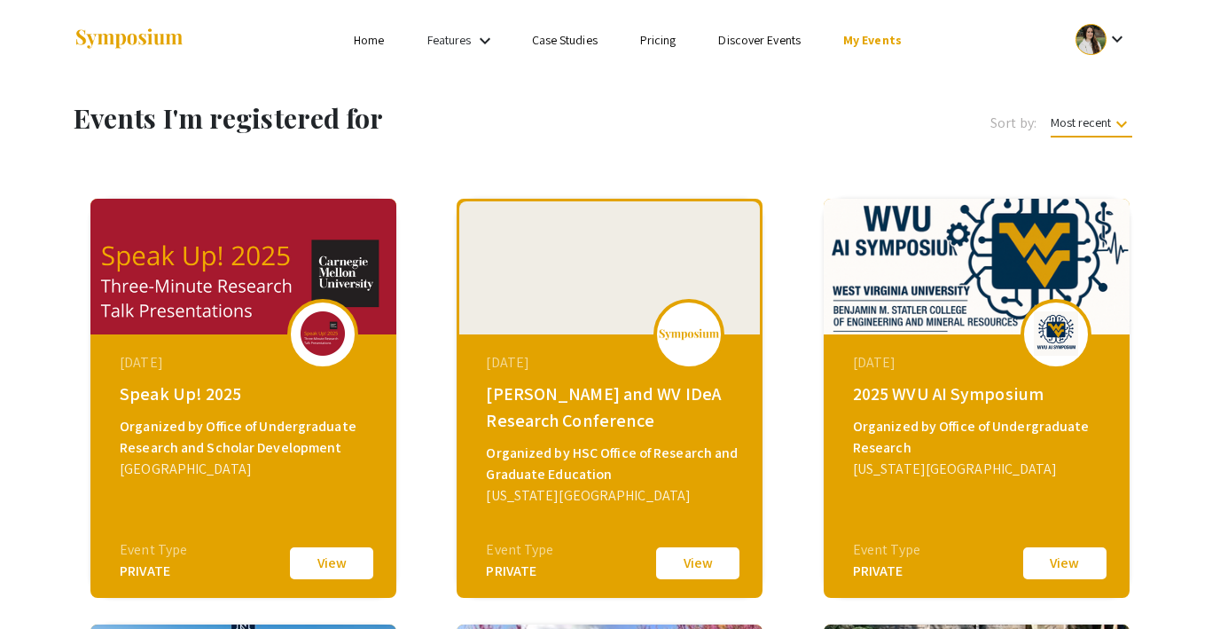
click at [862, 45] on link "My Events" at bounding box center [872, 40] width 59 height 16
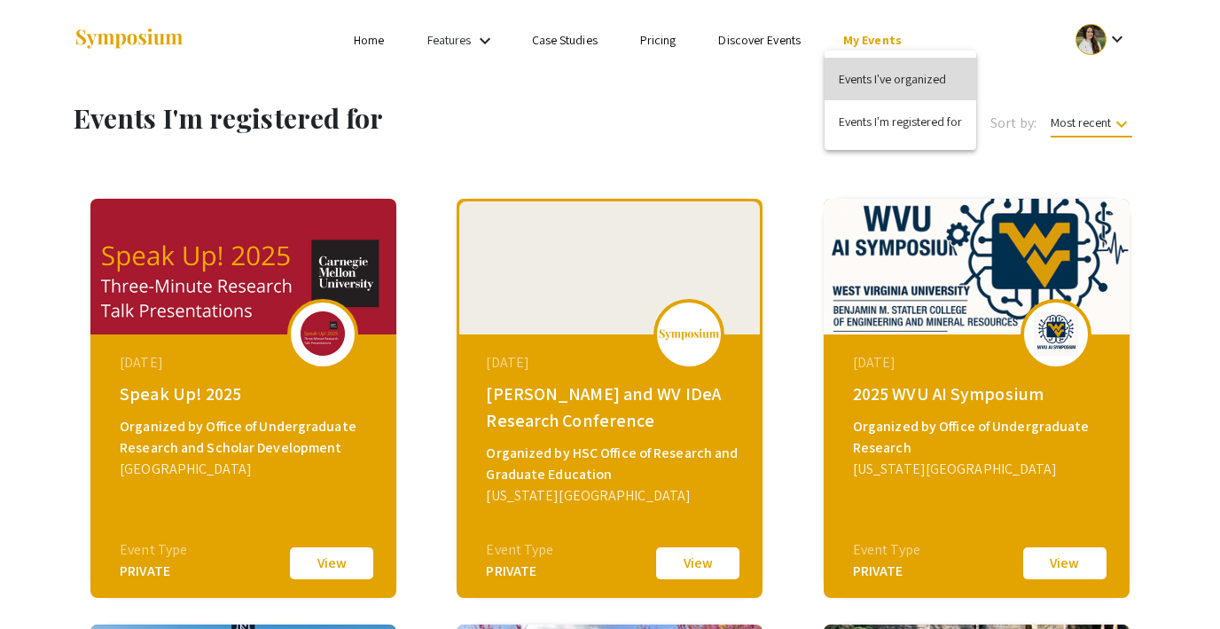
click at [866, 76] on button "Events I've organized" at bounding box center [901, 79] width 152 height 43
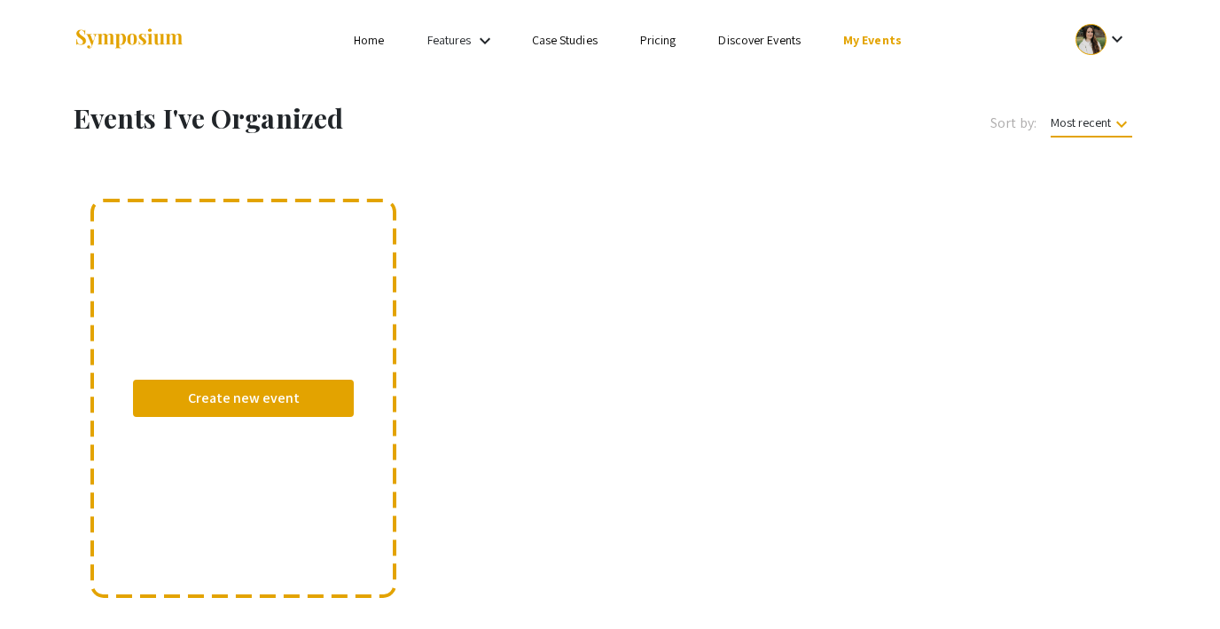
click at [1092, 46] on div at bounding box center [1091, 39] width 31 height 31
click at [1092, 46] on div at bounding box center [610, 314] width 1220 height 629
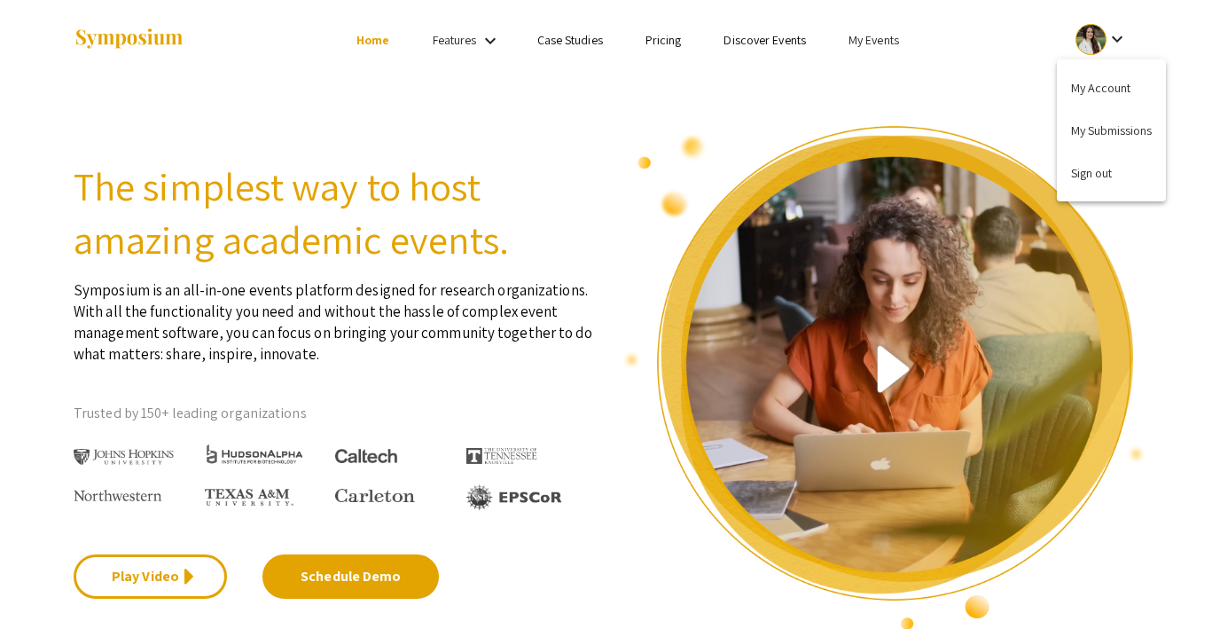
click at [1109, 171] on button "Sign out" at bounding box center [1111, 173] width 109 height 43
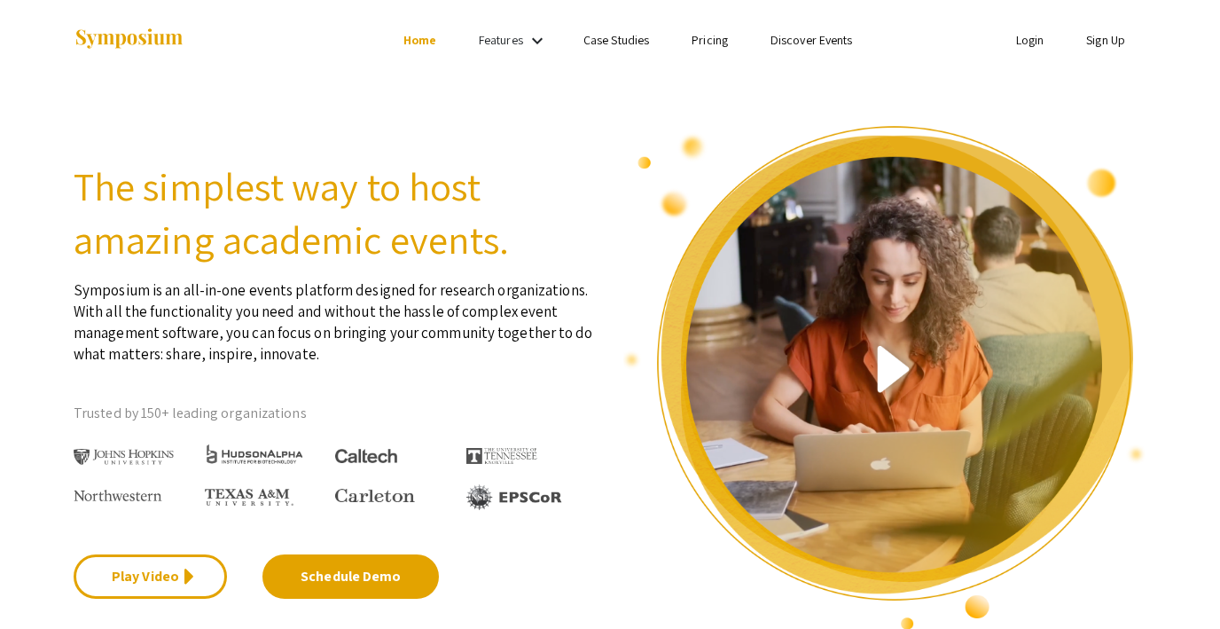
click at [1029, 35] on link "Login" at bounding box center [1030, 40] width 28 height 16
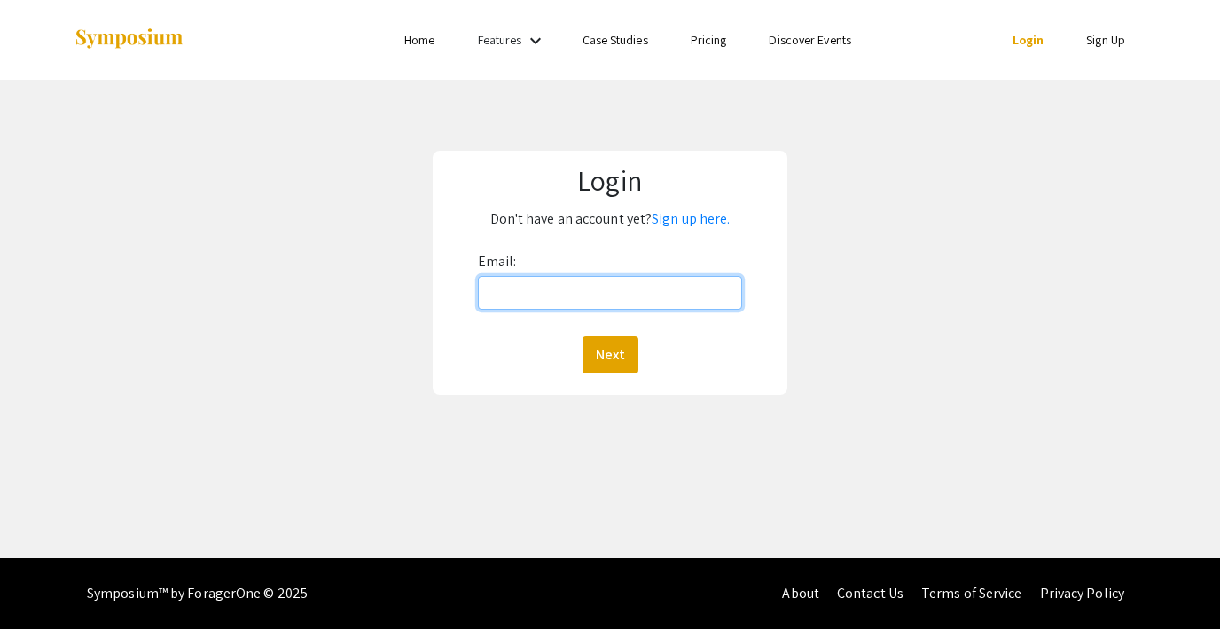
click at [569, 304] on input "Email:" at bounding box center [610, 293] width 264 height 34
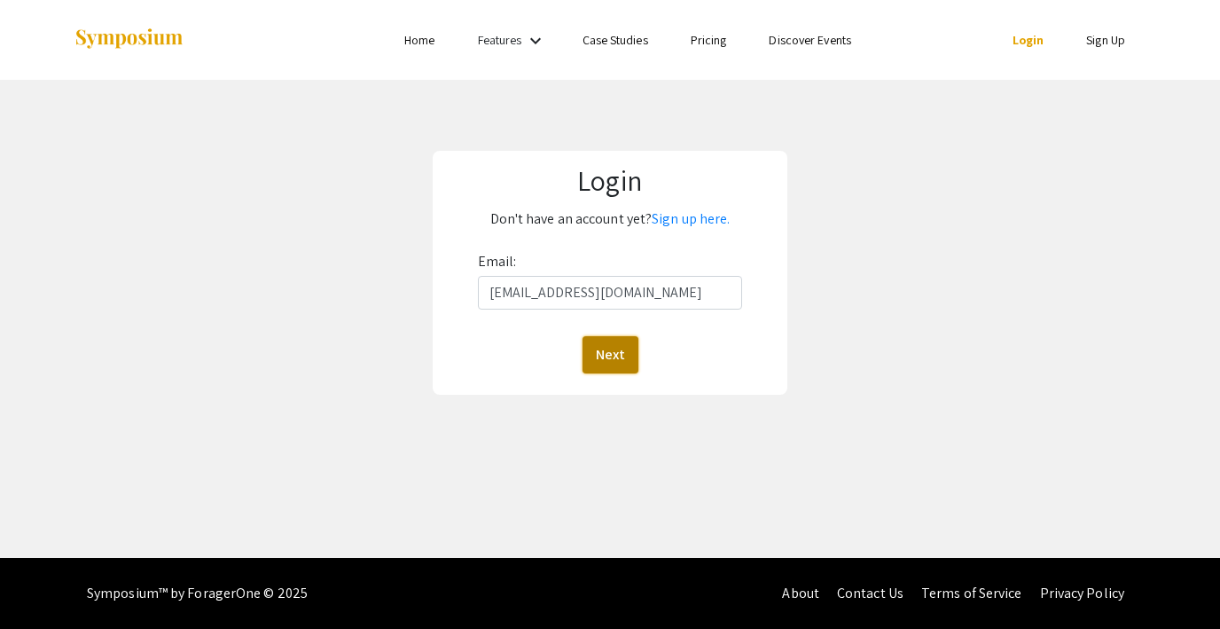
click at [612, 359] on button "Next" at bounding box center [611, 354] width 56 height 37
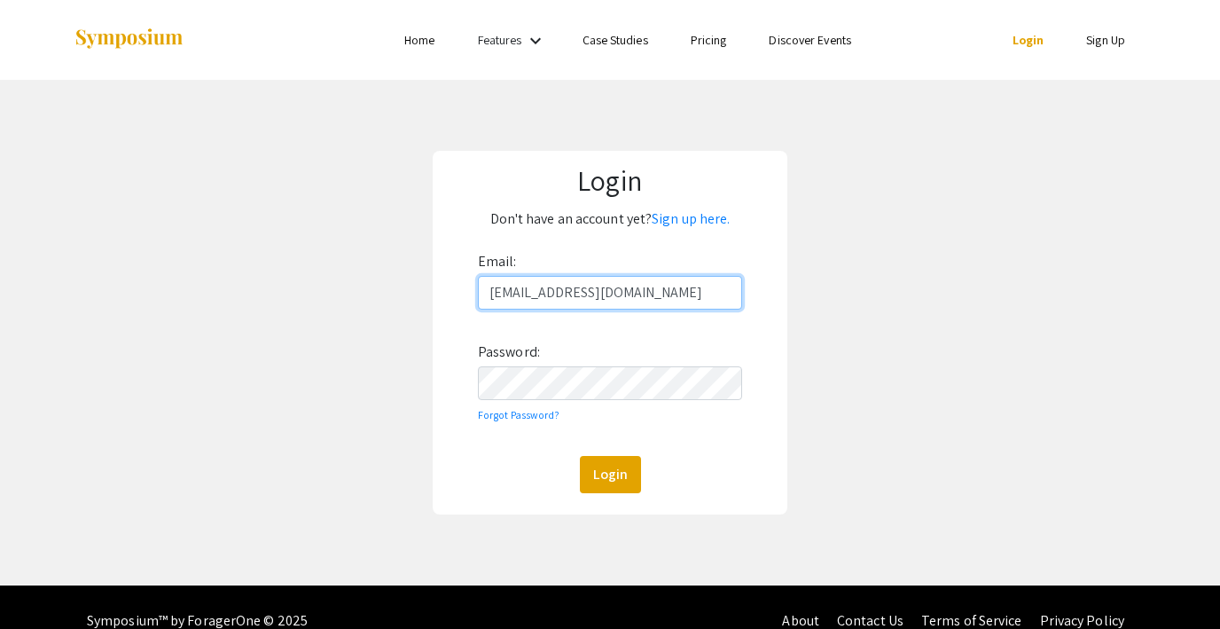
type input "lutzsteph@gmail.com"
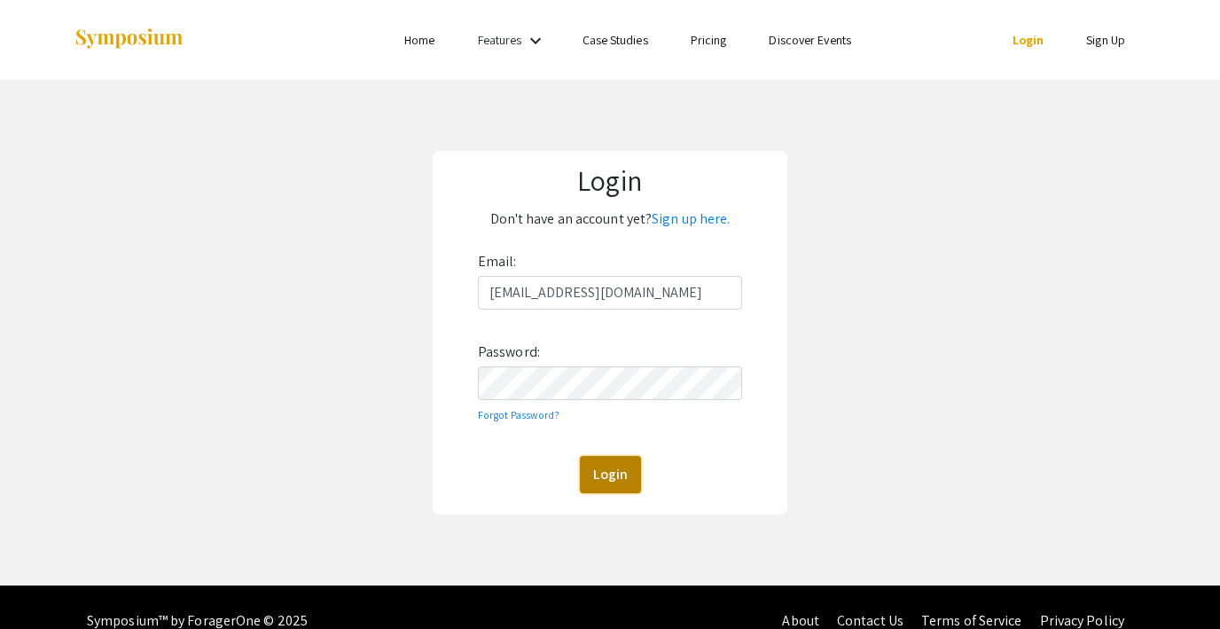
click at [606, 470] on button "Login" at bounding box center [610, 474] width 61 height 37
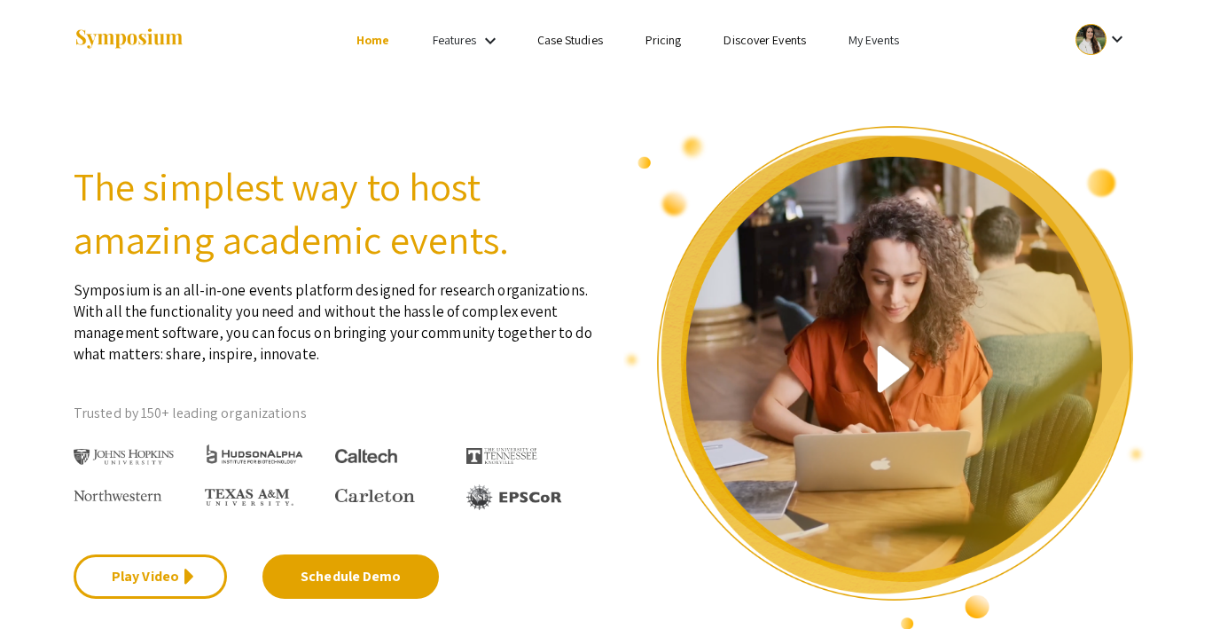
click at [1105, 26] on div "keyboard_arrow_down" at bounding box center [1101, 40] width 61 height 40
click at [1108, 167] on button "Sign out" at bounding box center [1111, 173] width 109 height 43
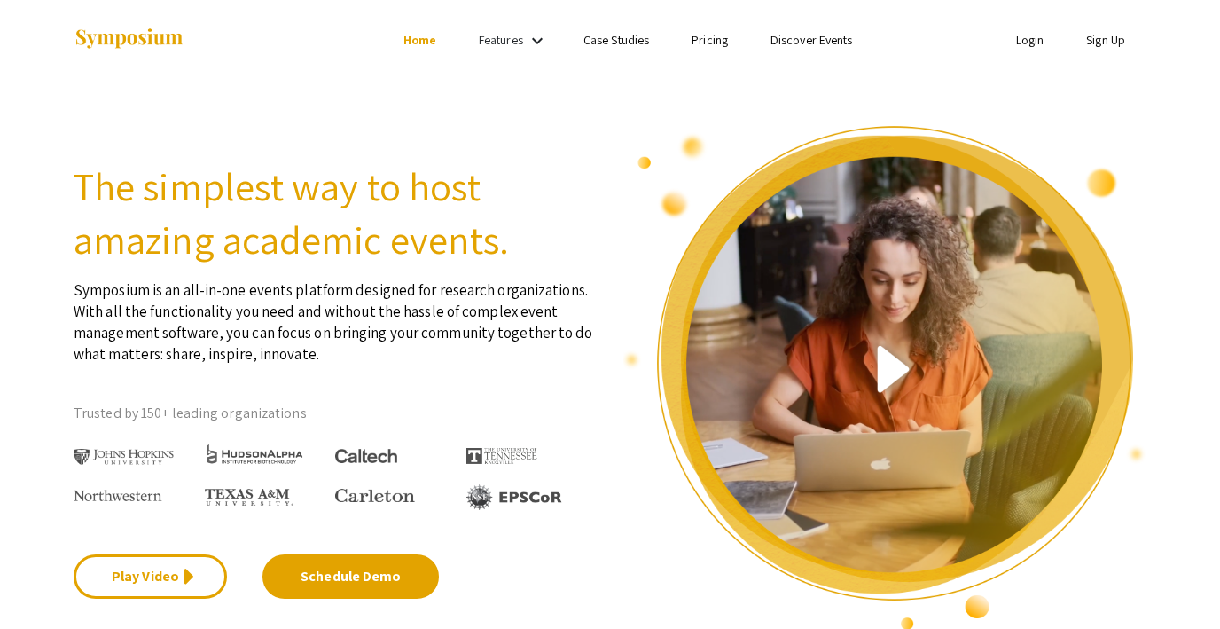
click at [1037, 36] on link "Login" at bounding box center [1030, 40] width 28 height 16
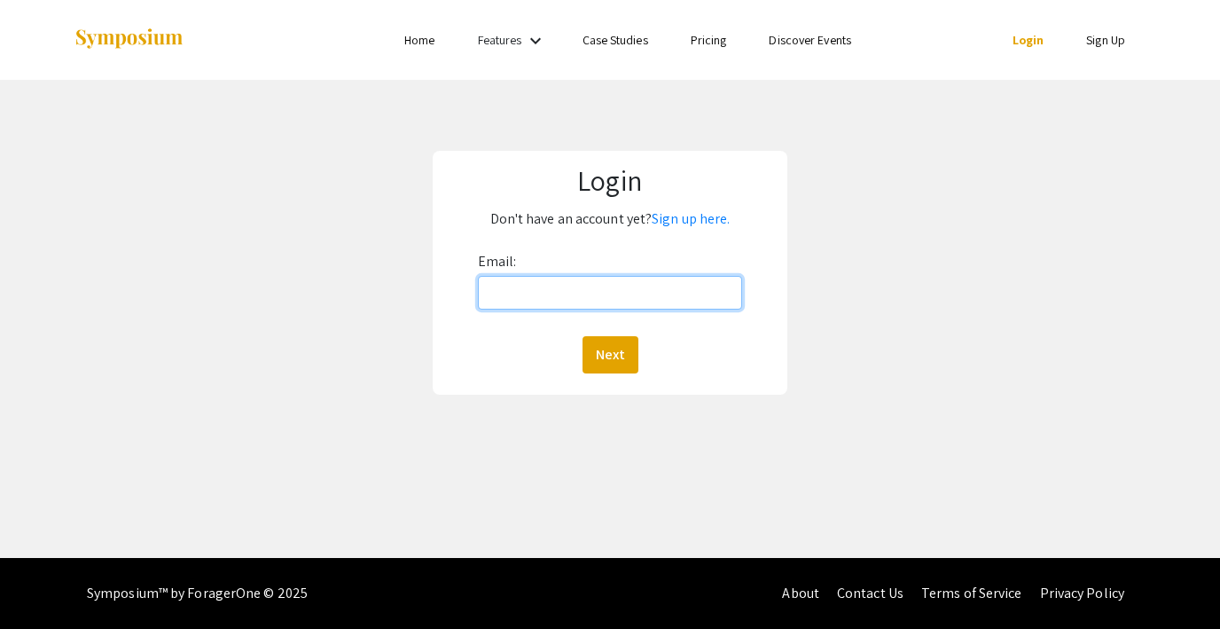
click at [491, 306] on input "Email:" at bounding box center [610, 293] width 264 height 34
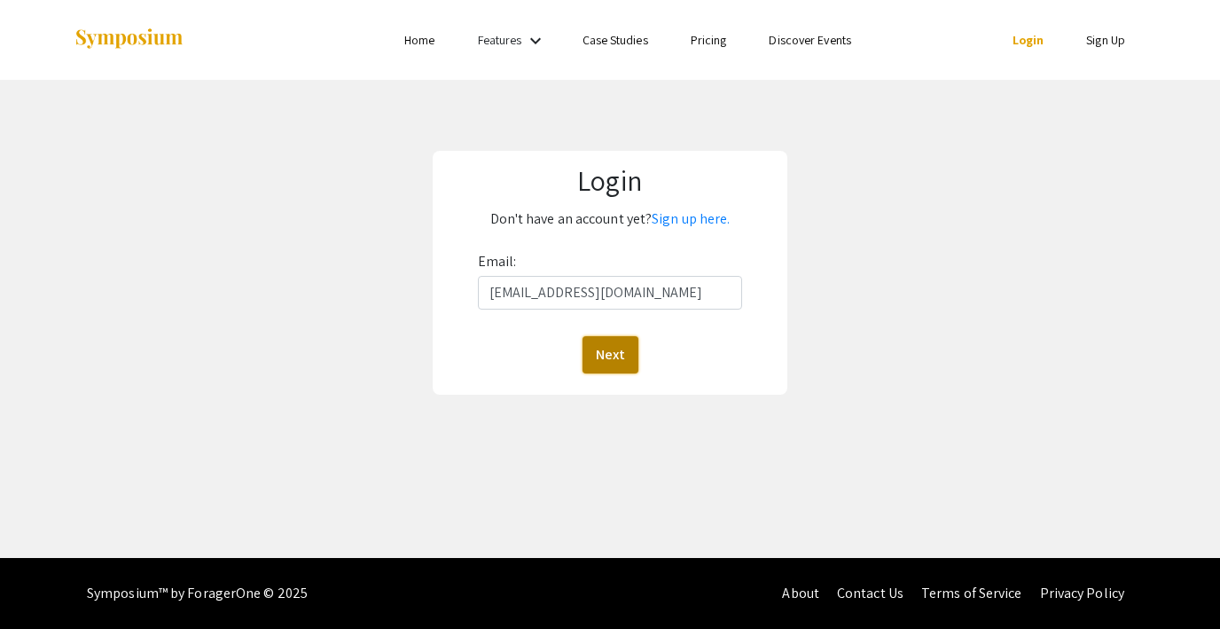
click at [597, 359] on button "Next" at bounding box center [611, 354] width 56 height 37
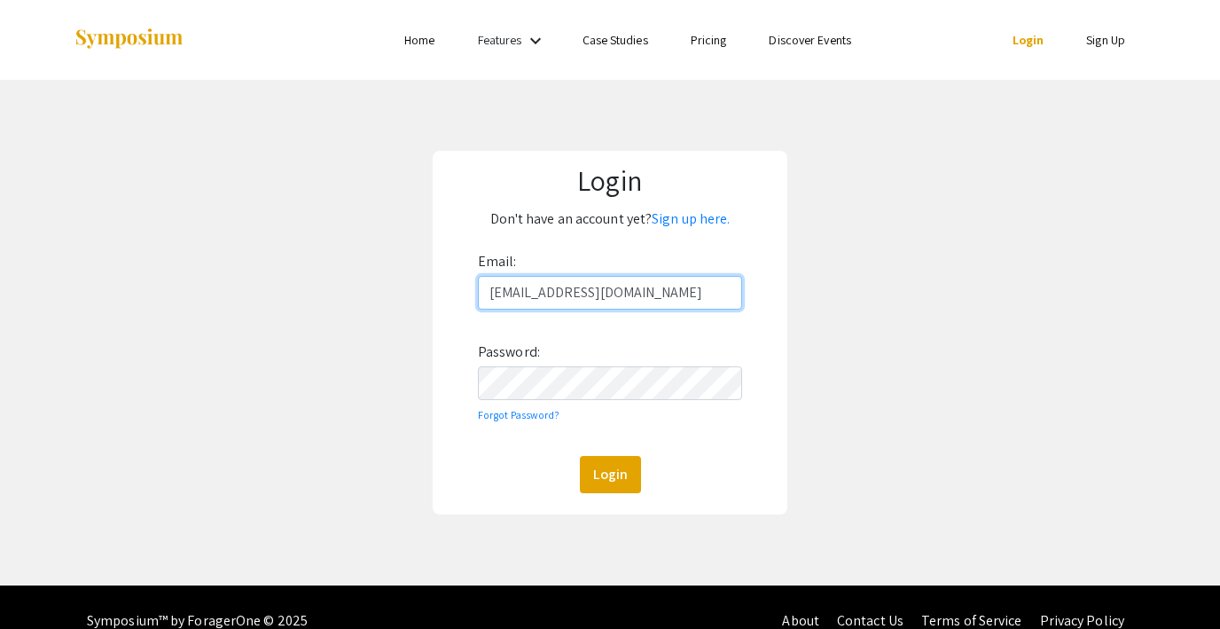
click at [509, 289] on input "lutzsteph@gmail.com" at bounding box center [610, 293] width 264 height 34
type input "steph@foragerone.com"
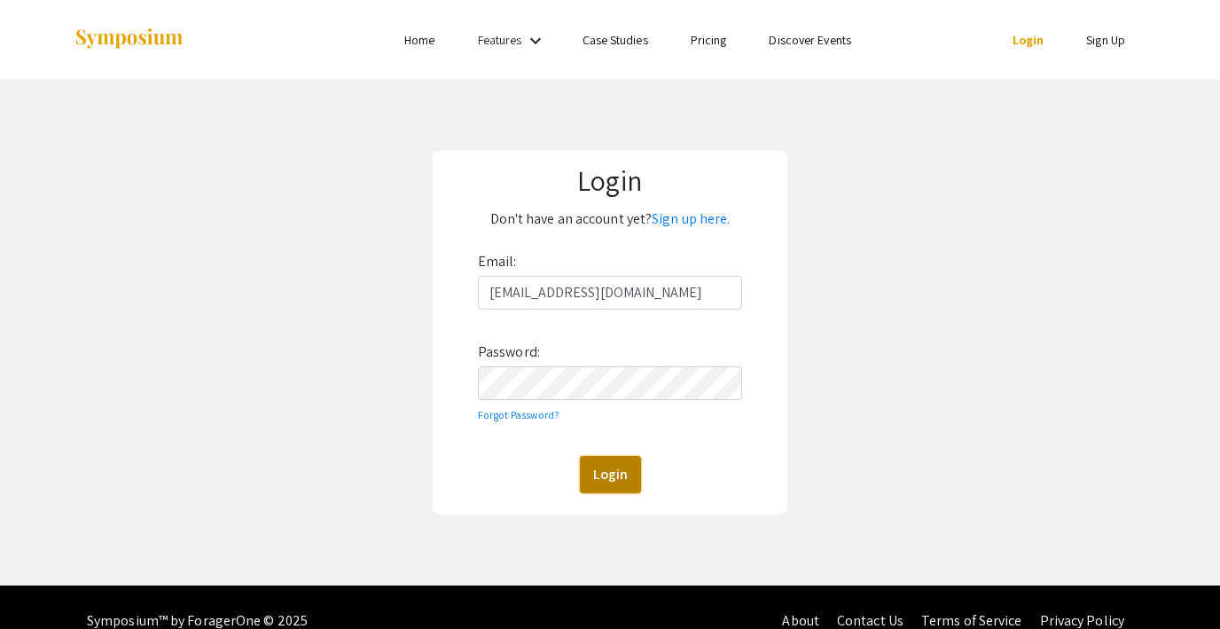
click at [608, 471] on button "Login" at bounding box center [610, 474] width 61 height 37
